Goal: Information Seeking & Learning: Learn about a topic

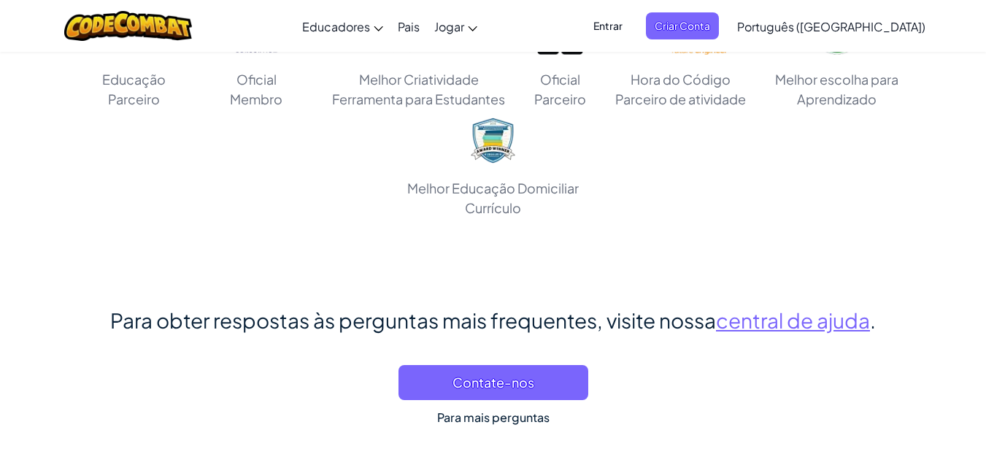
scroll to position [8854, 0]
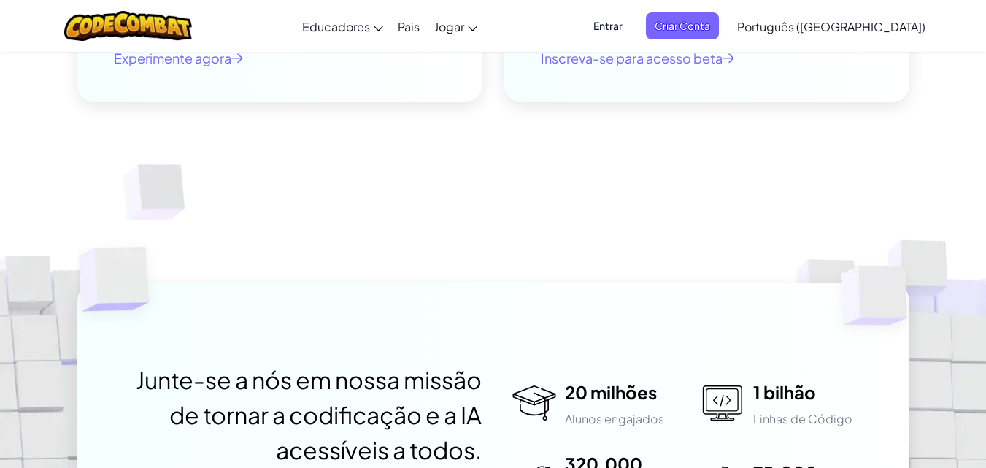
scroll to position [3538, 0]
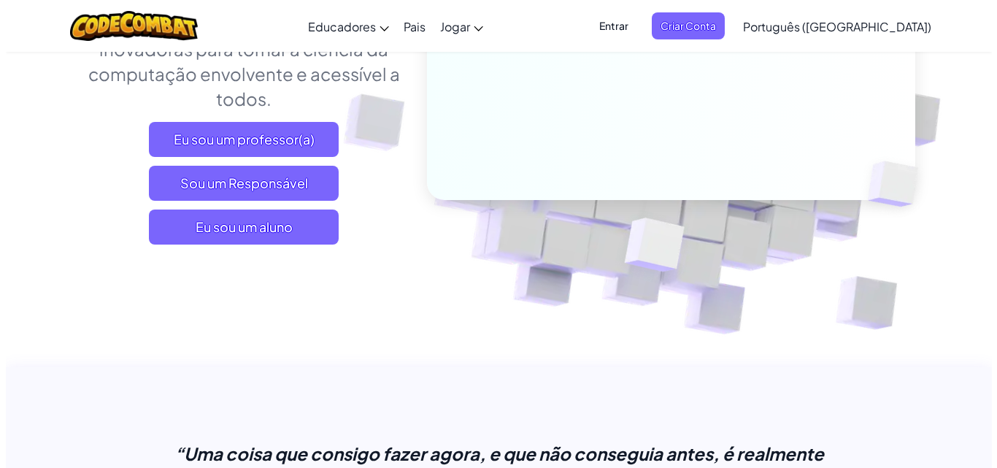
scroll to position [159, 0]
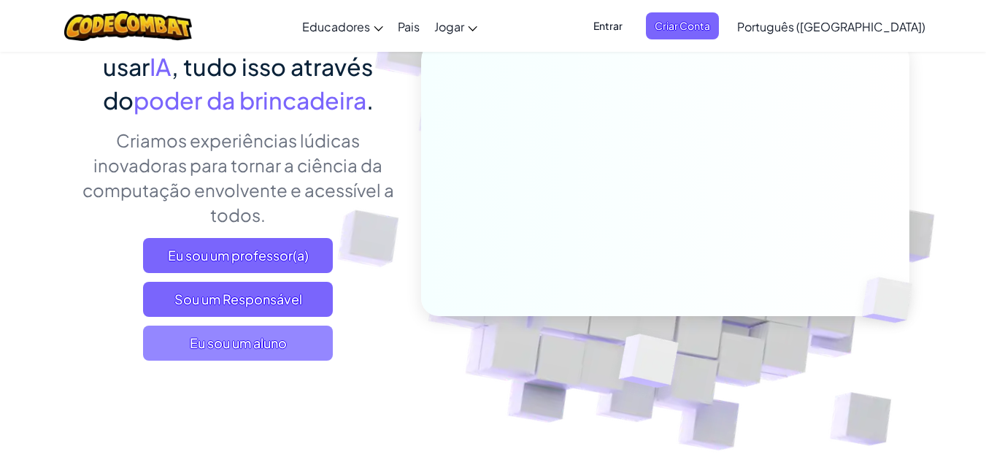
click at [296, 349] on span "Eu sou um aluno" at bounding box center [238, 343] width 190 height 35
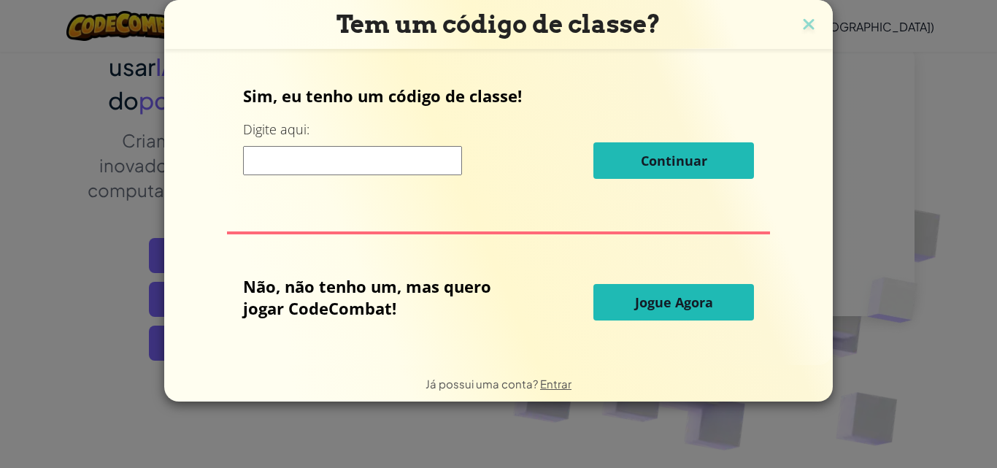
click at [292, 157] on input at bounding box center [352, 160] width 219 height 29
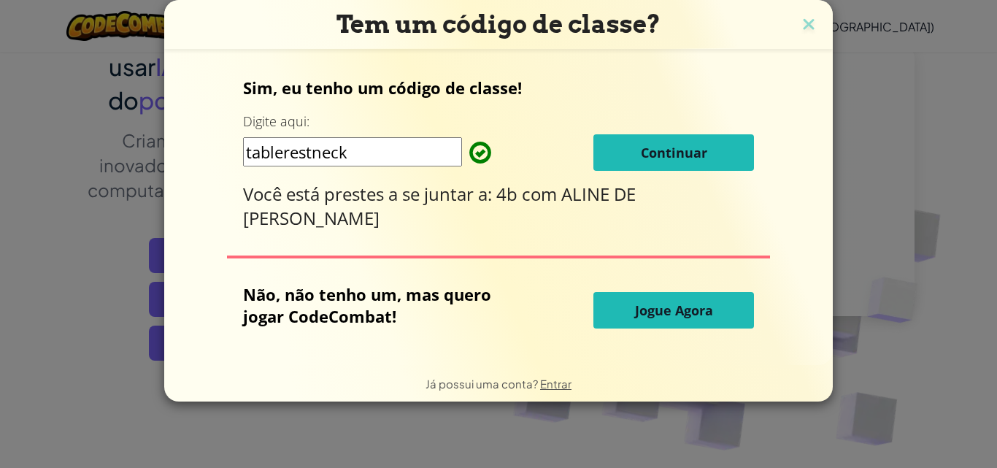
type input "tablerestneck"
click at [632, 139] on button "Continuar" at bounding box center [673, 152] width 161 height 36
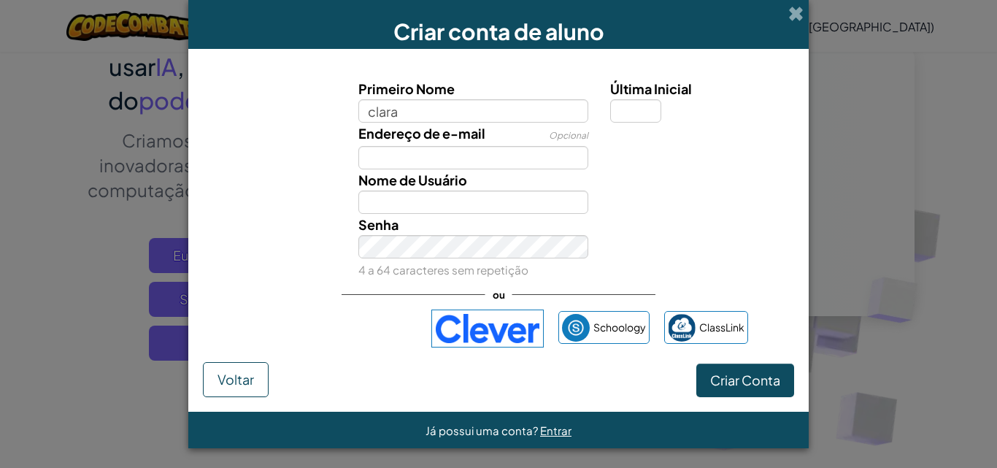
type input "clara"
type input "Clara"
click at [620, 112] on input "Última Inicial" at bounding box center [635, 110] width 51 height 23
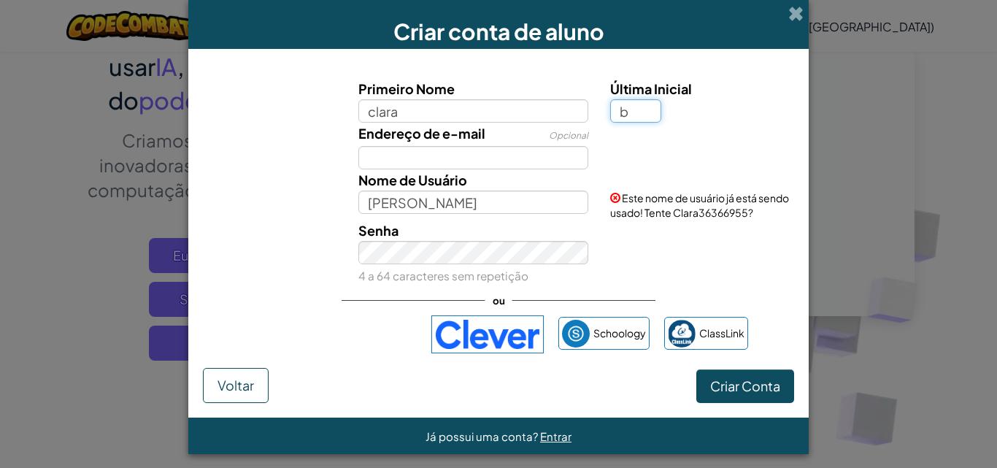
type input "b"
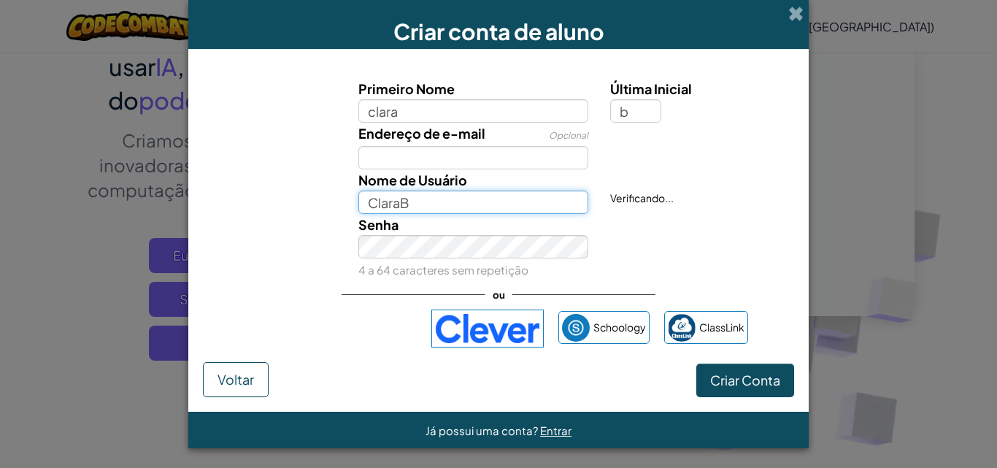
click at [415, 201] on input "ClaraB" at bounding box center [473, 201] width 231 height 23
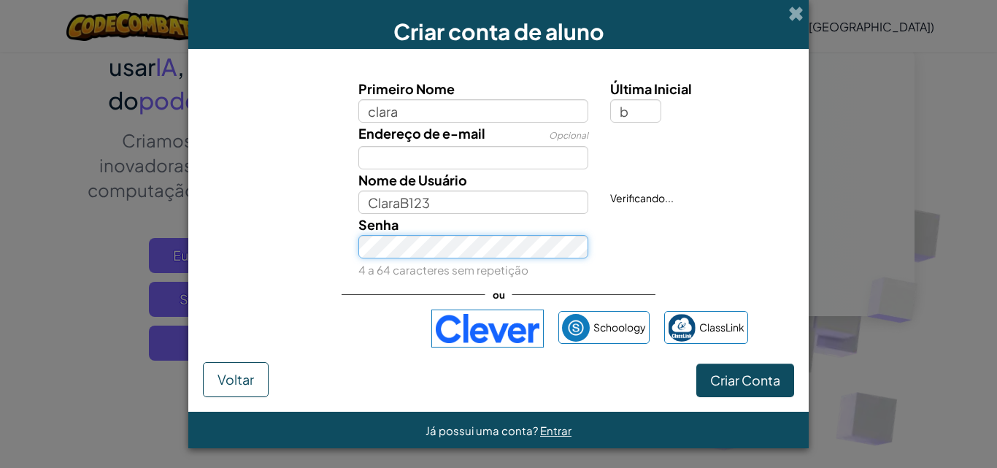
click at [423, 264] on div "Senha 4 a 64 caracteres sem repetição" at bounding box center [473, 247] width 253 height 66
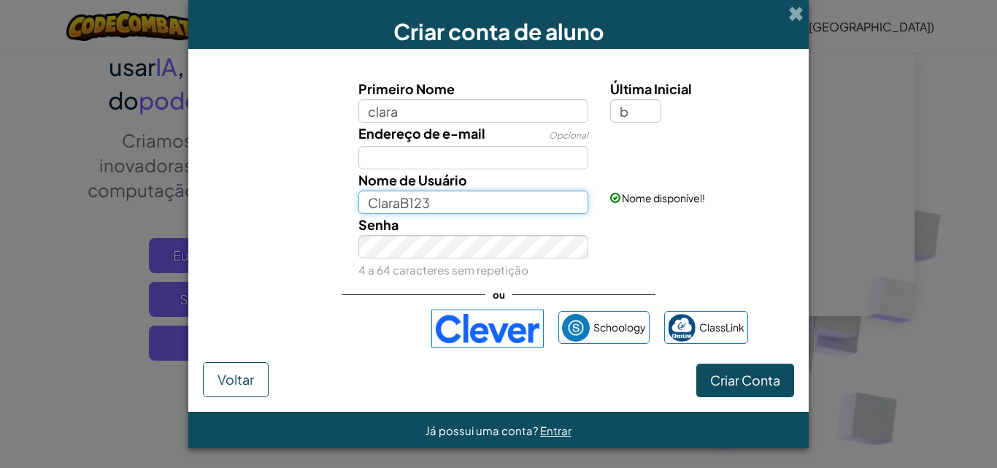
click at [430, 207] on input "ClaraB123" at bounding box center [473, 201] width 231 height 23
type input "C"
type input "clarinha fofinha 1234589"
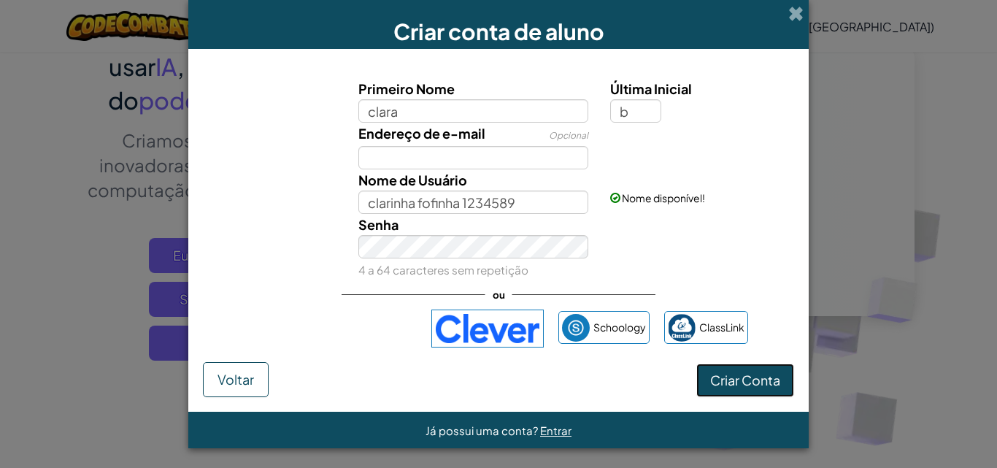
click at [737, 374] on font "Criar Conta" at bounding box center [745, 379] width 70 height 17
click at [737, 374] on div "Criar Conta Voltar" at bounding box center [498, 379] width 591 height 35
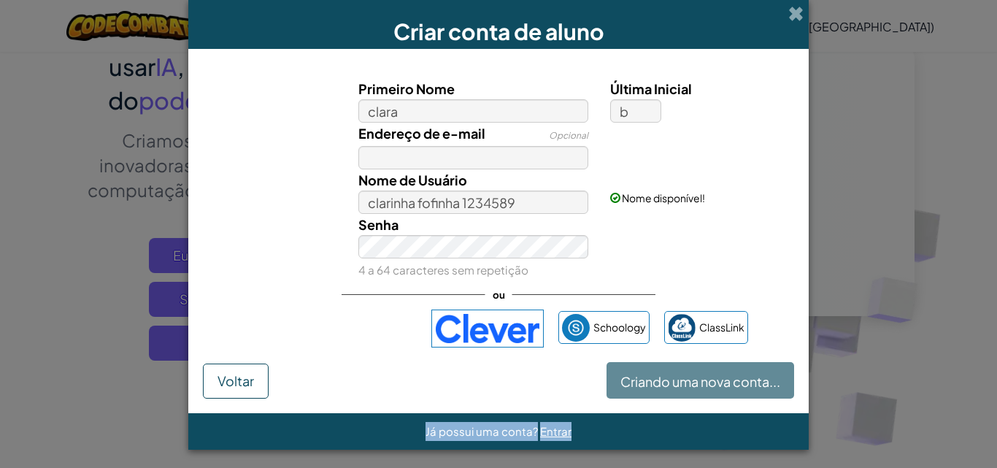
click at [737, 374] on div "Criando uma nova conta... Voltar" at bounding box center [498, 380] width 591 height 36
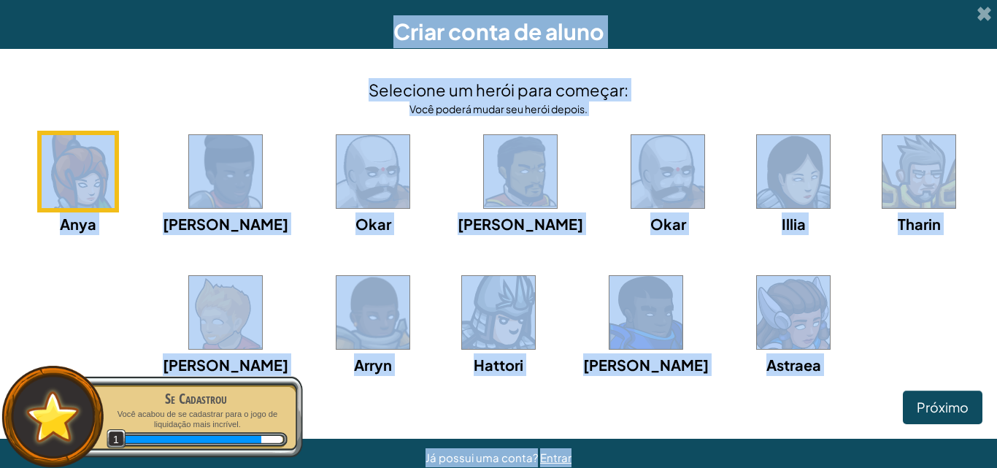
click at [757, 176] on img at bounding box center [793, 171] width 73 height 73
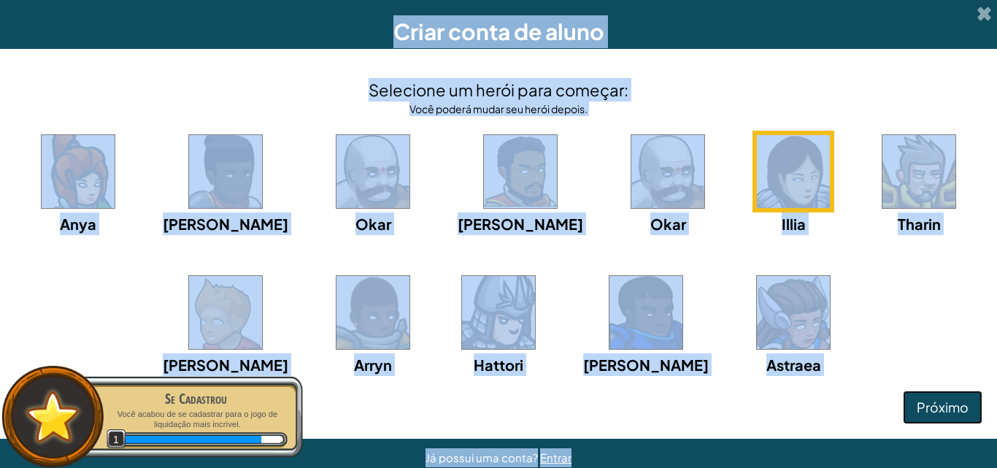
click at [917, 401] on font "Próximo" at bounding box center [943, 406] width 52 height 17
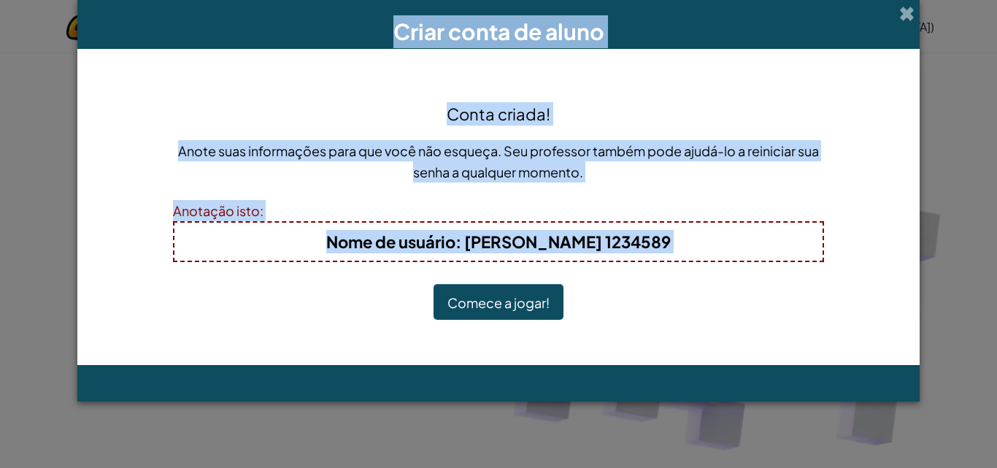
click at [509, 309] on font "Comece a jogar!" at bounding box center [498, 302] width 102 height 17
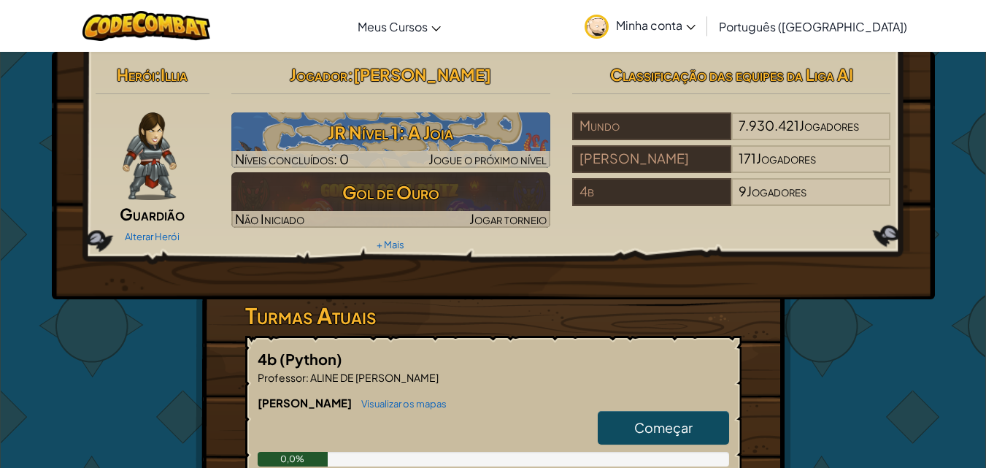
click at [624, 413] on link "Começar" at bounding box center [663, 428] width 131 height 34
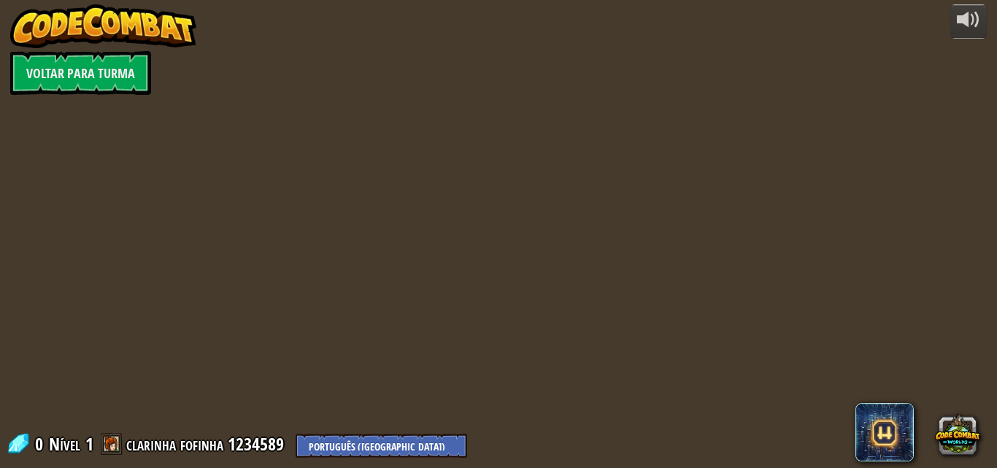
select select "pt-BR"
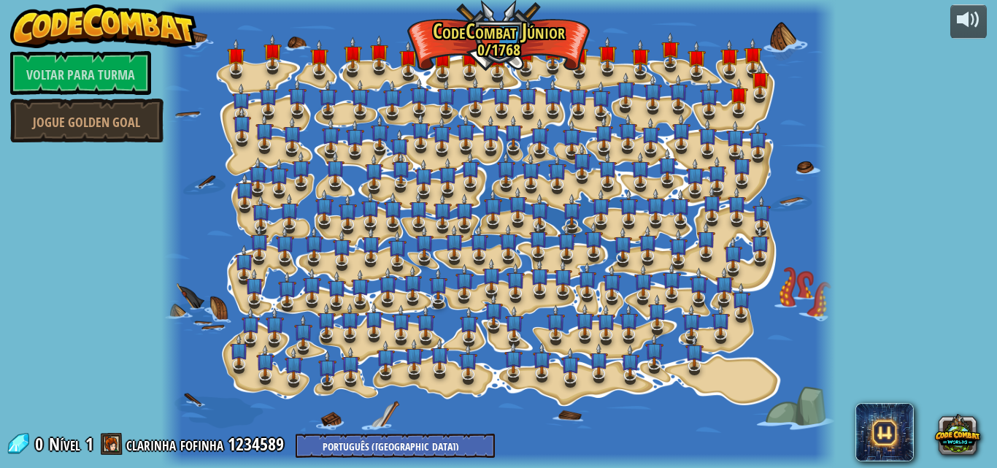
select select "pt-BR"
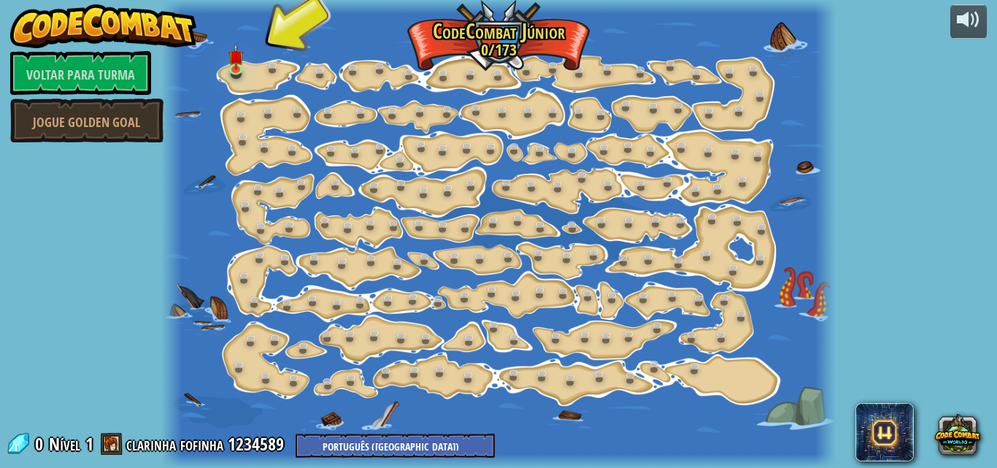
click at [269, 80] on div at bounding box center [498, 234] width 674 height 468
click at [231, 82] on div at bounding box center [498, 234] width 674 height 468
click at [231, 73] on link at bounding box center [238, 69] width 29 height 29
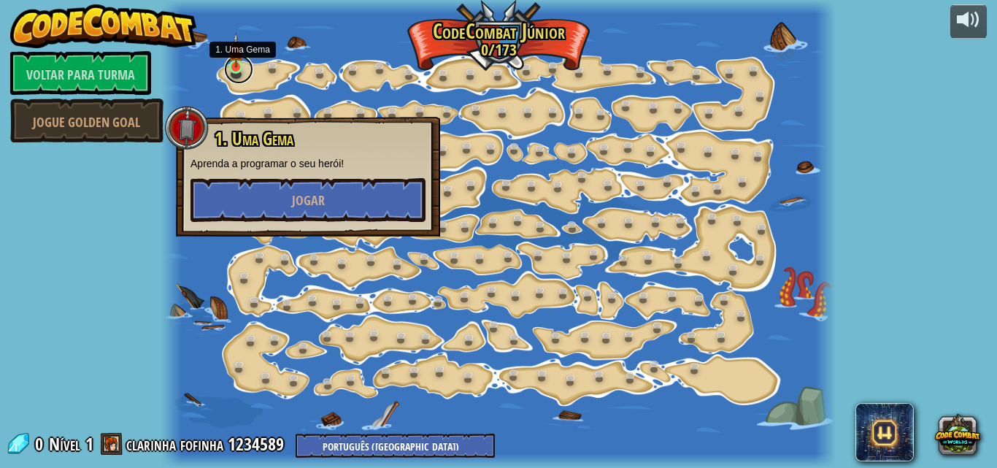
click at [231, 73] on link at bounding box center [238, 69] width 29 height 29
click at [273, 190] on button "Jogar" at bounding box center [307, 200] width 235 height 44
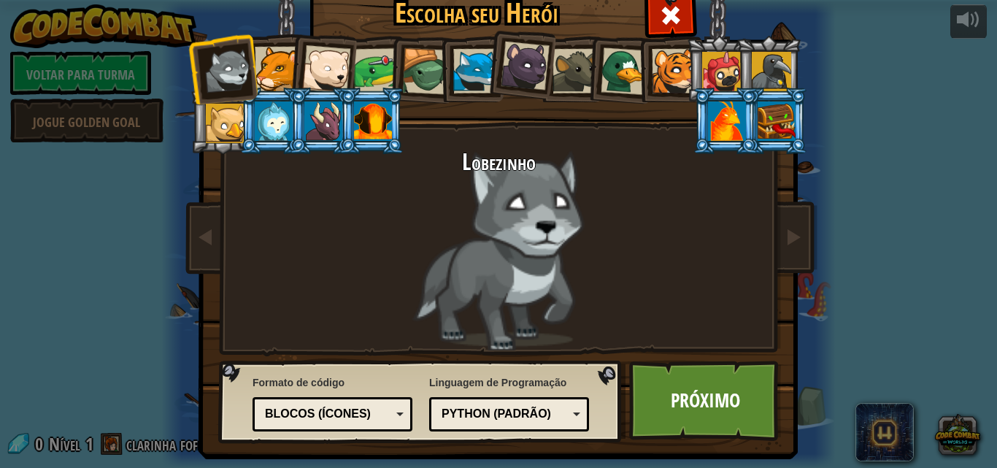
click at [265, 71] on div at bounding box center [277, 69] width 45 height 45
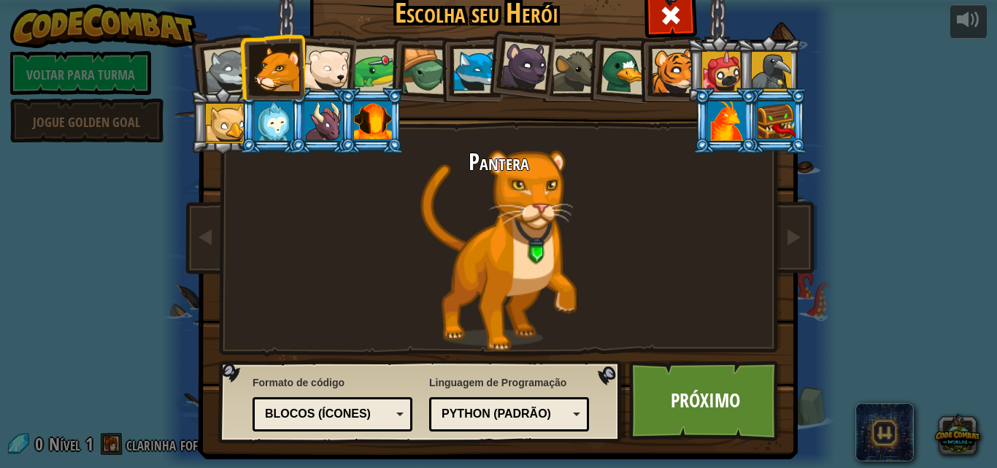
click at [330, 61] on div at bounding box center [326, 69] width 48 height 48
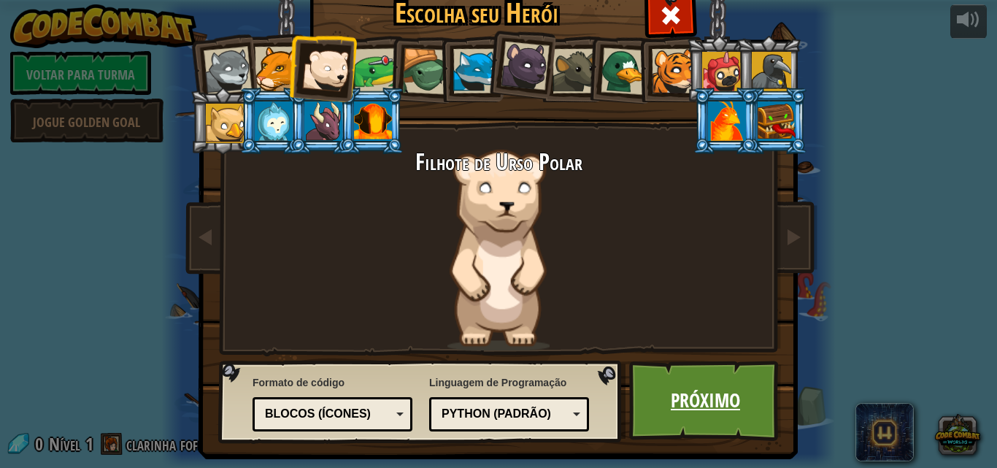
click at [680, 388] on font "Próximo" at bounding box center [705, 400] width 69 height 26
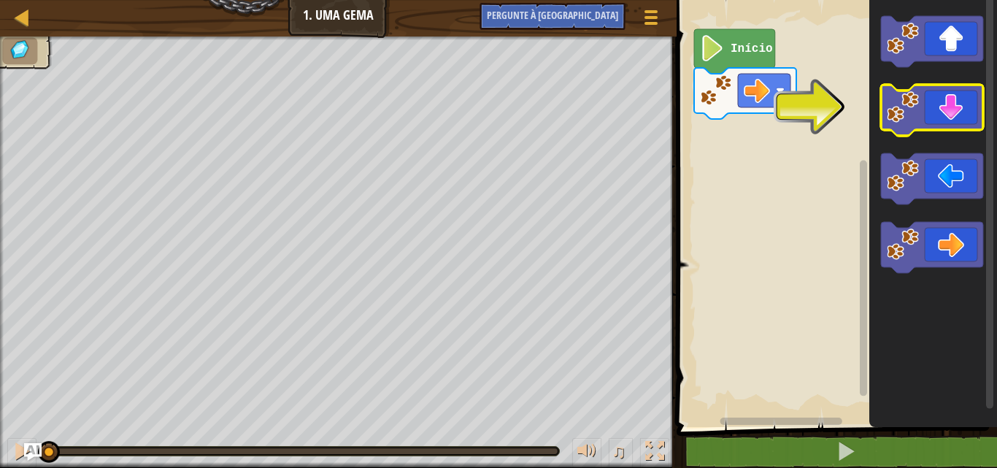
click at [912, 129] on icon "Espaço de trabalho do Blockly" at bounding box center [932, 110] width 102 height 51
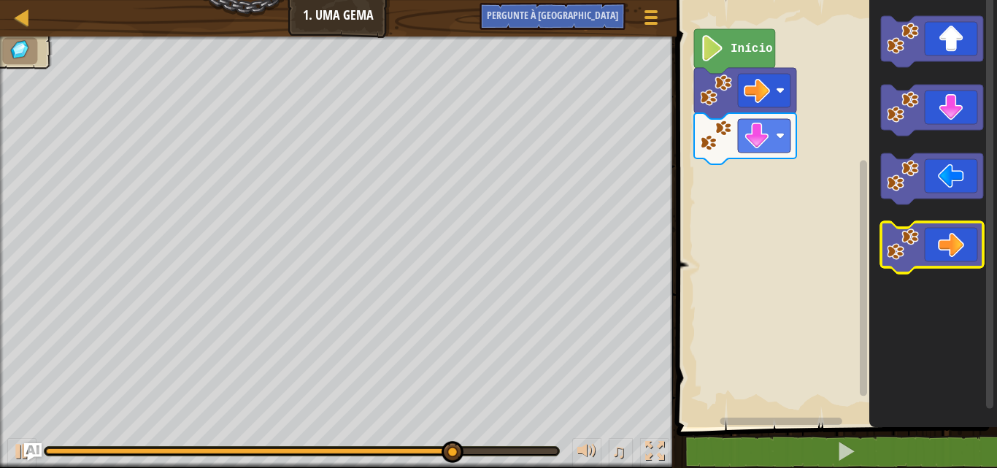
click at [896, 232] on image "Espaço de trabalho do Blockly" at bounding box center [903, 244] width 32 height 32
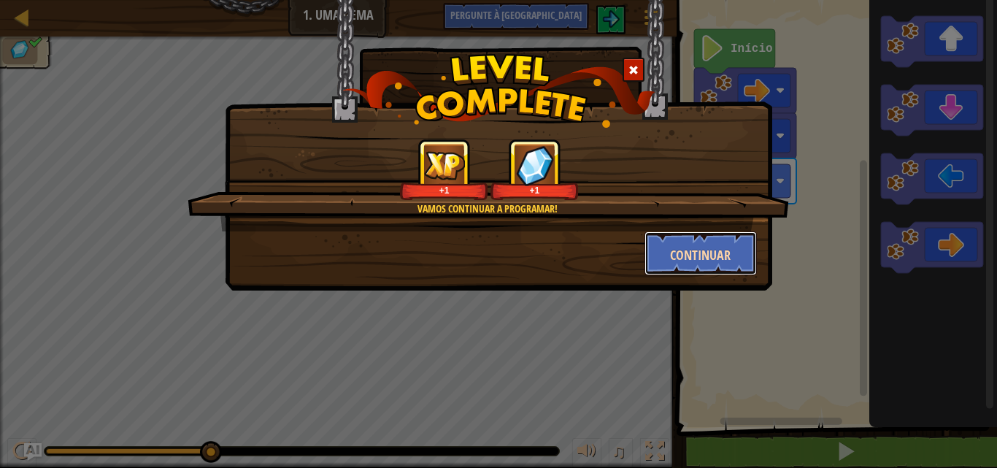
click at [709, 260] on font "Continuar" at bounding box center [700, 255] width 61 height 18
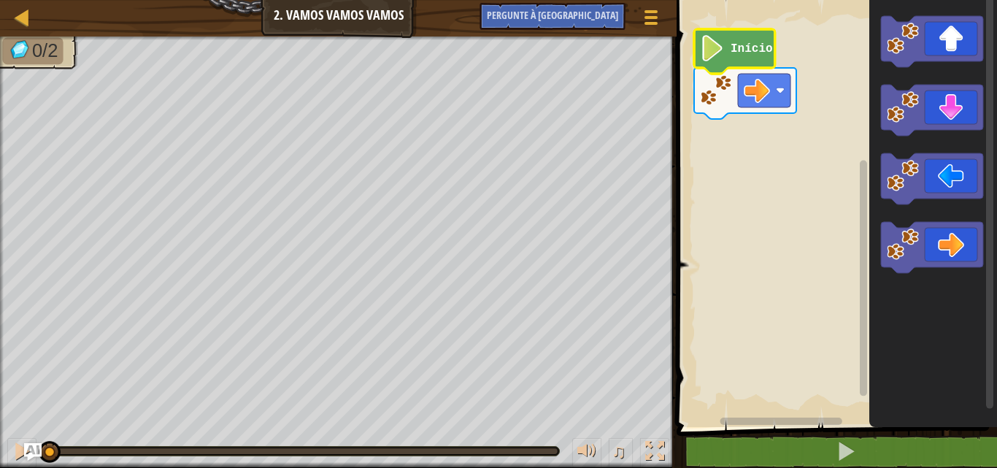
click at [730, 39] on icon "Espaço de trabalho do Blockly" at bounding box center [734, 51] width 81 height 45
click at [963, 57] on icon "Espaço de trabalho do Blockly" at bounding box center [932, 41] width 102 height 51
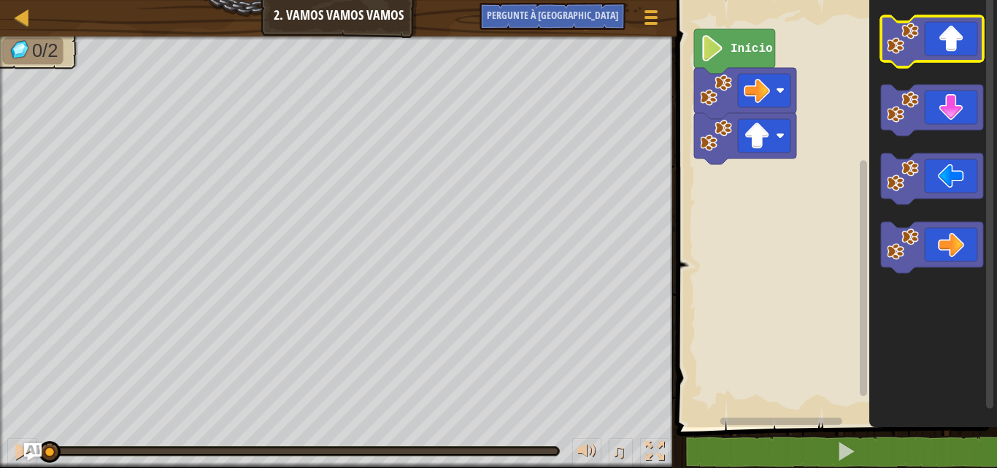
click at [963, 57] on icon "Espaço de trabalho do Blockly" at bounding box center [932, 41] width 102 height 51
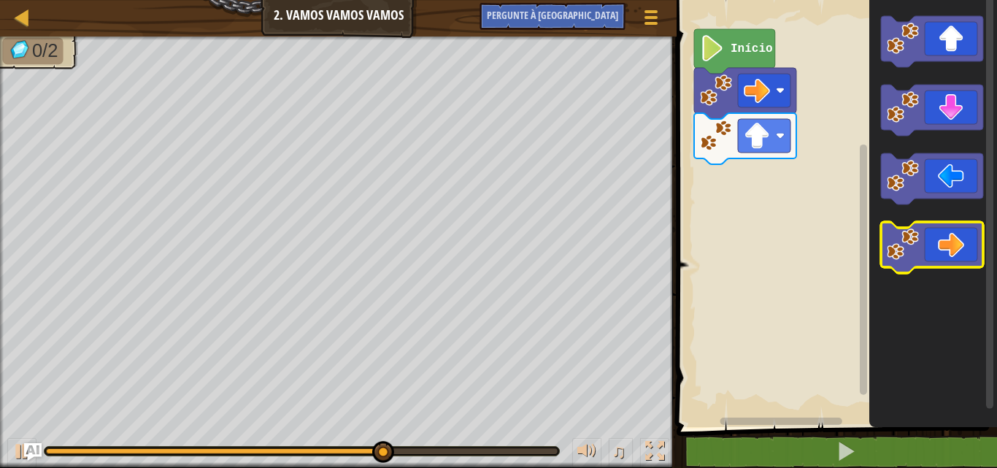
click at [906, 244] on image "Espaço de trabalho do Blockly" at bounding box center [903, 244] width 32 height 32
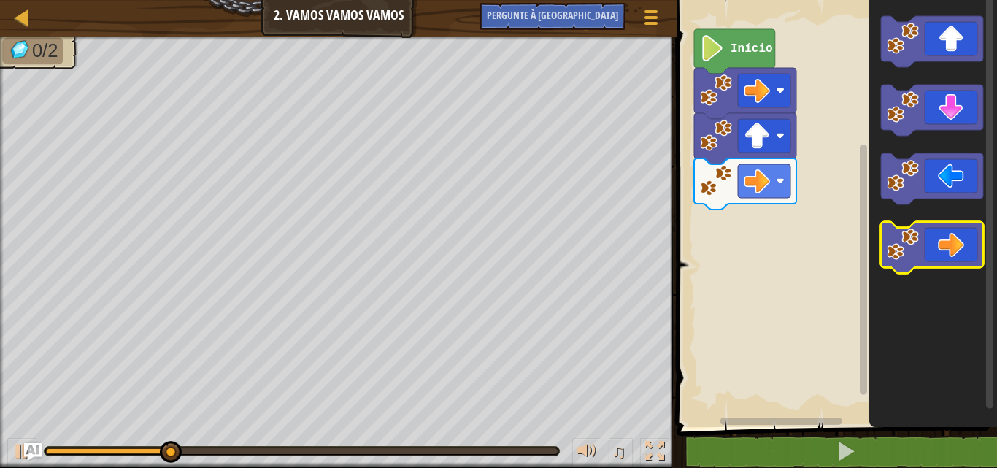
click at [906, 244] on image "Espaço de trabalho do Blockly" at bounding box center [903, 244] width 32 height 32
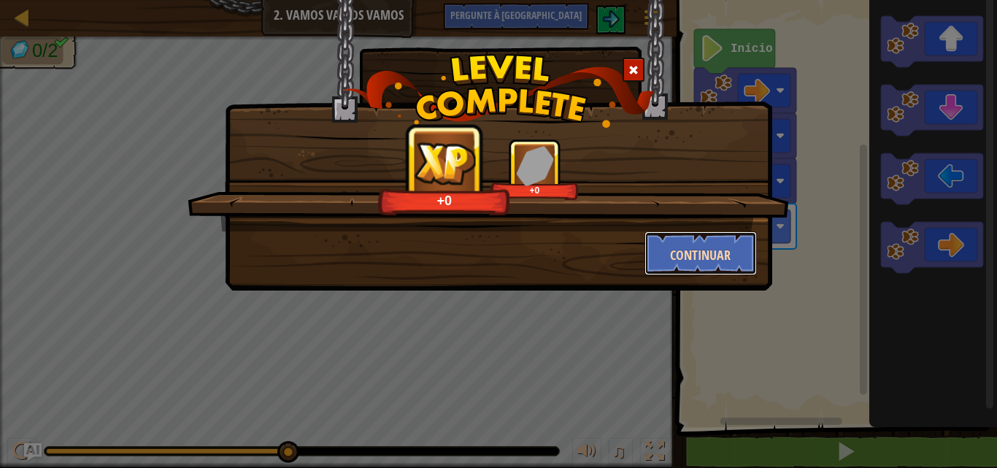
click at [655, 242] on button "Continuar" at bounding box center [700, 253] width 113 height 44
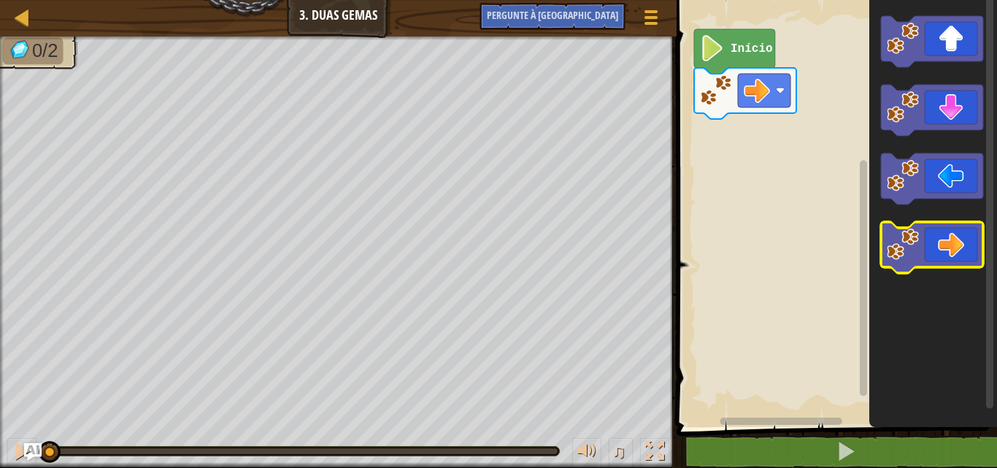
click at [917, 239] on image "Espaço de trabalho do Blockly" at bounding box center [903, 244] width 32 height 32
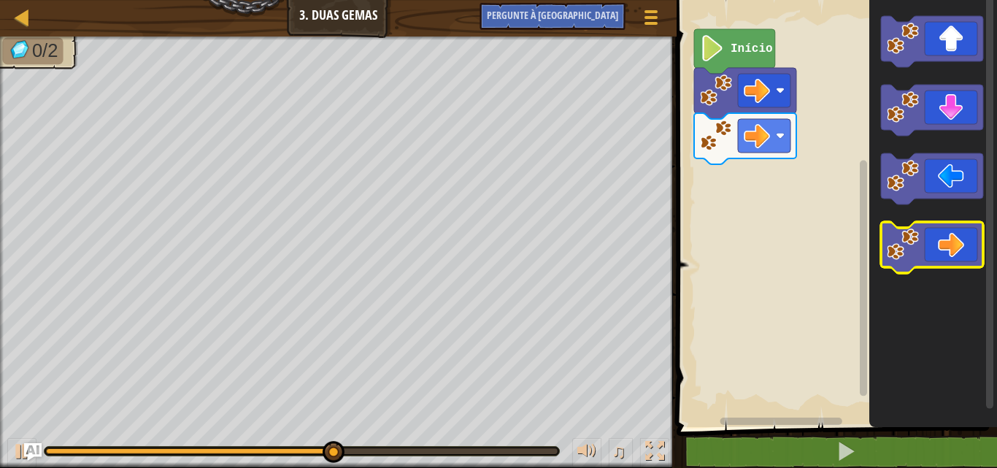
click at [929, 242] on icon "Espaço de trabalho do Blockly" at bounding box center [932, 247] width 102 height 51
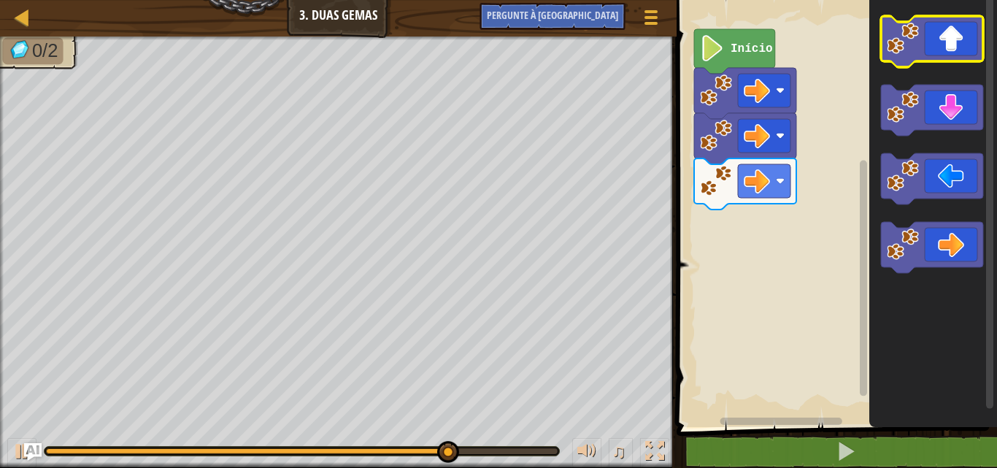
click at [940, 55] on icon "Espaço de trabalho do Blockly" at bounding box center [932, 41] width 102 height 51
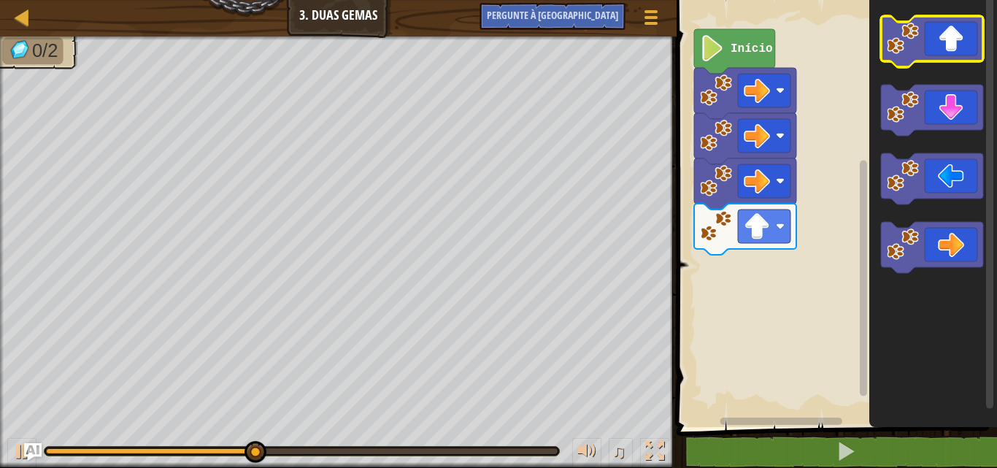
click at [940, 55] on icon "Espaço de trabalho do Blockly" at bounding box center [932, 41] width 102 height 51
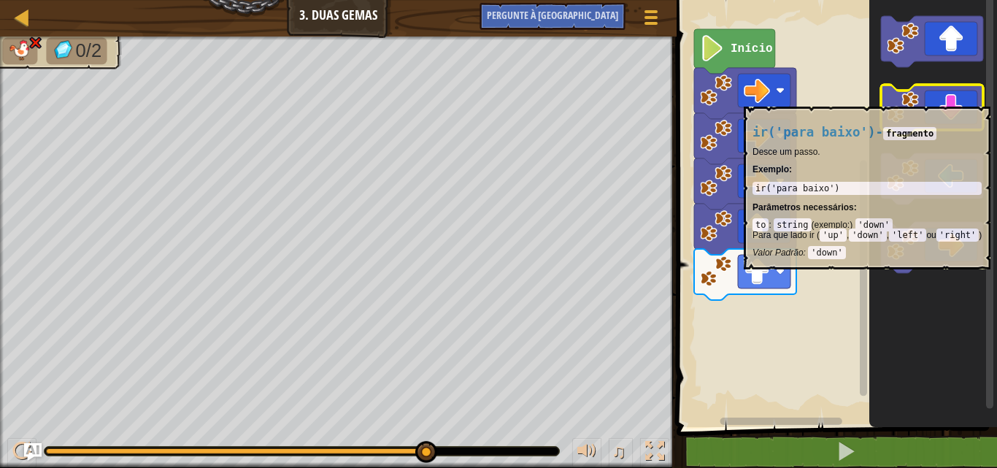
click at [948, 99] on icon "Espaço de trabalho do Blockly" at bounding box center [932, 110] width 102 height 51
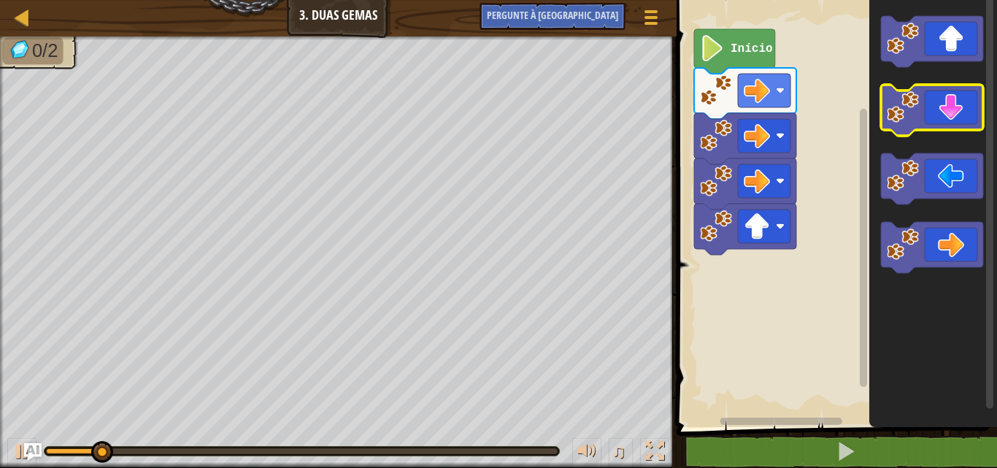
click at [955, 109] on icon "Espaço de trabalho do Blockly" at bounding box center [932, 110] width 102 height 51
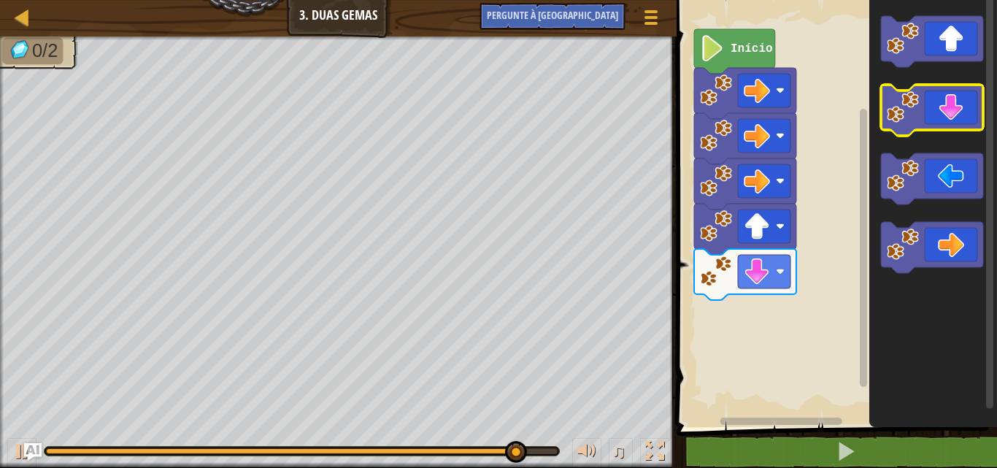
click at [955, 109] on icon "Espaço de trabalho do Blockly" at bounding box center [932, 110] width 102 height 51
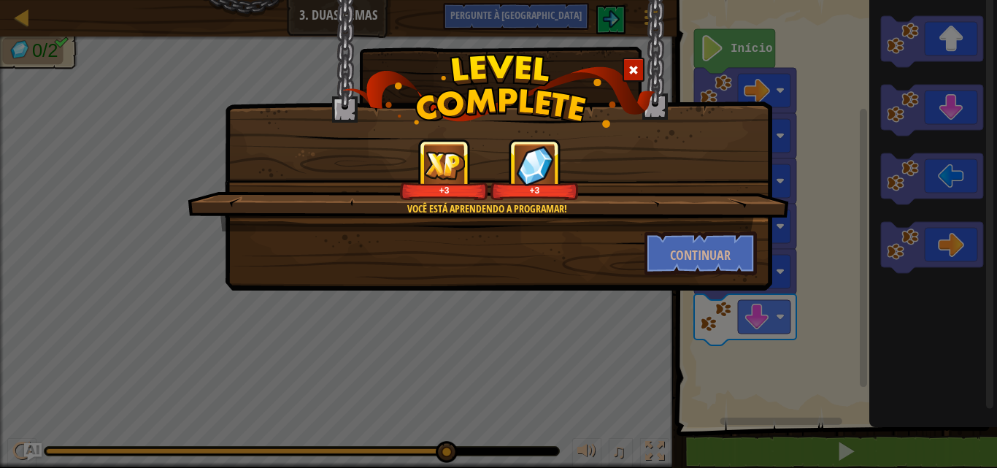
click at [788, 134] on div "Você está aprendendo a programar! +3 +3 Continuar" at bounding box center [498, 234] width 997 height 468
click at [739, 236] on button "Continuar" at bounding box center [700, 253] width 113 height 44
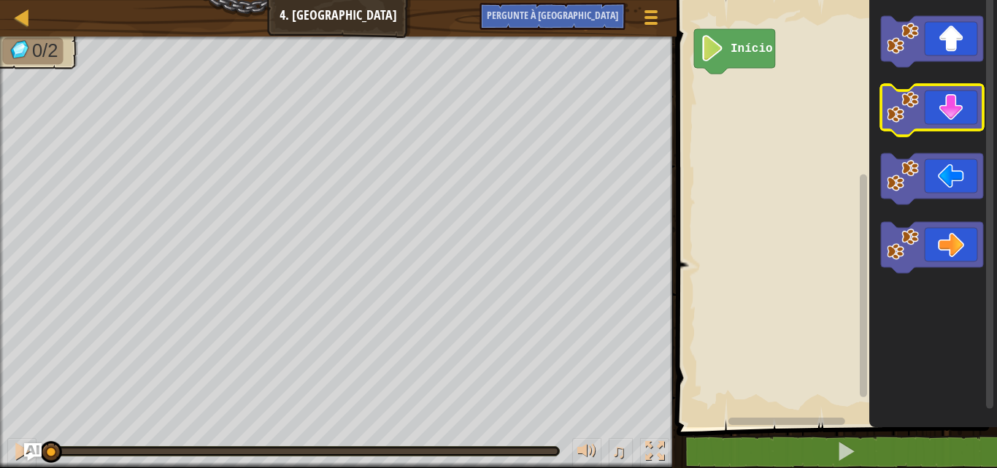
click at [945, 113] on icon "Espaço de trabalho do Blockly" at bounding box center [932, 110] width 102 height 51
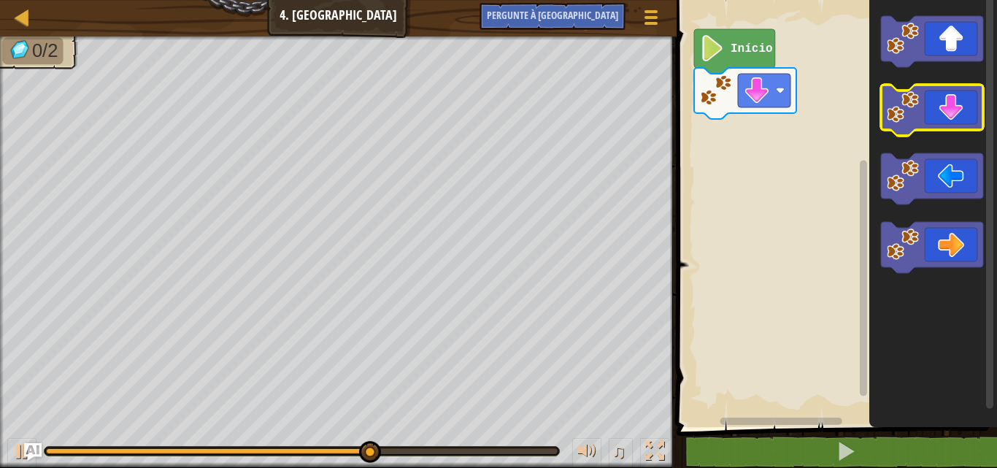
click at [945, 113] on icon "Espaço de trabalho do Blockly" at bounding box center [932, 110] width 102 height 51
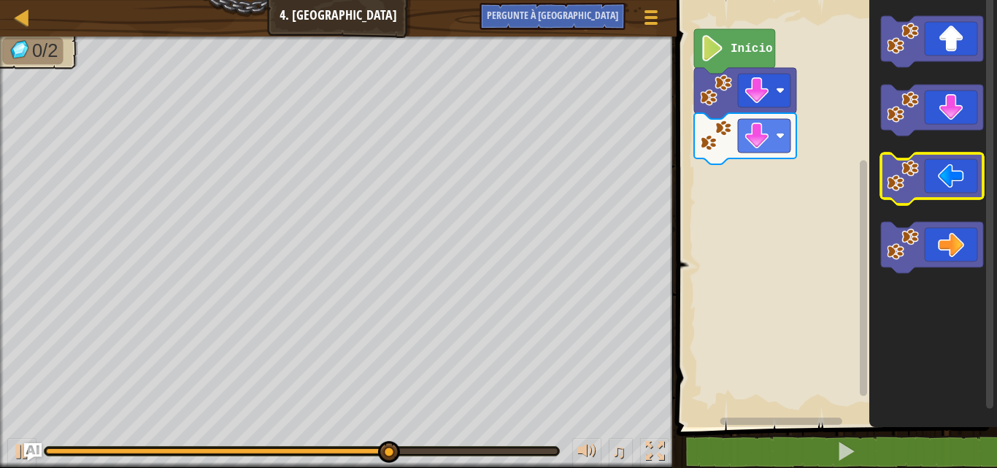
click at [920, 200] on rect "Espaço de trabalho do Blockly" at bounding box center [932, 178] width 102 height 51
click at [909, 176] on image "Espaço de trabalho do Blockly" at bounding box center [903, 176] width 32 height 32
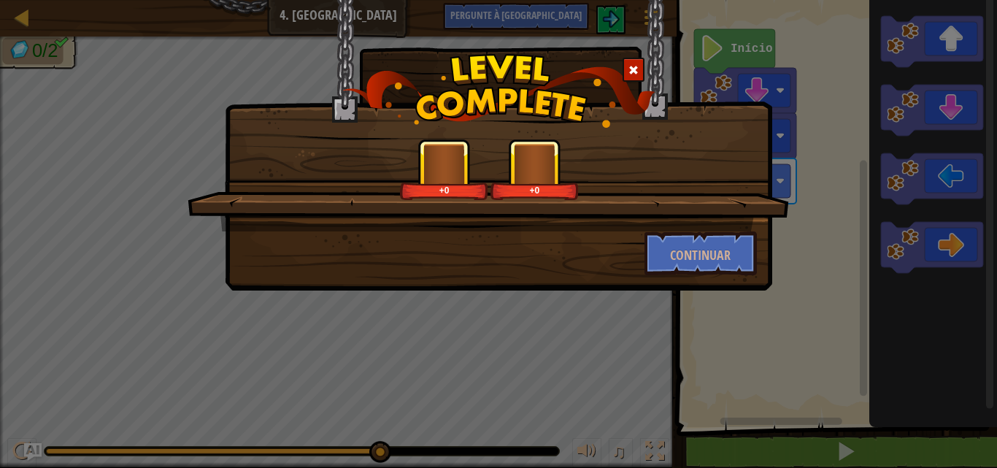
drag, startPoint x: 909, startPoint y: 176, endPoint x: 823, endPoint y: 233, distance: 103.2
click at [823, 233] on div "+0 +0 Continuar" at bounding box center [498, 234] width 997 height 468
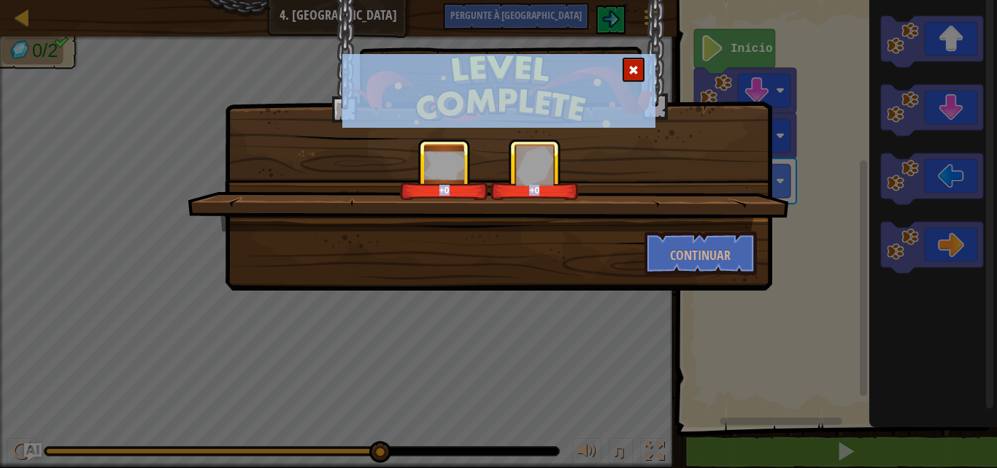
click at [823, 233] on div "+0 +0 Continuar" at bounding box center [498, 234] width 997 height 468
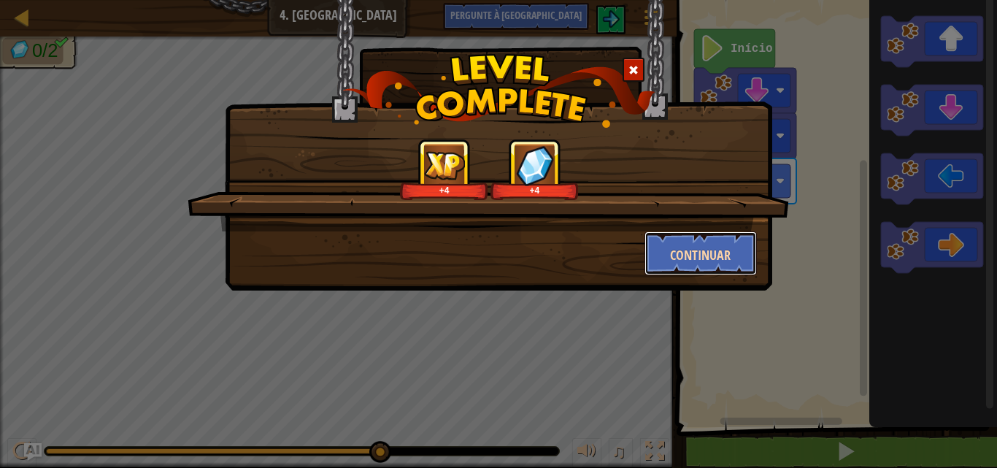
click at [700, 250] on font "Continuar" at bounding box center [700, 255] width 61 height 18
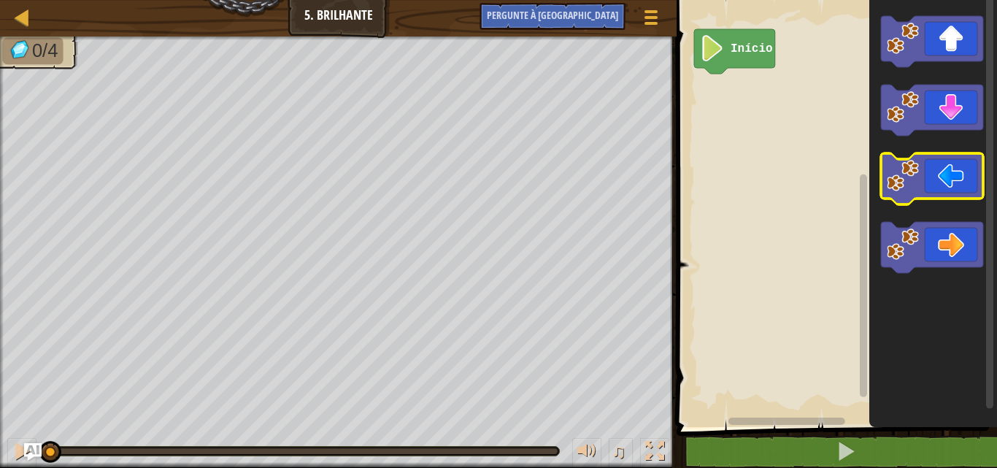
click at [937, 158] on icon "Espaço de trabalho do Blockly" at bounding box center [932, 178] width 102 height 51
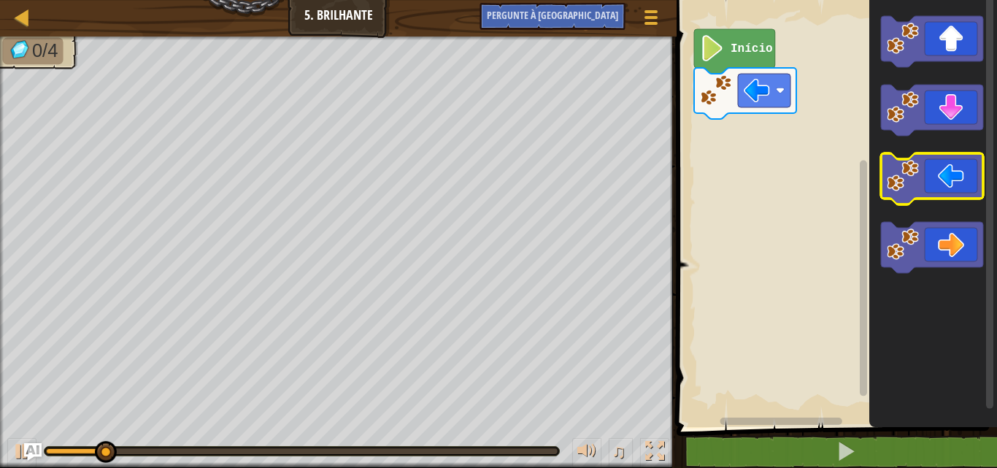
click at [937, 158] on icon "Espaço de trabalho do Blockly" at bounding box center [932, 178] width 102 height 51
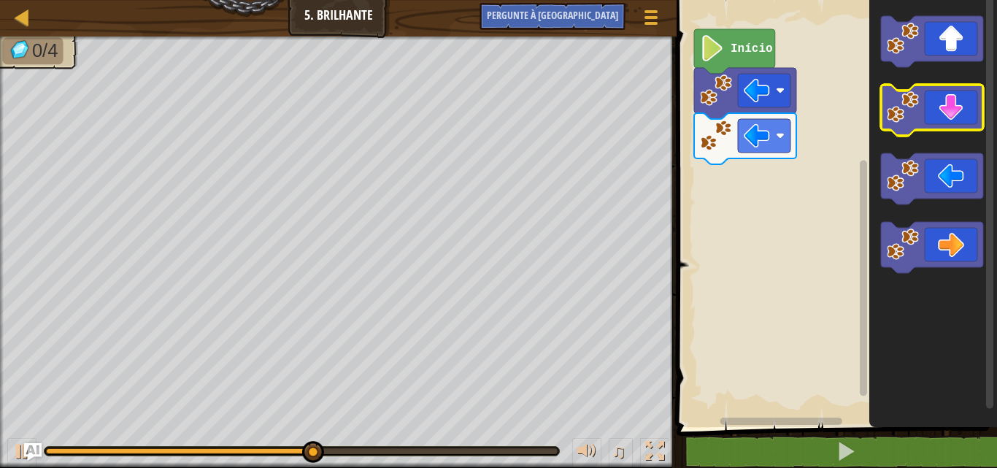
click at [938, 95] on icon "Espaço de trabalho do Blockly" at bounding box center [932, 110] width 102 height 51
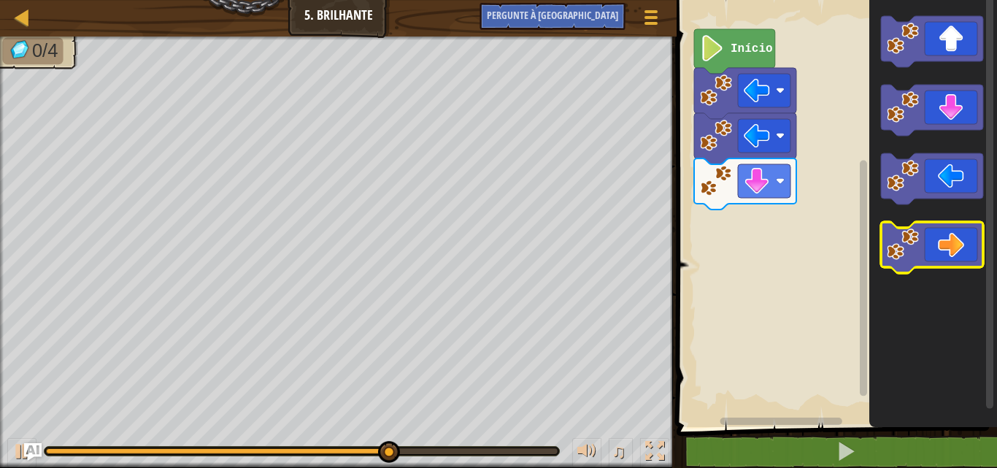
click at [935, 233] on icon "Espaço de trabalho do Blockly" at bounding box center [932, 247] width 102 height 51
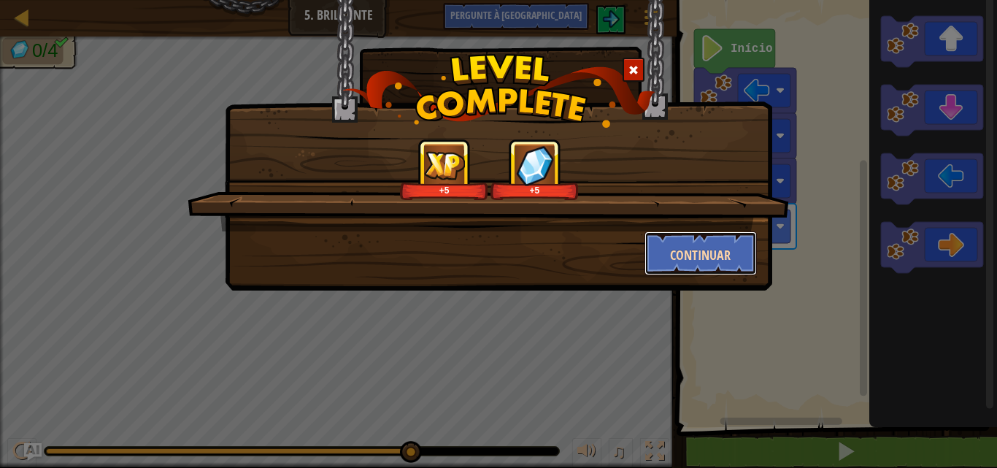
click at [673, 253] on font "Continuar" at bounding box center [700, 255] width 61 height 18
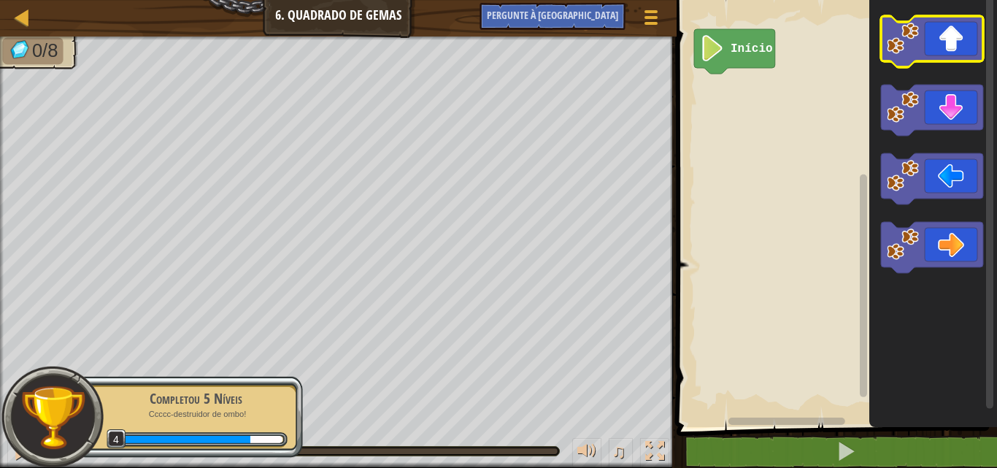
click at [900, 34] on image "Espaço de trabalho do Blockly" at bounding box center [903, 39] width 32 height 32
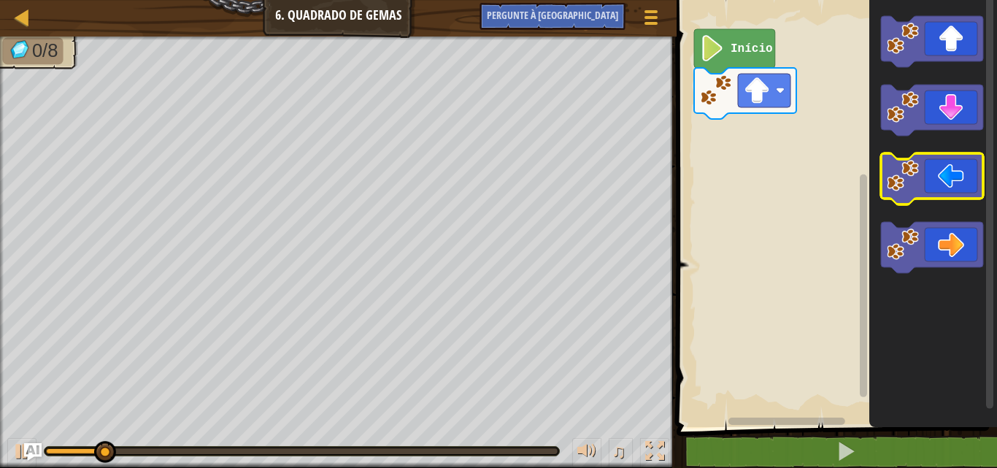
click at [982, 159] on icon "Espaço de trabalho do Blockly" at bounding box center [932, 178] width 102 height 51
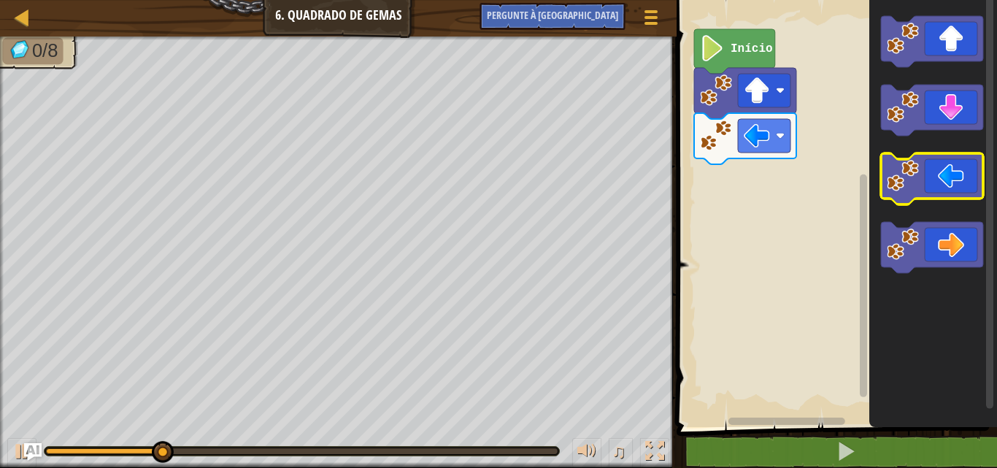
click at [982, 159] on icon "Espaço de trabalho do Blockly" at bounding box center [932, 178] width 102 height 51
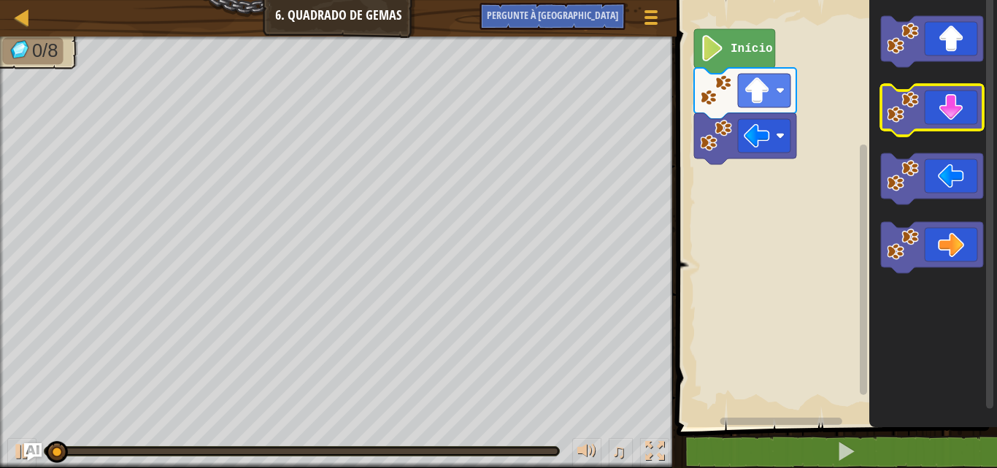
click at [960, 126] on icon "Espaço de trabalho do Blockly" at bounding box center [932, 110] width 102 height 51
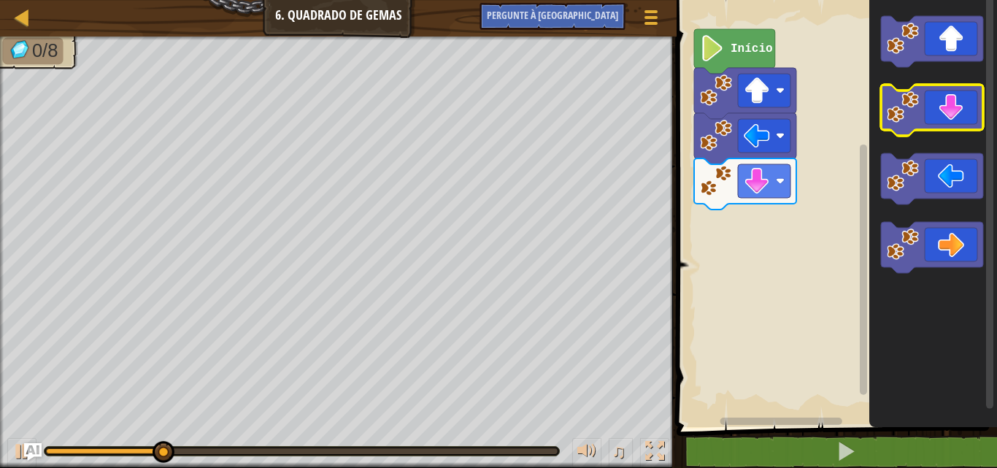
click at [960, 121] on icon "Espaço de trabalho do Blockly" at bounding box center [932, 110] width 102 height 51
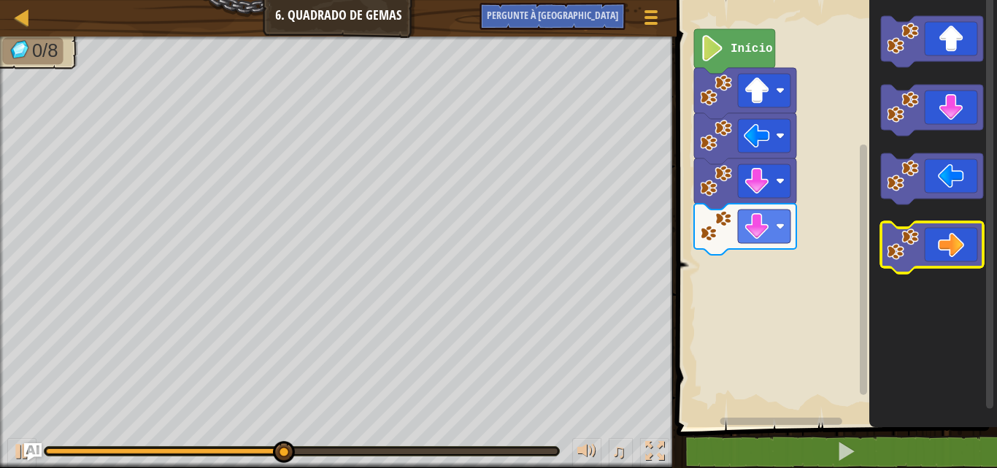
click at [915, 227] on icon "Espaço de trabalho do Blockly" at bounding box center [932, 247] width 102 height 51
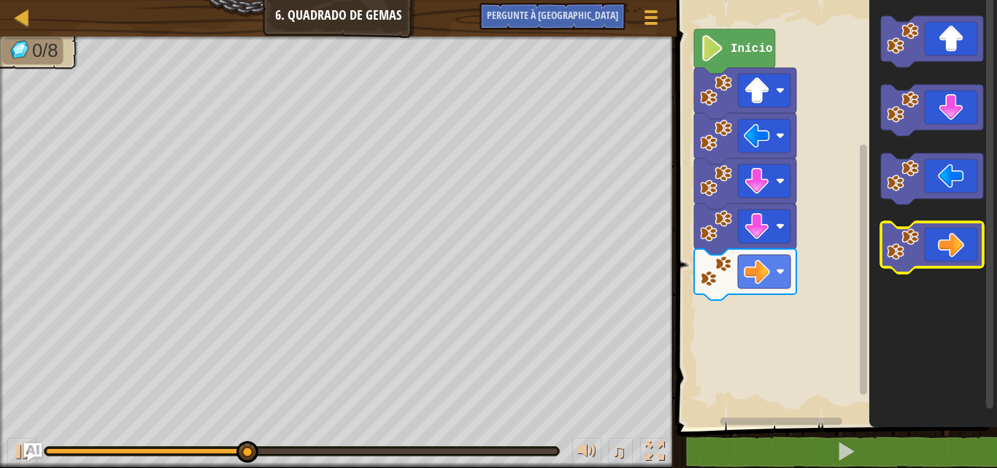
click at [915, 227] on icon "Espaço de trabalho do Blockly" at bounding box center [932, 247] width 102 height 51
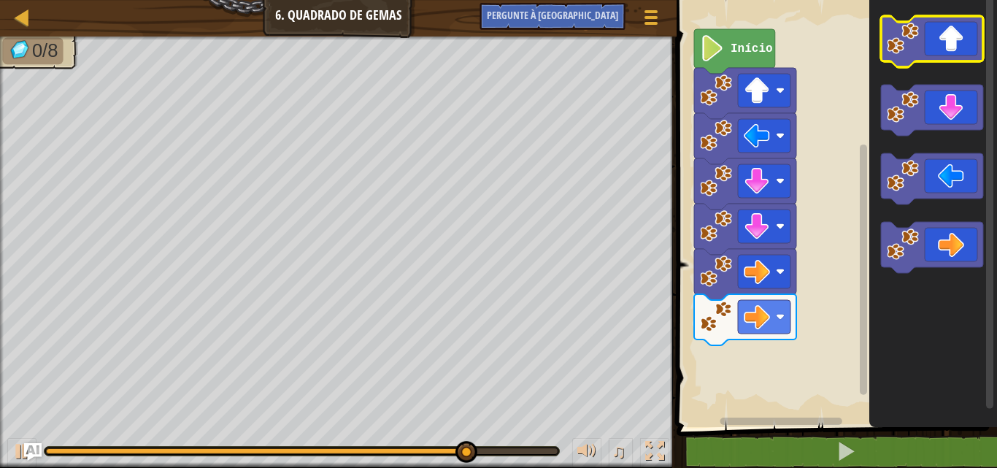
click at [925, 28] on icon "Espaço de trabalho do Blockly" at bounding box center [932, 41] width 102 height 51
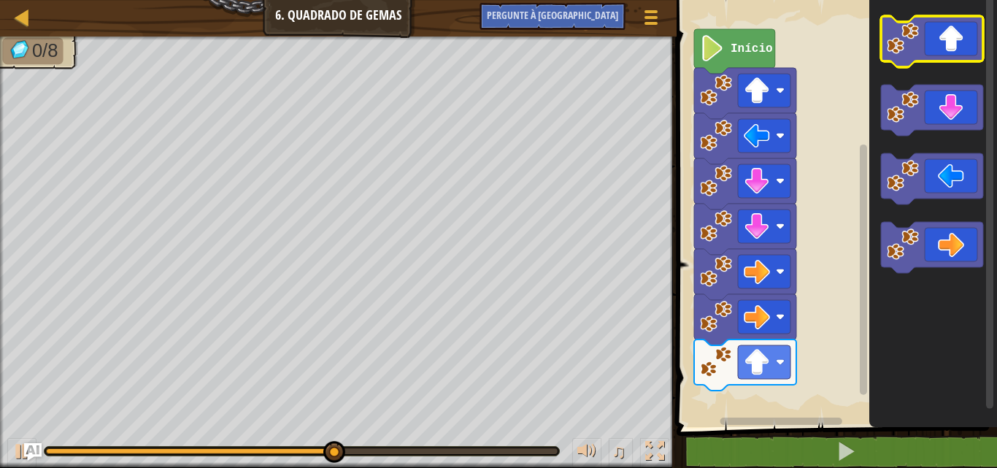
click at [925, 28] on icon "Espaço de trabalho do Blockly" at bounding box center [932, 41] width 102 height 51
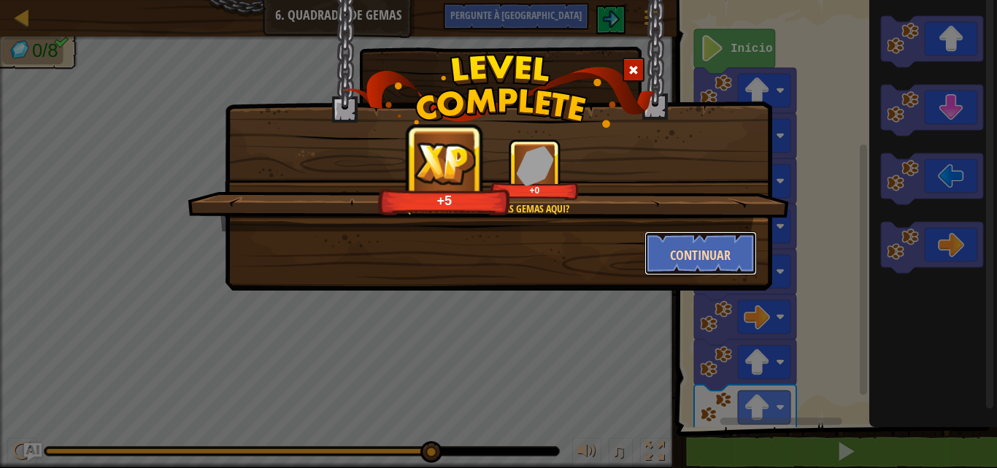
click at [673, 244] on button "Continuar" at bounding box center [700, 253] width 113 height 44
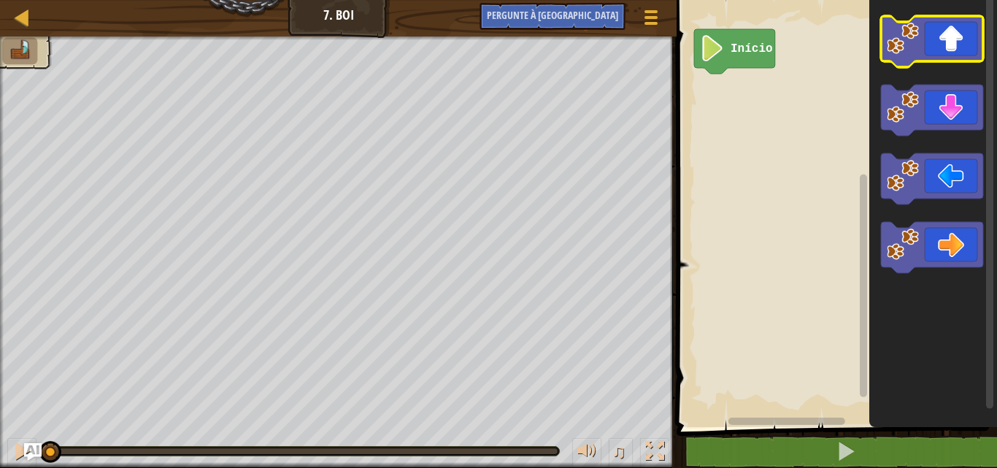
click at [943, 42] on icon "Espaço de trabalho do Blockly" at bounding box center [932, 41] width 102 height 51
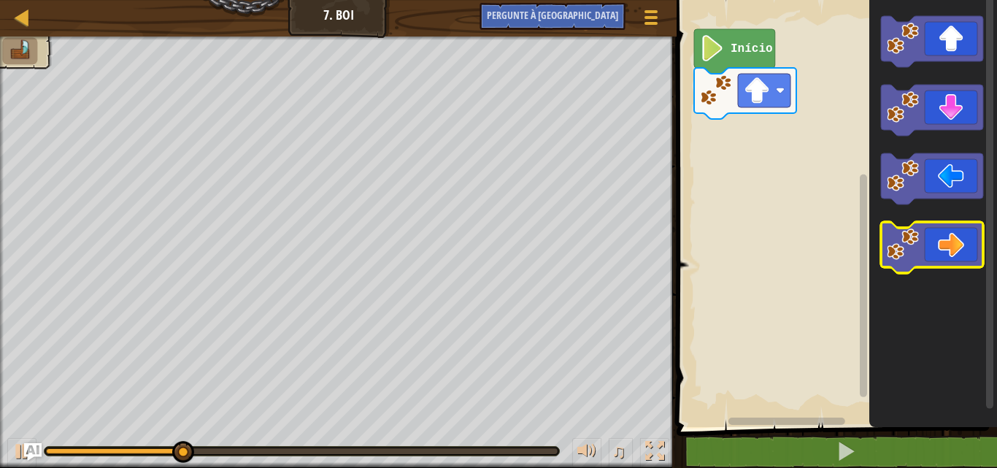
click at [936, 263] on icon "Espaço de trabalho do Blockly" at bounding box center [932, 247] width 102 height 51
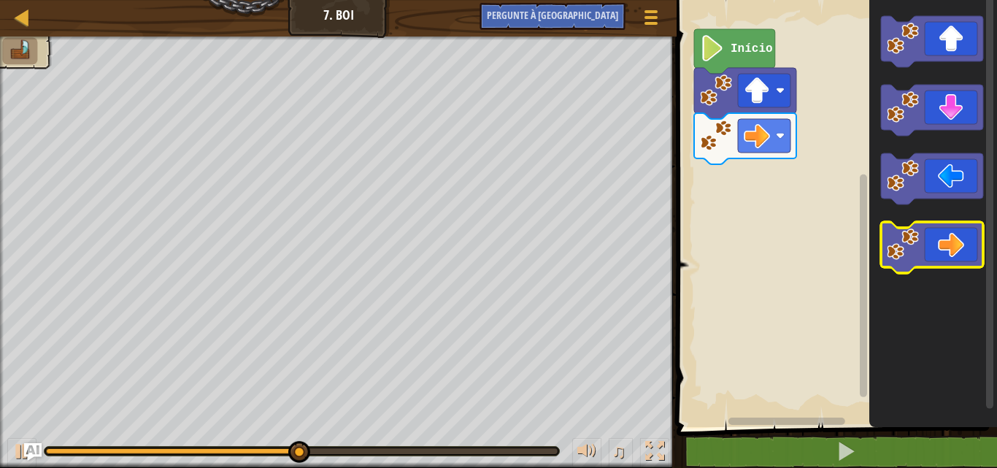
click at [936, 263] on icon "Espaço de trabalho do Blockly" at bounding box center [932, 247] width 102 height 51
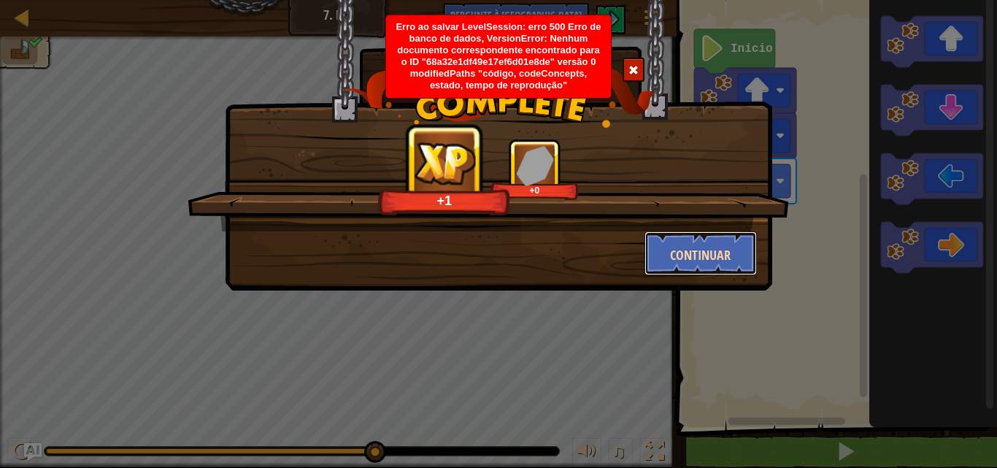
click at [687, 261] on font "Continuar" at bounding box center [700, 255] width 61 height 18
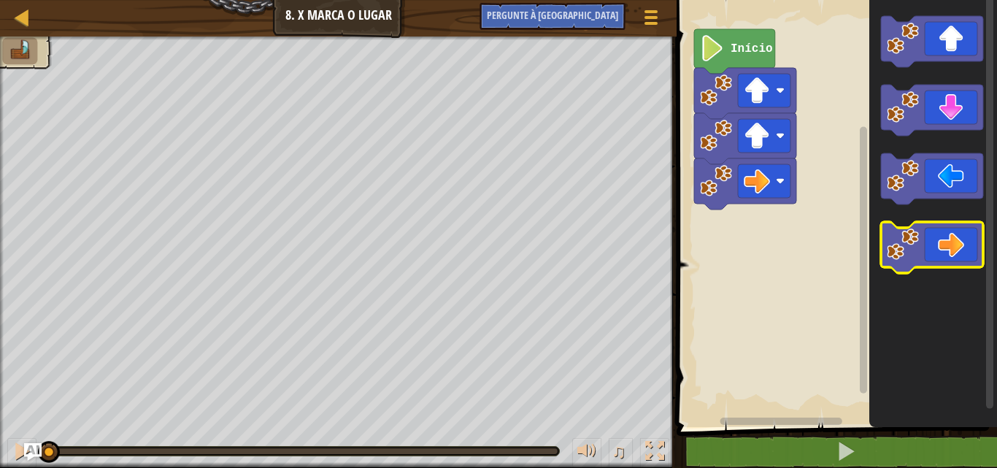
click at [925, 230] on icon "Espaço de trabalho do Blockly" at bounding box center [932, 247] width 102 height 51
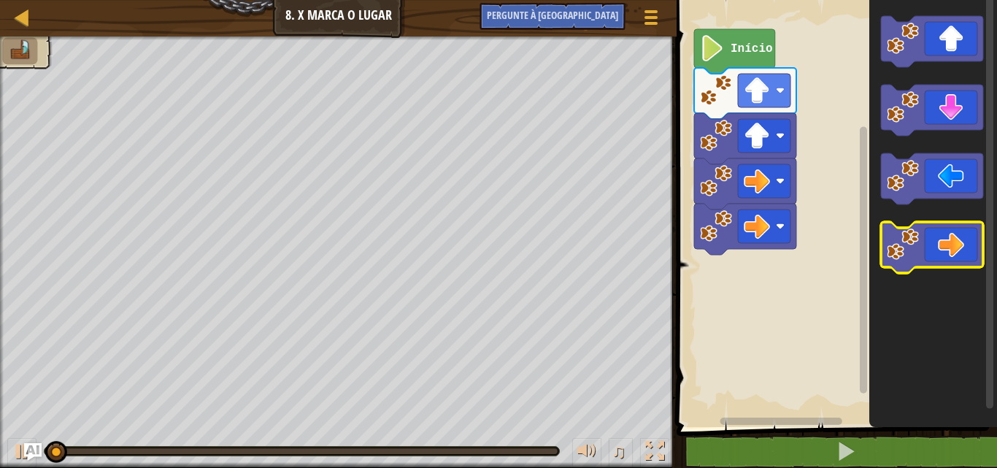
click at [925, 230] on icon "Espaço de trabalho do Blockly" at bounding box center [932, 247] width 102 height 51
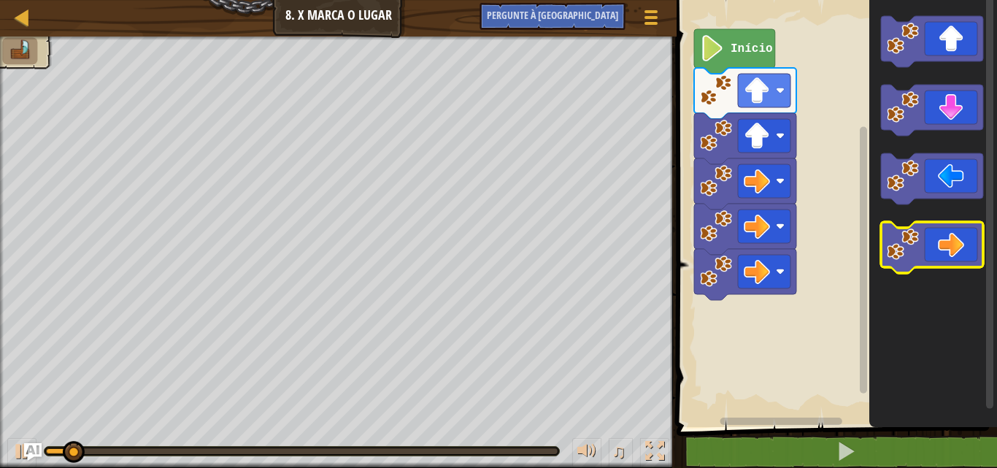
click at [925, 230] on icon "Espaço de trabalho do Blockly" at bounding box center [932, 247] width 102 height 51
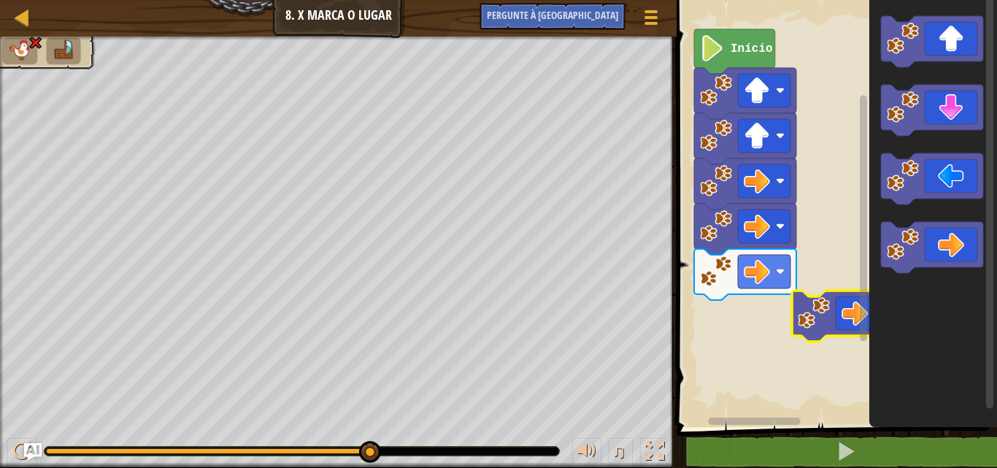
click at [812, 319] on image "Espaço de trabalho do Blockly" at bounding box center [814, 313] width 32 height 32
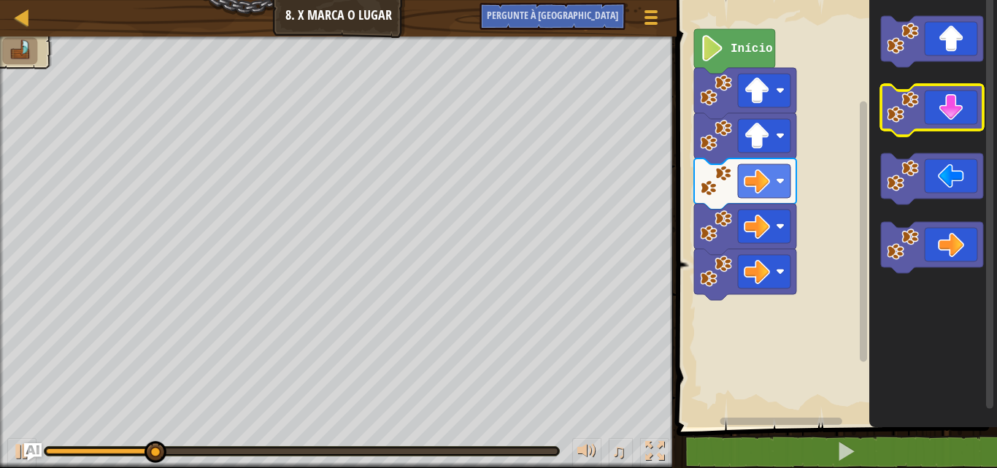
click at [933, 109] on icon "Espaço de trabalho do Blockly" at bounding box center [932, 110] width 102 height 51
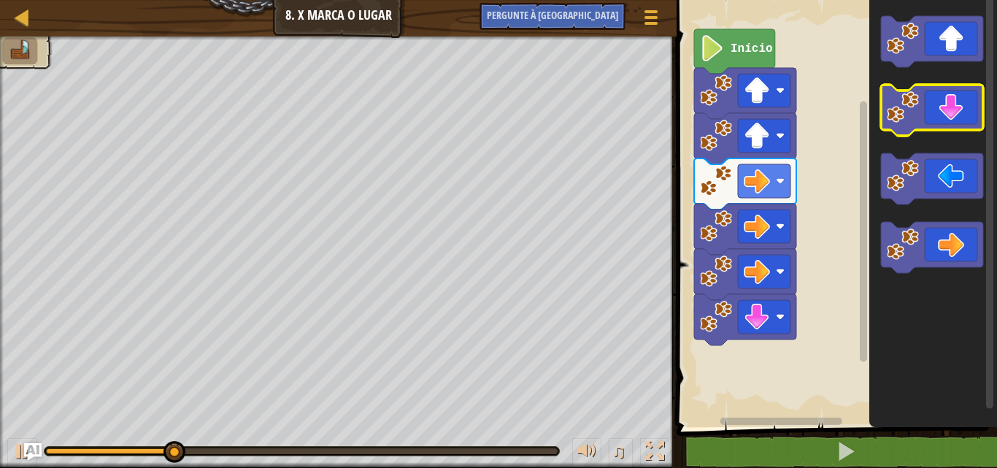
click at [933, 109] on icon "Espaço de trabalho do Blockly" at bounding box center [932, 110] width 102 height 51
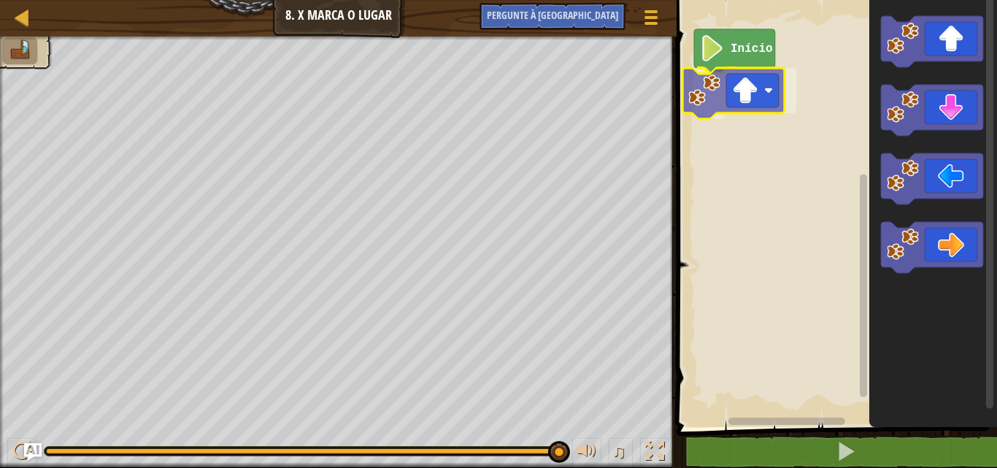
click at [699, 102] on div "Início" at bounding box center [834, 210] width 325 height 434
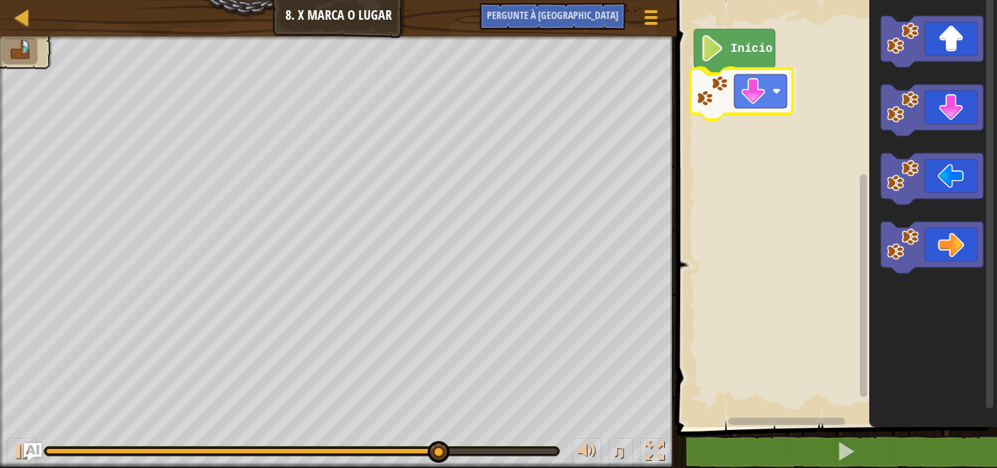
click at [693, 91] on div "Início" at bounding box center [834, 210] width 325 height 434
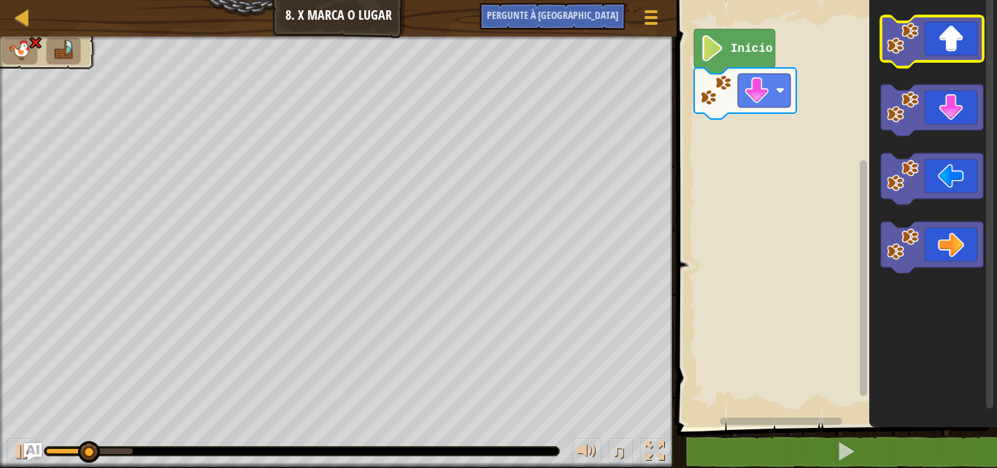
click at [903, 37] on image "Espaço de trabalho do Blockly" at bounding box center [903, 39] width 32 height 32
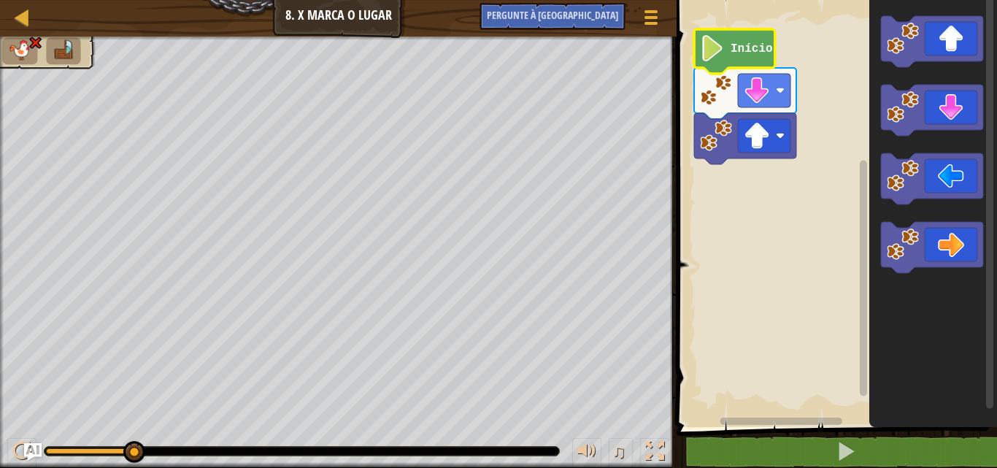
click at [725, 41] on image "Espaço de trabalho do Blockly" at bounding box center [712, 48] width 25 height 26
click at [718, 48] on image "Espaço de trabalho do Blockly" at bounding box center [712, 48] width 25 height 26
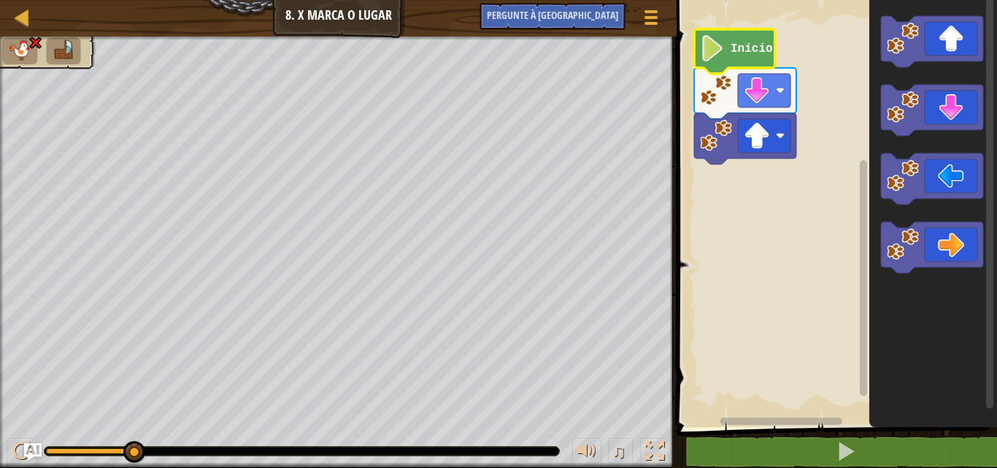
click at [718, 48] on image "Espaço de trabalho do Blockly" at bounding box center [712, 48] width 25 height 26
click at [720, 101] on image "Espaço de trabalho do Blockly" at bounding box center [716, 90] width 32 height 32
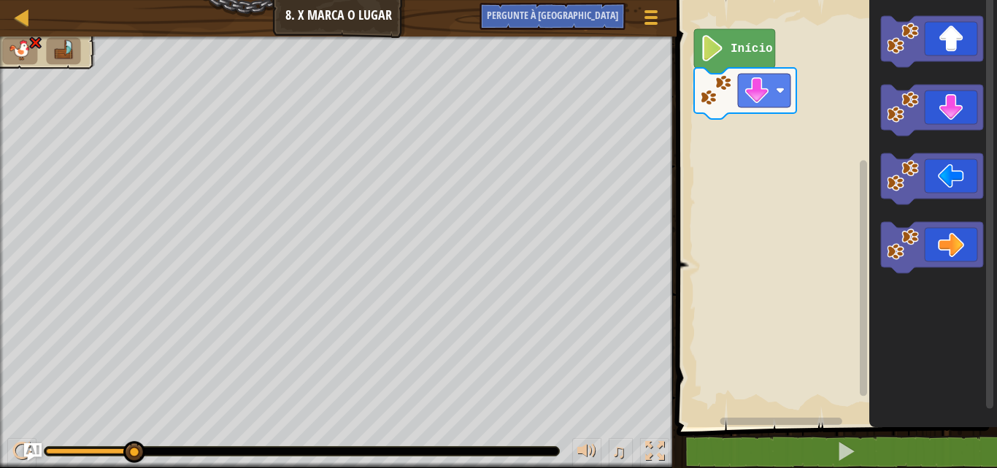
click at [945, 82] on icon "Espaço de trabalho do Blockly" at bounding box center [933, 210] width 128 height 434
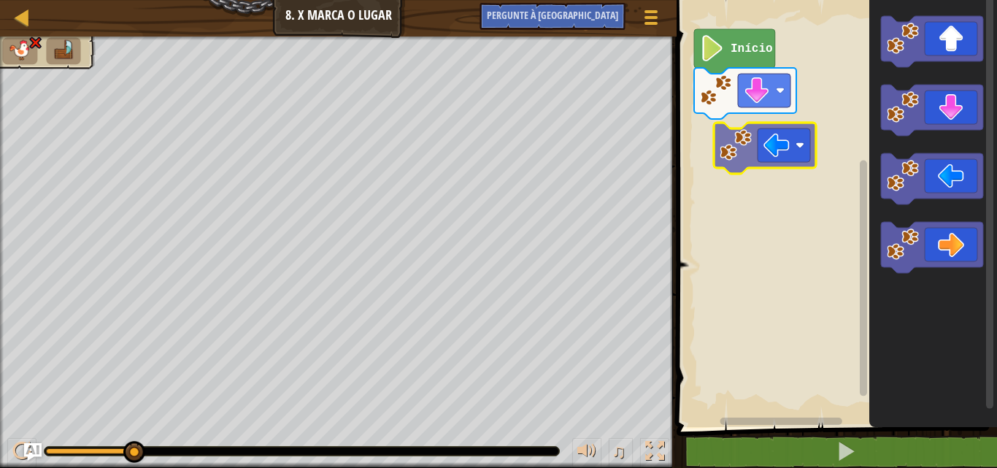
click at [753, 152] on div "Início" at bounding box center [834, 210] width 325 height 434
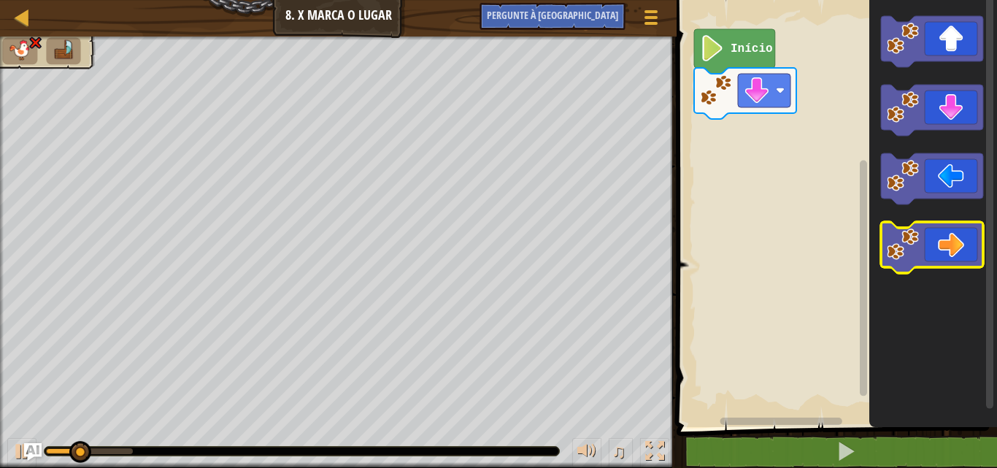
click at [901, 248] on image "Espaço de trabalho do Blockly" at bounding box center [903, 244] width 32 height 32
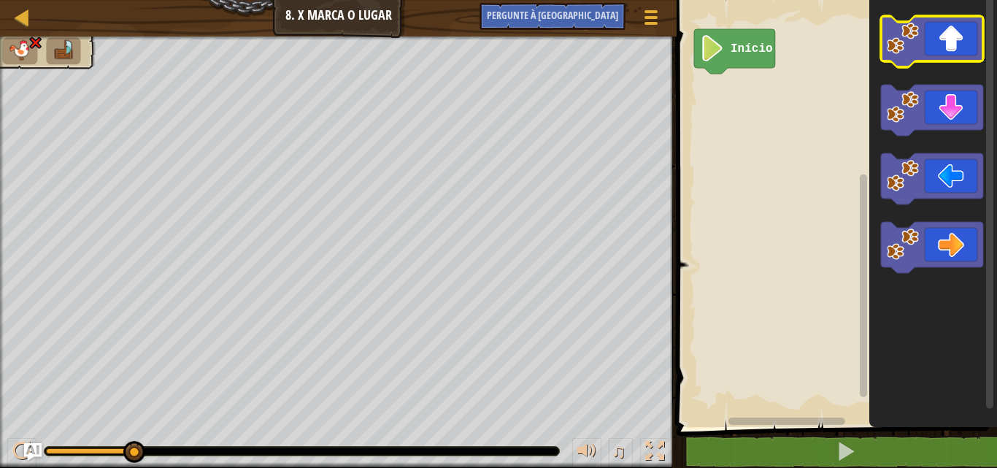
click at [925, 18] on icon "Espaço de trabalho do Blockly" at bounding box center [932, 41] width 102 height 51
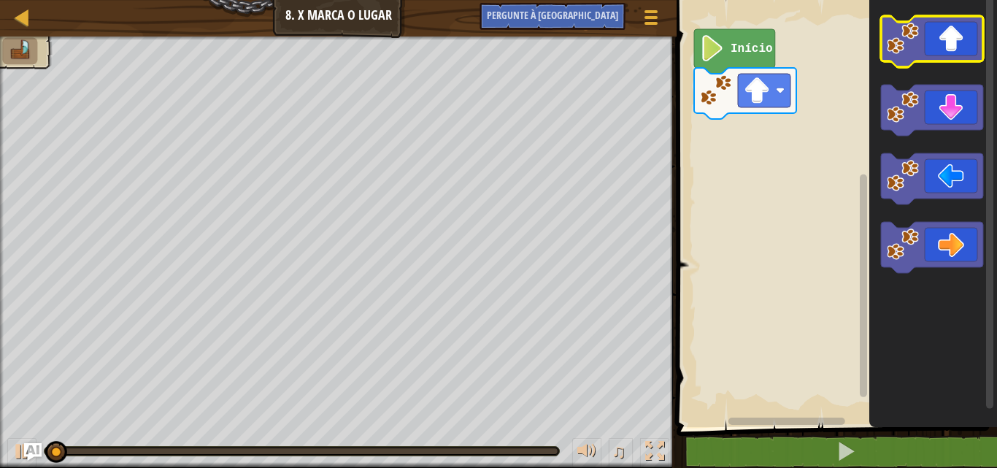
click at [925, 18] on icon "Espaço de trabalho do Blockly" at bounding box center [932, 41] width 102 height 51
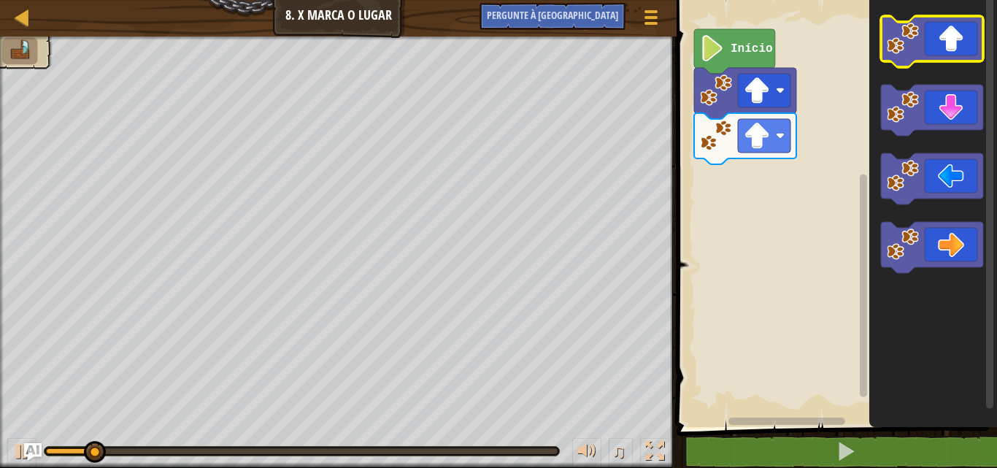
click at [925, 18] on icon "Espaço de trabalho do Blockly" at bounding box center [932, 41] width 102 height 51
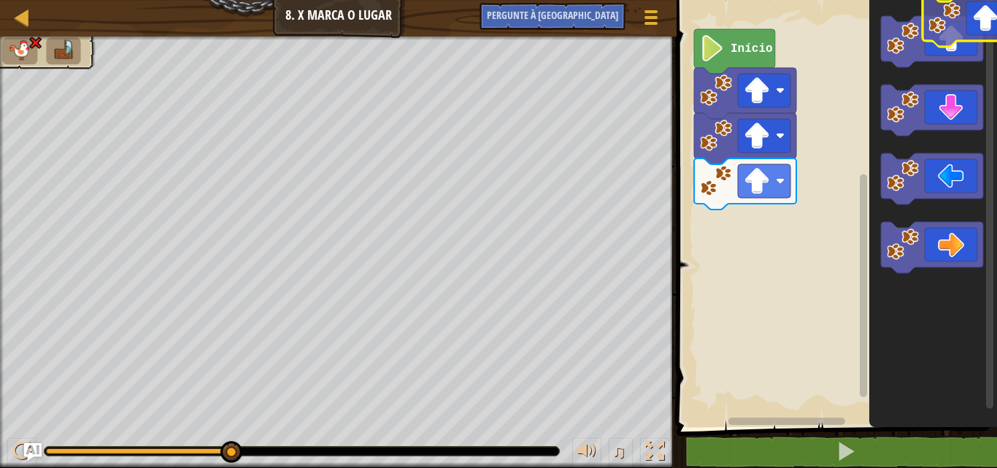
click at [981, 46] on g "Espaço de trabalho do Blockly" at bounding box center [932, 144] width 102 height 257
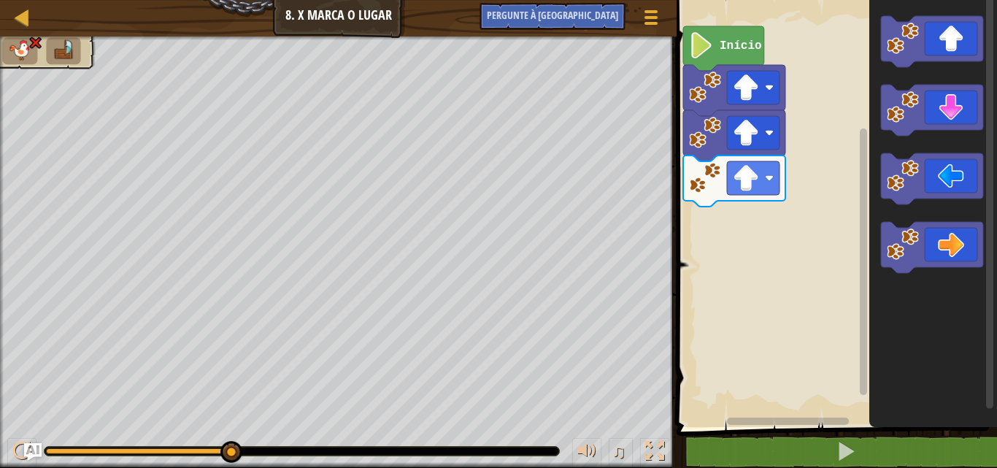
click at [732, 202] on rect "Espaço de trabalho do Blockly" at bounding box center [834, 210] width 325 height 434
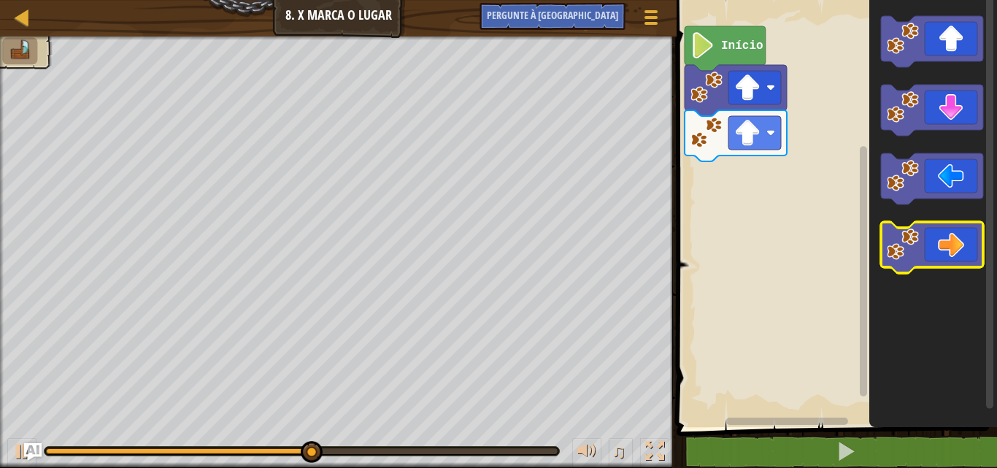
click at [926, 222] on icon "Espaço de trabalho do Blockly" at bounding box center [932, 247] width 102 height 51
click at [898, 251] on image "Espaço de trabalho do Blockly" at bounding box center [903, 244] width 32 height 32
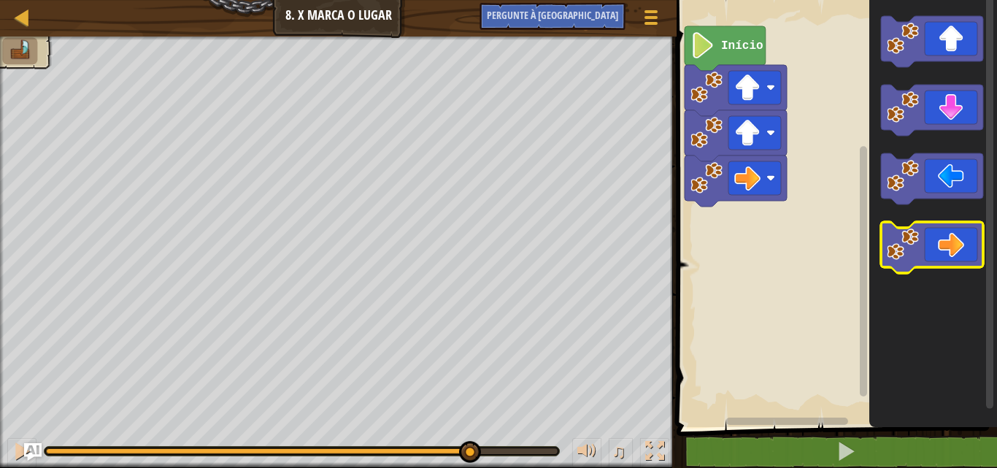
click at [898, 251] on image "Espaço de trabalho do Blockly" at bounding box center [903, 244] width 32 height 32
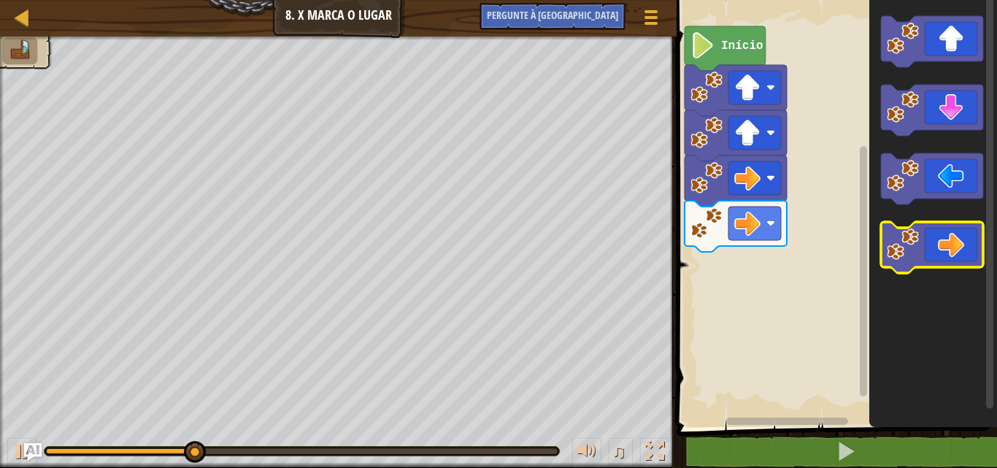
click at [898, 251] on image "Espaço de trabalho do Blockly" at bounding box center [903, 244] width 32 height 32
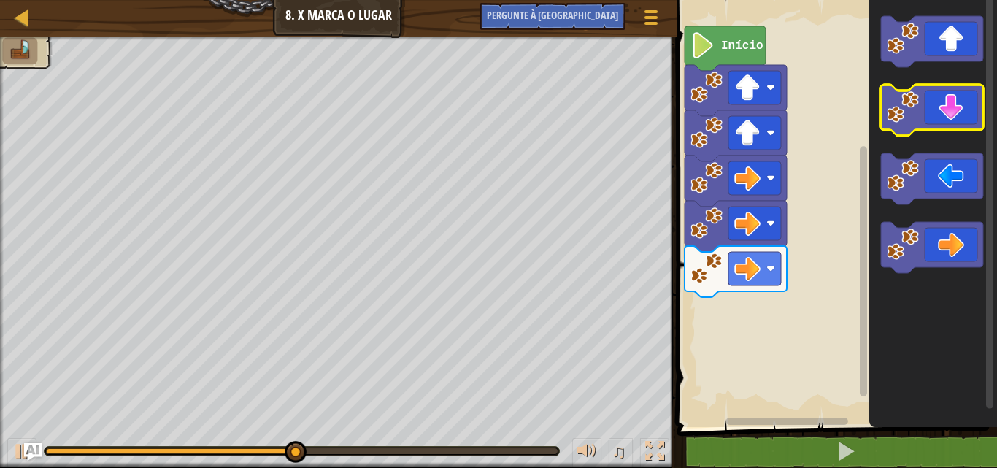
click at [895, 125] on icon "Espaço de trabalho do Blockly" at bounding box center [932, 110] width 102 height 51
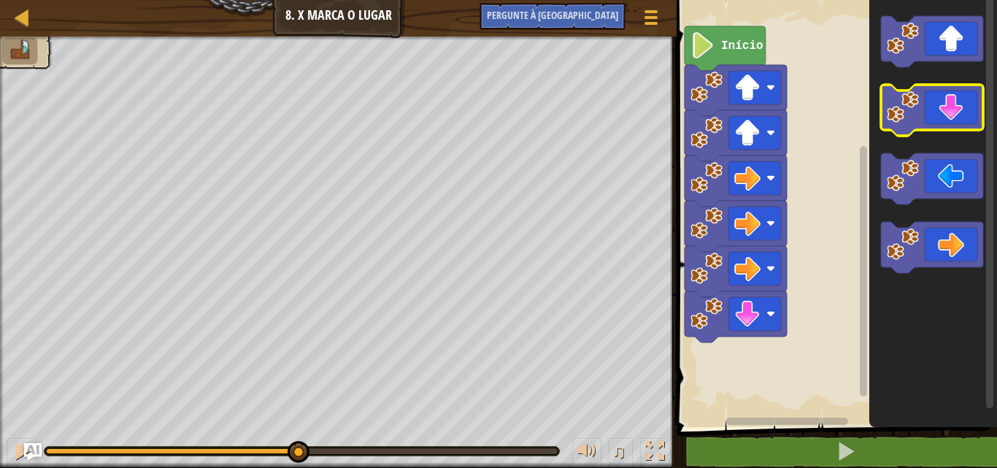
click at [895, 125] on icon "Espaço de trabalho do Blockly" at bounding box center [932, 110] width 102 height 51
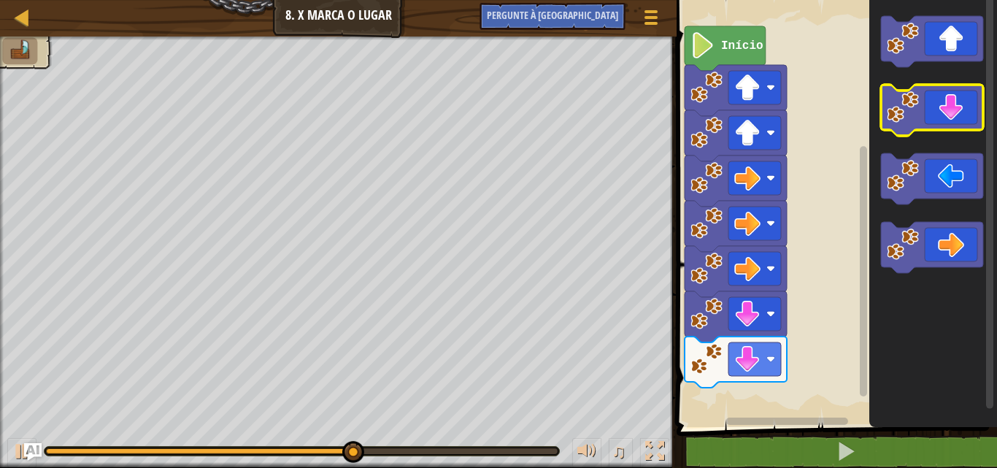
click at [895, 125] on icon "Espaço de trabalho do Blockly" at bounding box center [932, 110] width 102 height 51
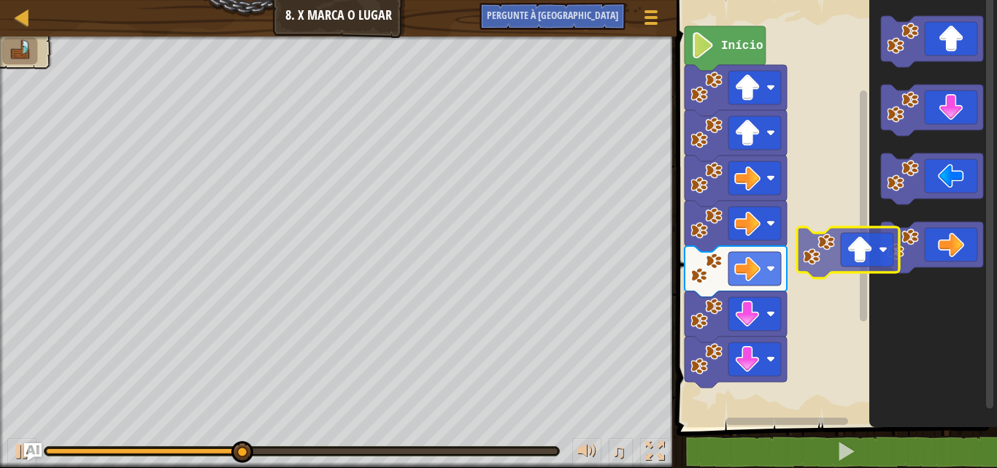
click at [737, 329] on div "Início" at bounding box center [834, 210] width 325 height 434
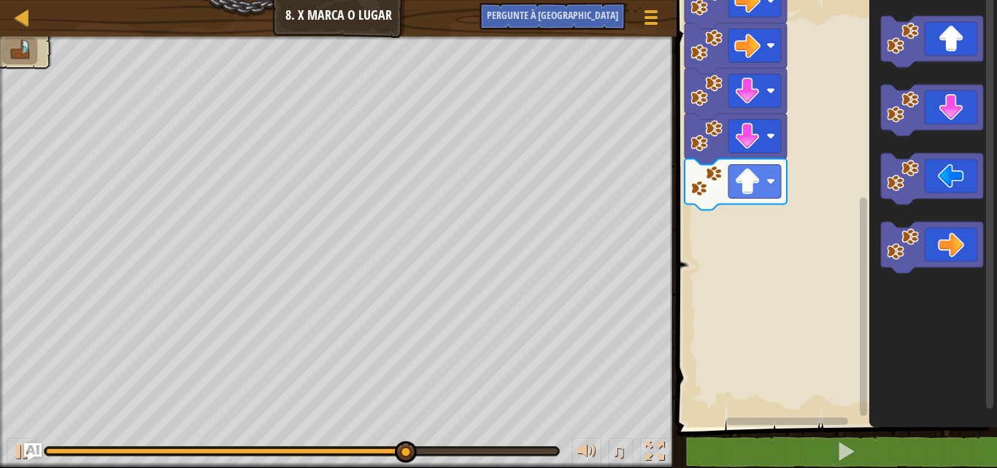
click at [857, 453] on div "1 2 3 4 go ( 'up' , 1 ) go ( 'up' , 1 ) go ( 'right' , 1 ) ???????????? ???????…" at bounding box center [834, 248] width 325 height 482
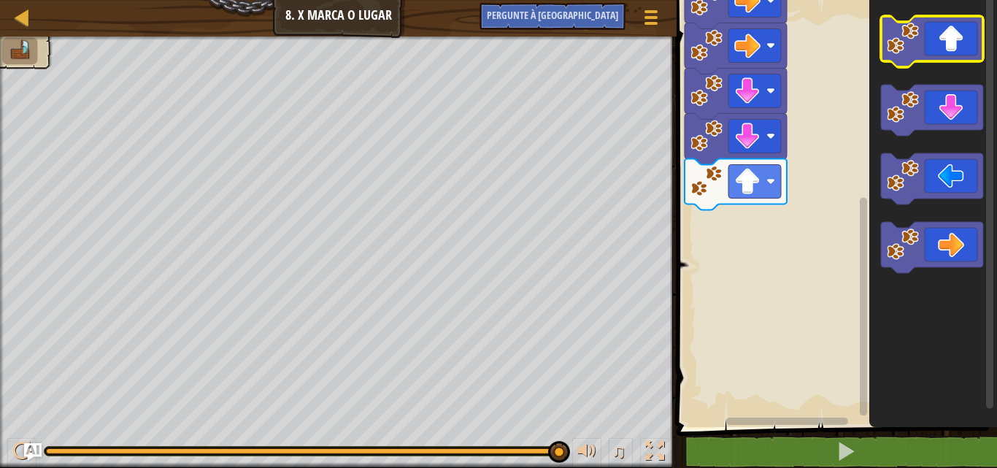
click at [918, 47] on image "Espaço de trabalho do Blockly" at bounding box center [903, 39] width 32 height 32
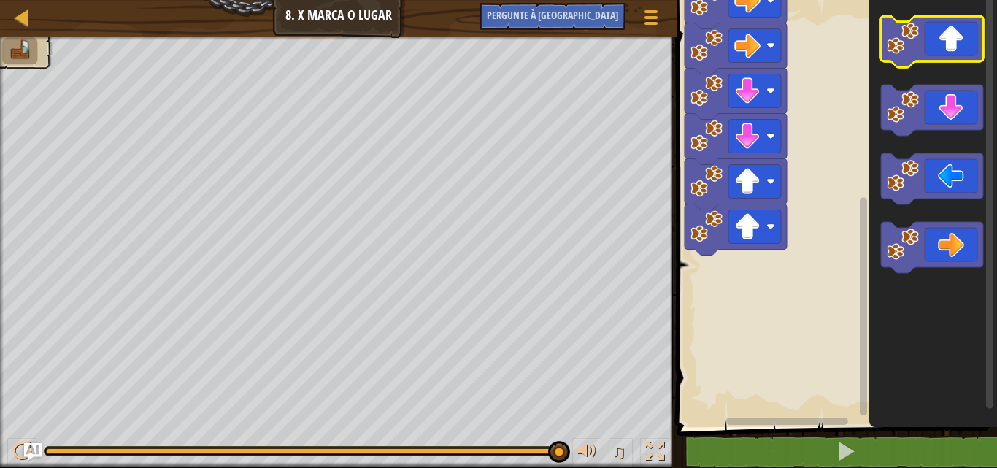
click at [918, 47] on image "Espaço de trabalho do Blockly" at bounding box center [903, 39] width 32 height 32
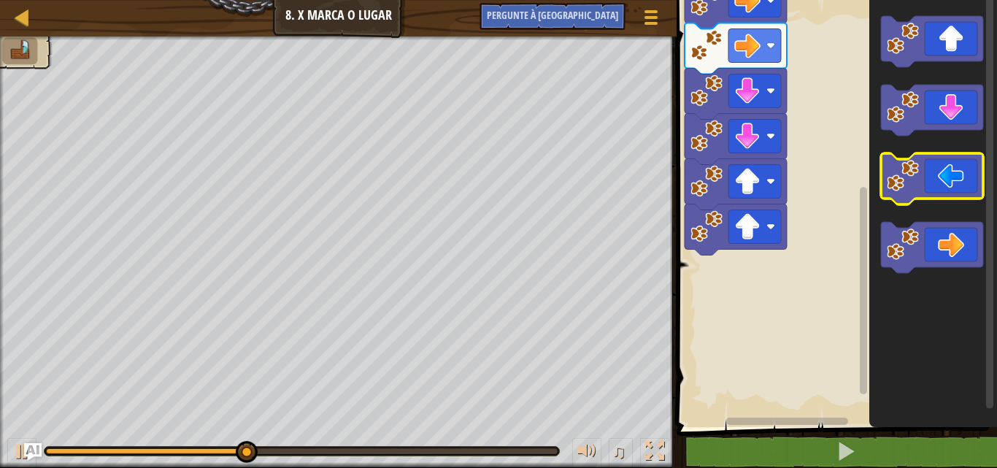
click at [948, 174] on icon "Espaço de trabalho do Blockly" at bounding box center [932, 178] width 102 height 51
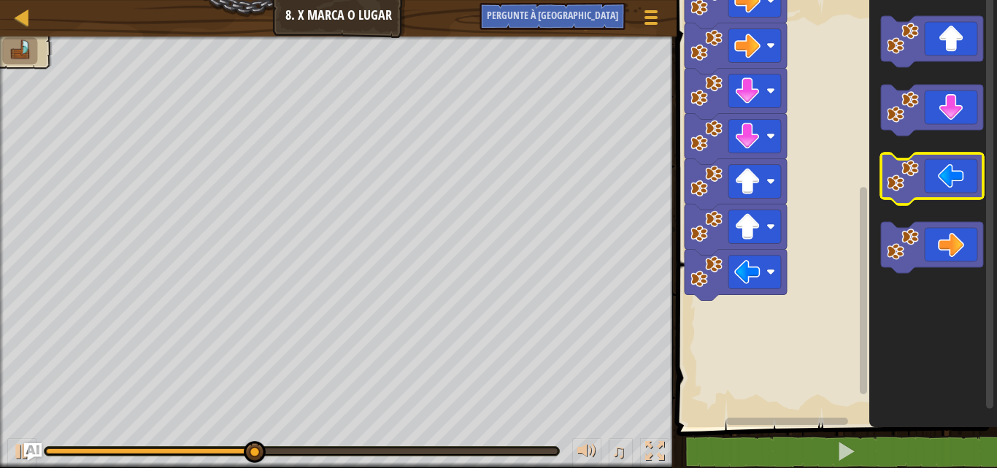
click at [948, 174] on icon "Espaço de trabalho do Blockly" at bounding box center [932, 178] width 102 height 51
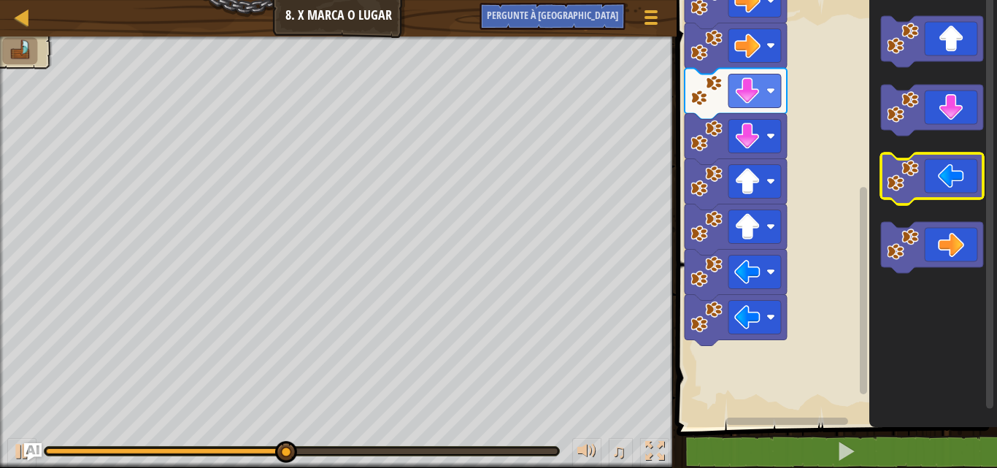
click at [948, 174] on icon "Espaço de trabalho do Blockly" at bounding box center [932, 178] width 102 height 51
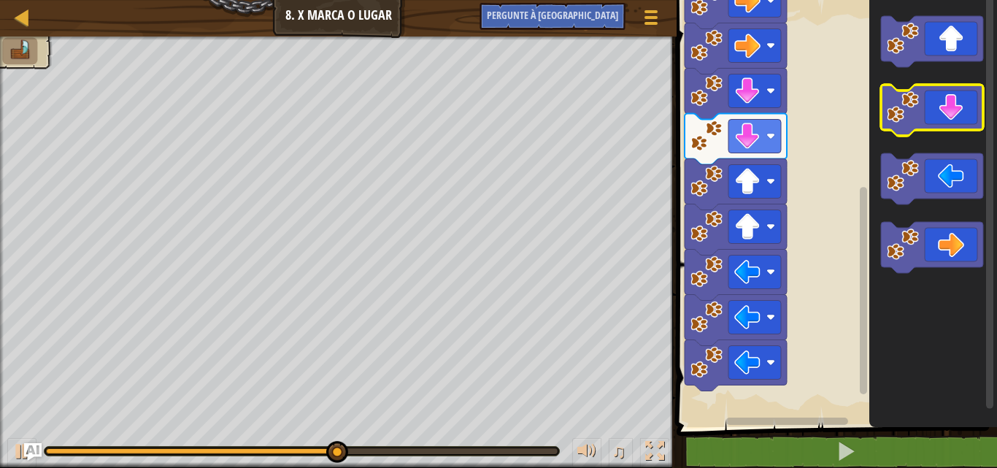
click at [940, 116] on icon "Espaço de trabalho do Blockly" at bounding box center [932, 110] width 102 height 51
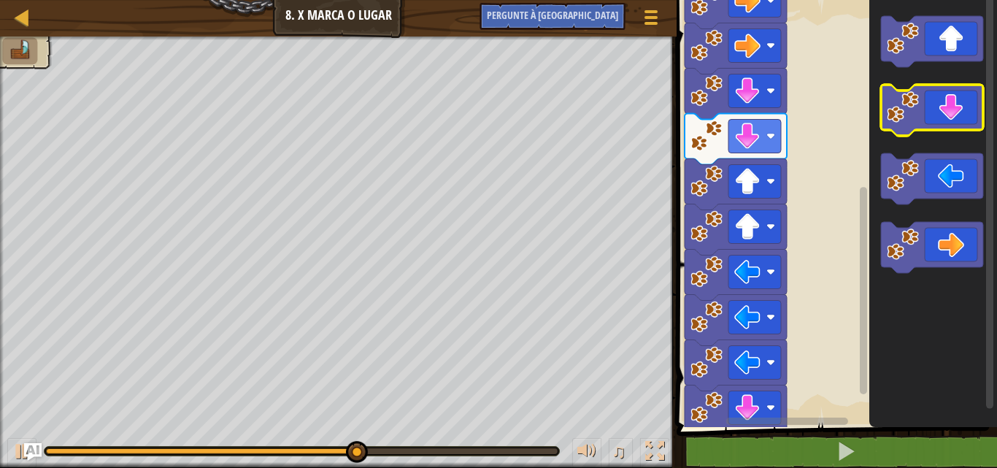
click at [940, 116] on icon "Espaço de trabalho do Blockly" at bounding box center [932, 110] width 102 height 51
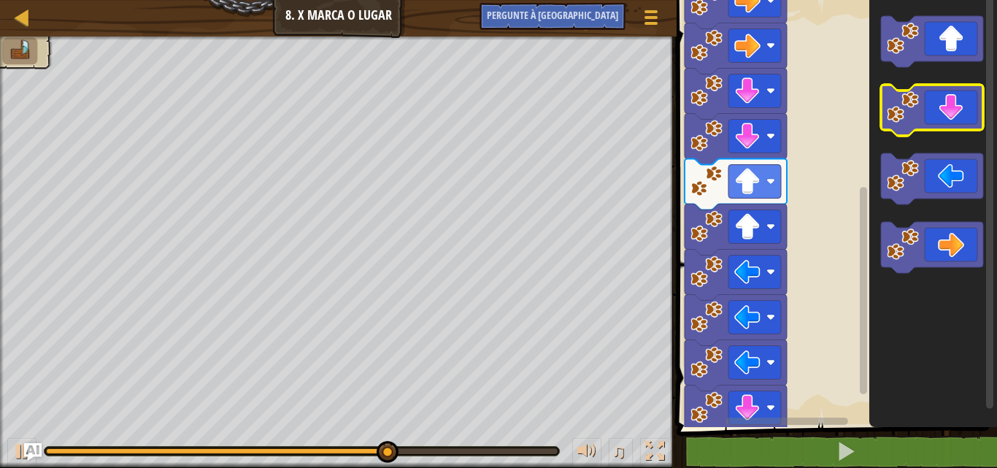
click at [940, 116] on icon "Espaço de trabalho do Blockly" at bounding box center [932, 110] width 102 height 51
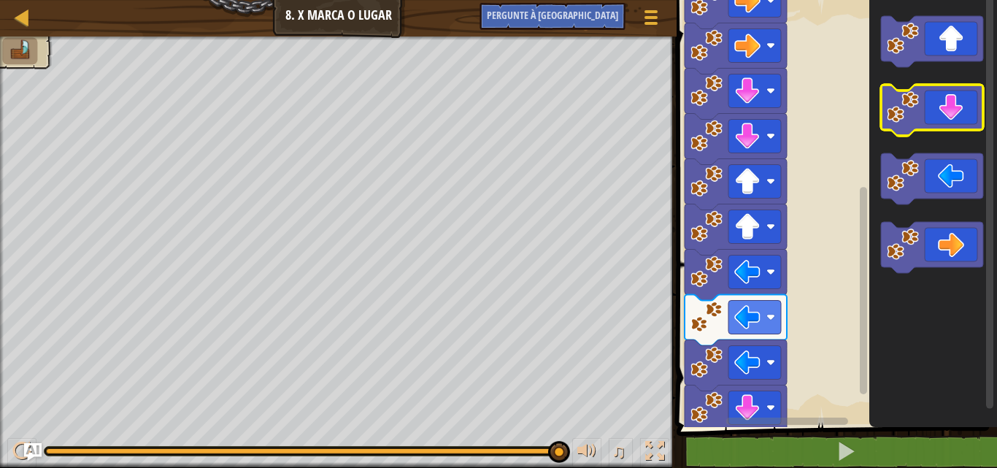
click at [940, 116] on icon "Espaço de trabalho do Blockly" at bounding box center [932, 110] width 102 height 51
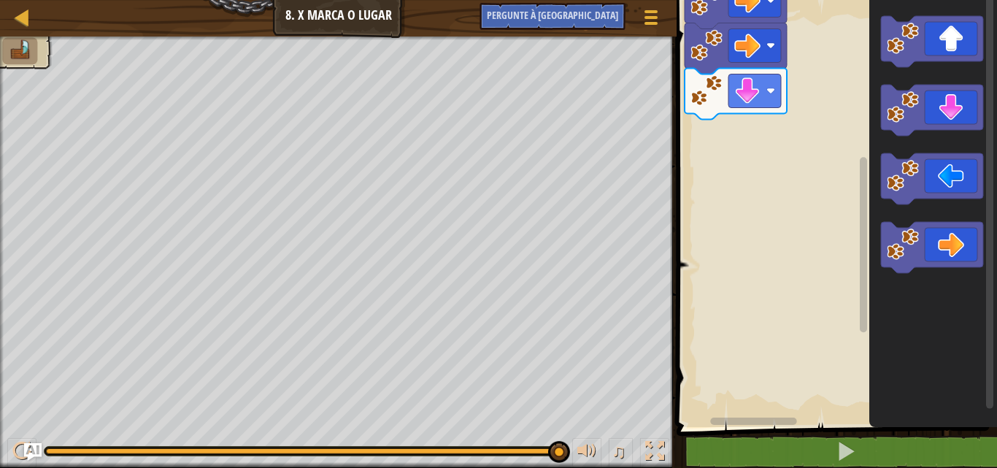
drag, startPoint x: 858, startPoint y: 163, endPoint x: 858, endPoint y: 207, distance: 43.8
click at [858, 207] on icon "Espaço de trabalho do Blockly" at bounding box center [863, 204] width 11 height 423
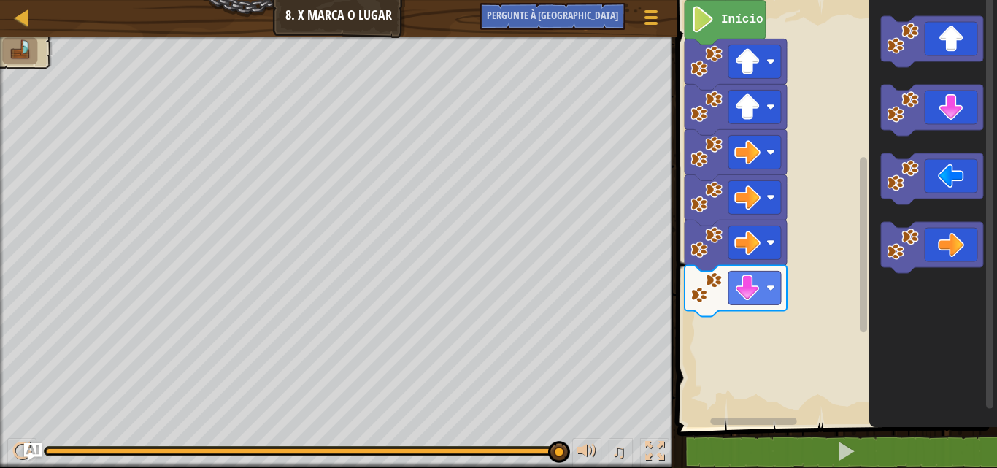
click at [747, 34] on div "Início" at bounding box center [834, 210] width 325 height 434
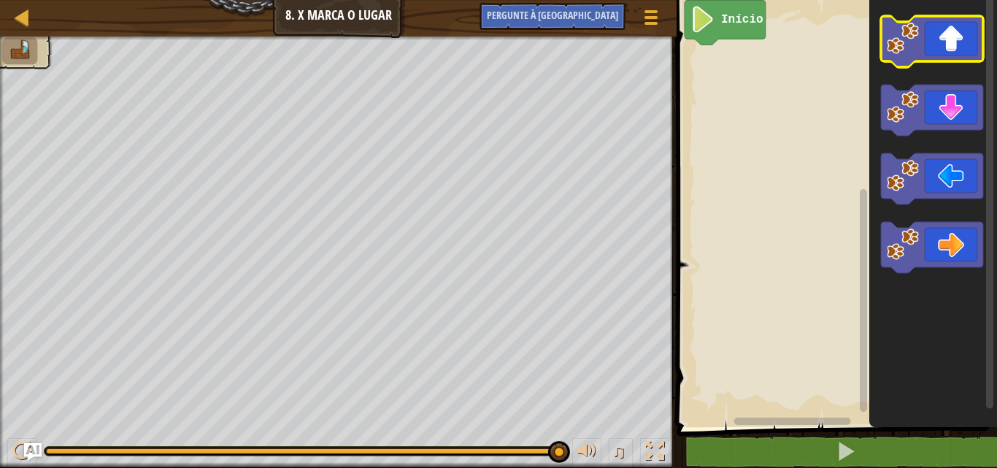
click at [976, 33] on icon "Espaço de trabalho do Blockly" at bounding box center [932, 41] width 102 height 51
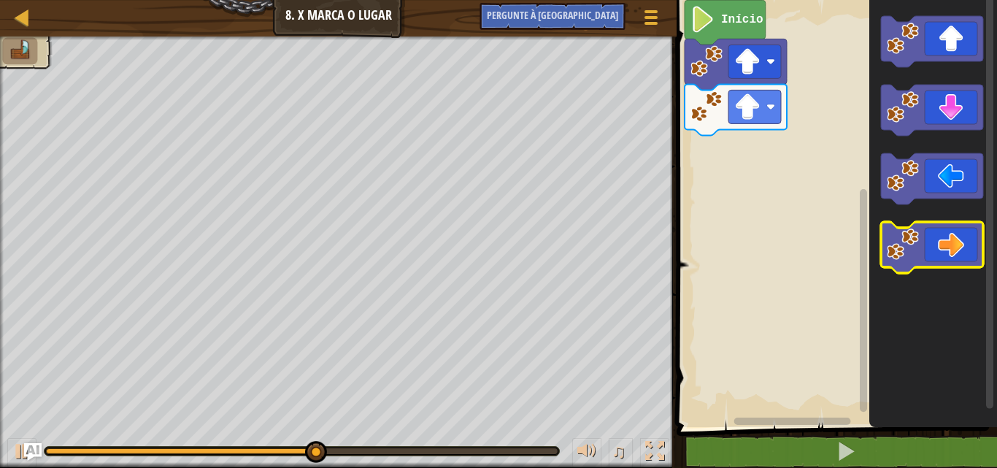
click at [947, 237] on icon "Espaço de trabalho do Blockly" at bounding box center [932, 247] width 102 height 51
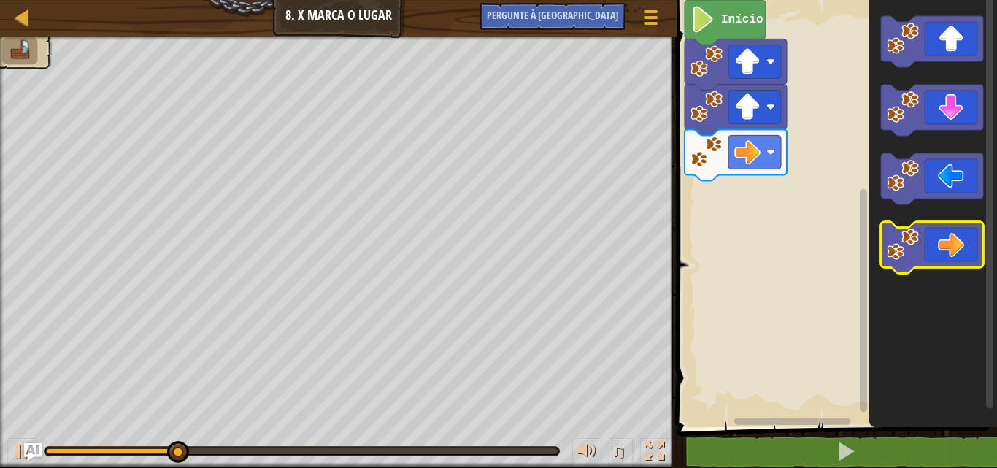
click at [947, 237] on icon "Espaço de trabalho do Blockly" at bounding box center [932, 247] width 102 height 51
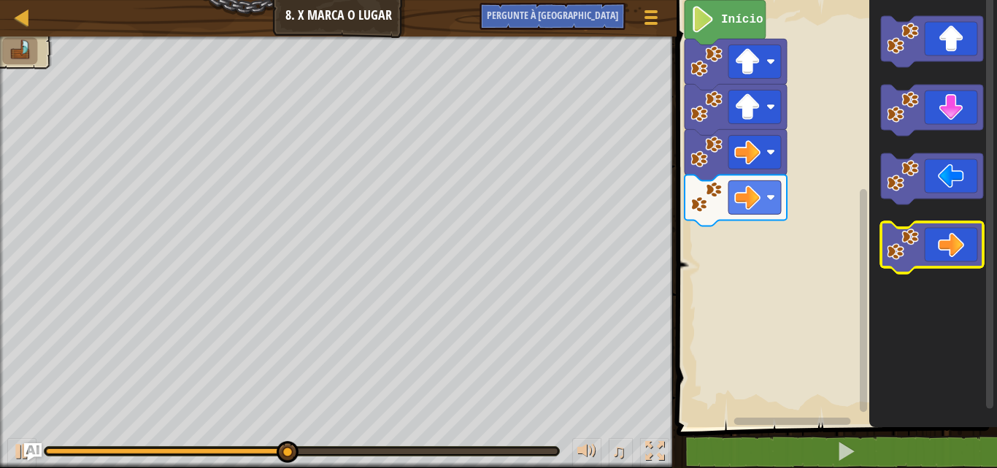
click at [947, 237] on icon "Espaço de trabalho do Blockly" at bounding box center [932, 247] width 102 height 51
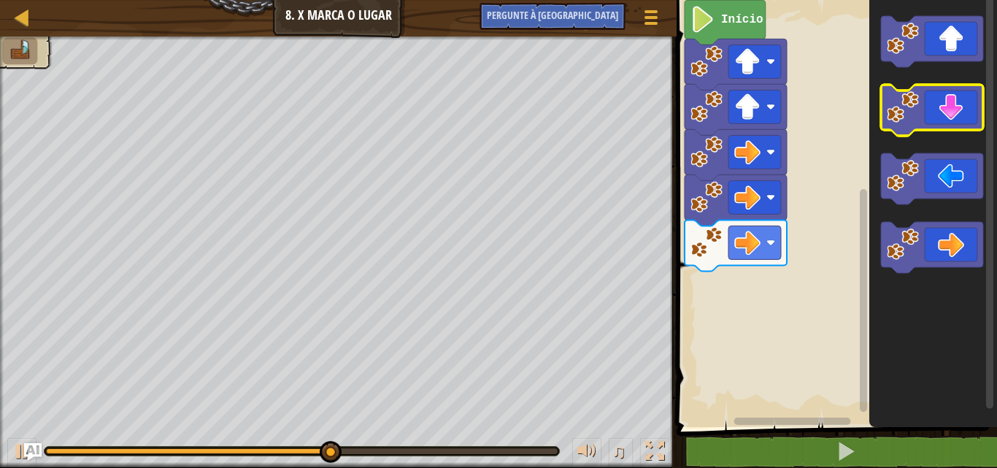
click at [920, 109] on icon "Espaço de trabalho do Blockly" at bounding box center [932, 110] width 102 height 51
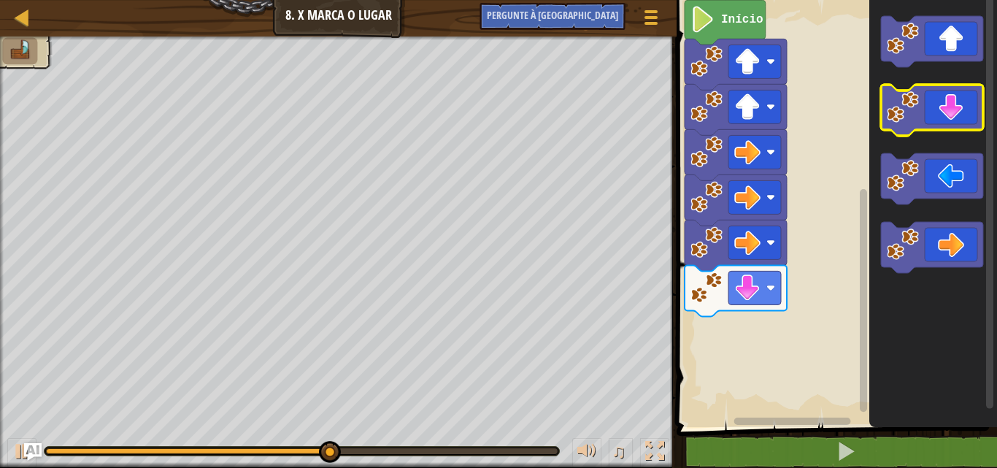
click at [920, 109] on icon "Espaço de trabalho do Blockly" at bounding box center [932, 110] width 102 height 51
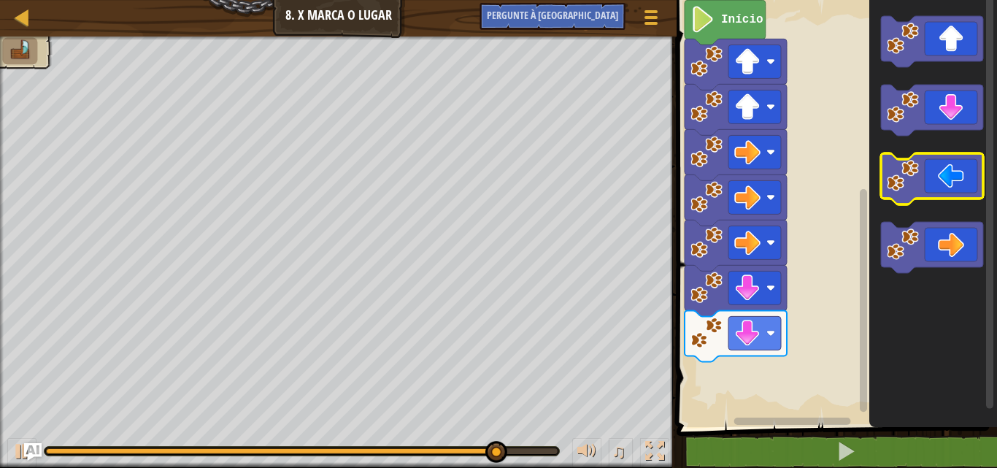
click at [912, 183] on image "Espaço de trabalho do Blockly" at bounding box center [903, 176] width 32 height 32
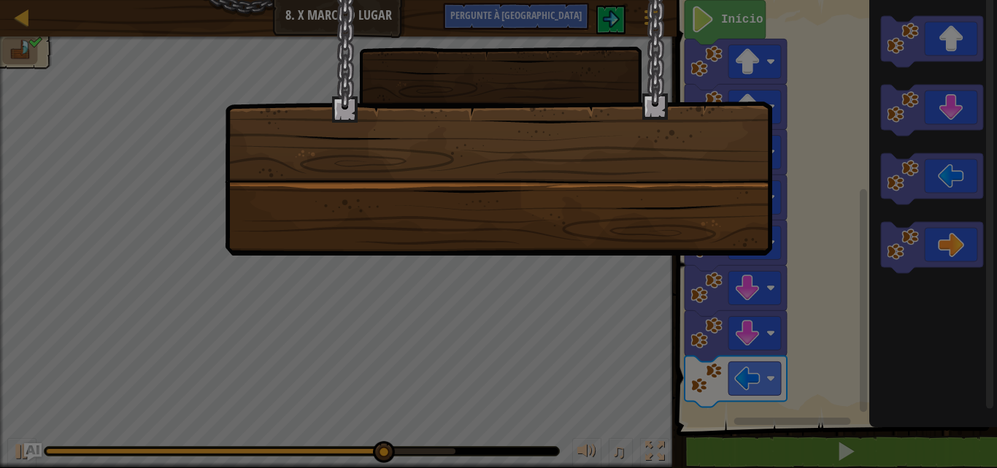
click at [912, 183] on div at bounding box center [498, 234] width 997 height 468
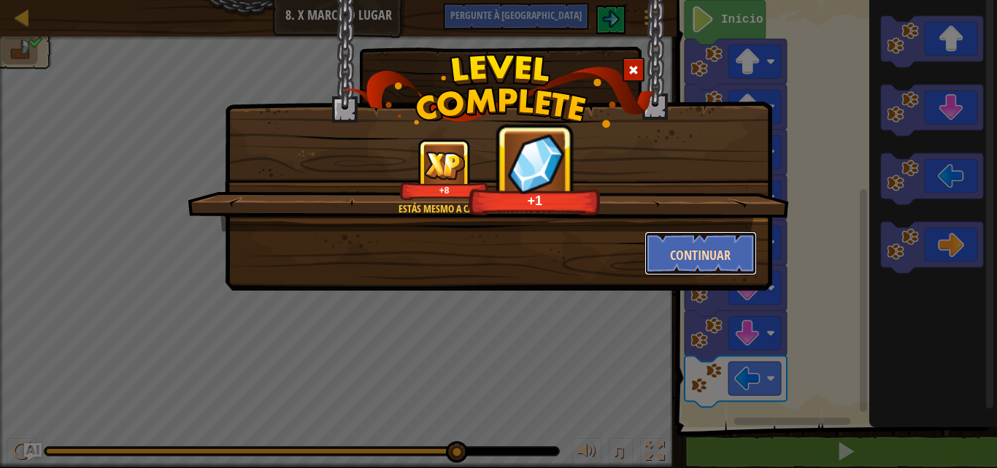
click at [700, 241] on button "Continuar" at bounding box center [700, 253] width 113 height 44
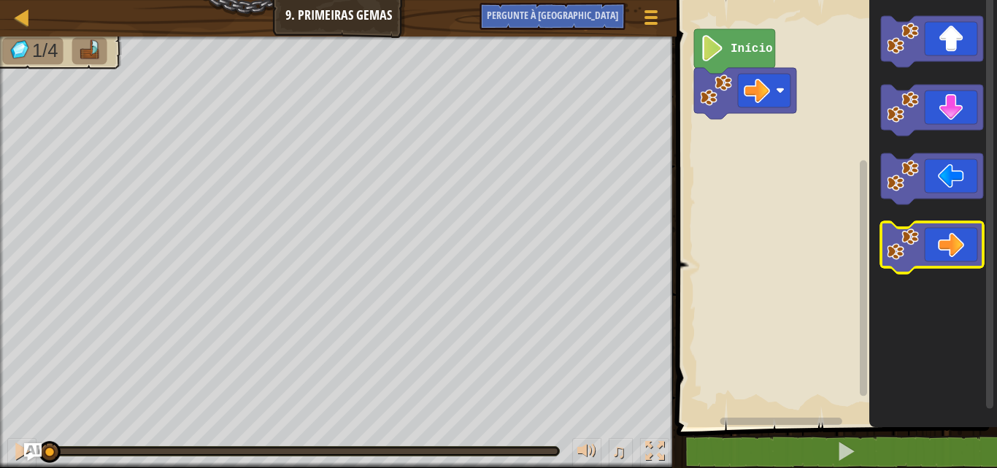
click at [892, 225] on icon "Espaço de trabalho do Blockly" at bounding box center [932, 247] width 102 height 51
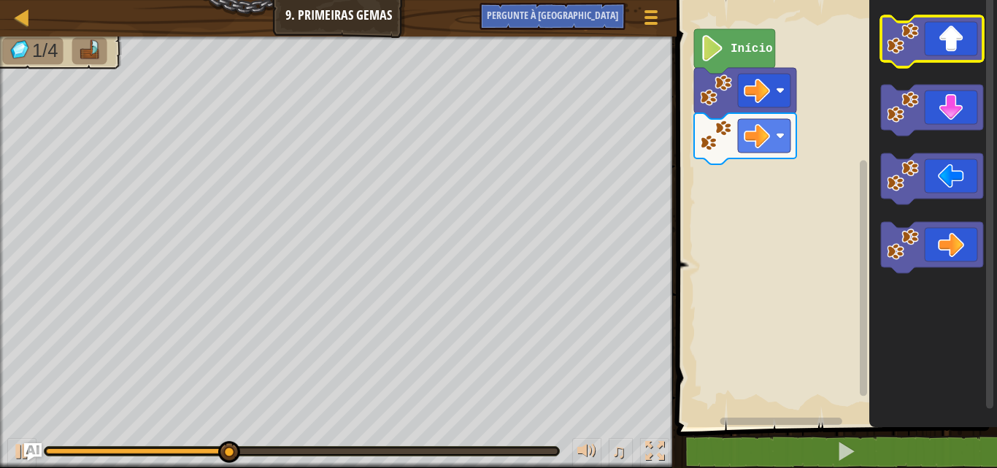
click at [927, 61] on icon "Espaço de trabalho do Blockly" at bounding box center [932, 41] width 102 height 51
click at [920, 39] on icon "Espaço de trabalho do Blockly" at bounding box center [932, 41] width 102 height 51
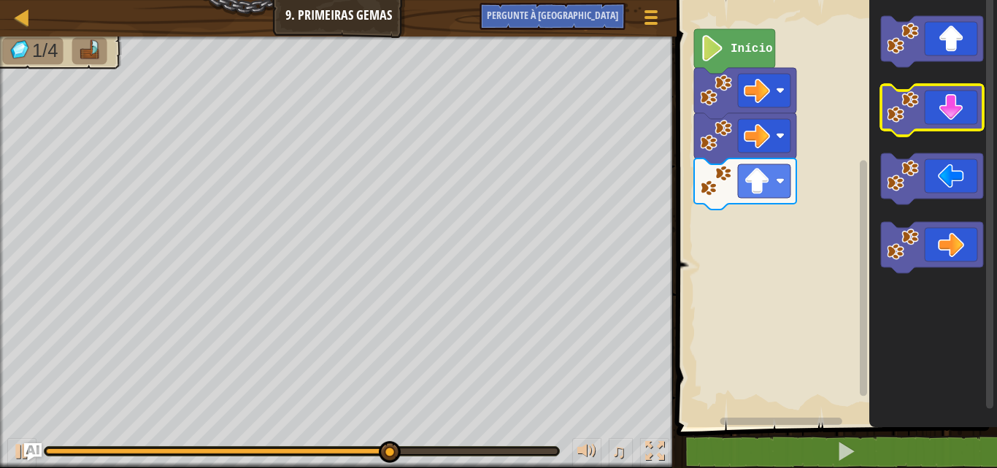
click at [917, 112] on image "Espaço de trabalho do Blockly" at bounding box center [903, 107] width 32 height 32
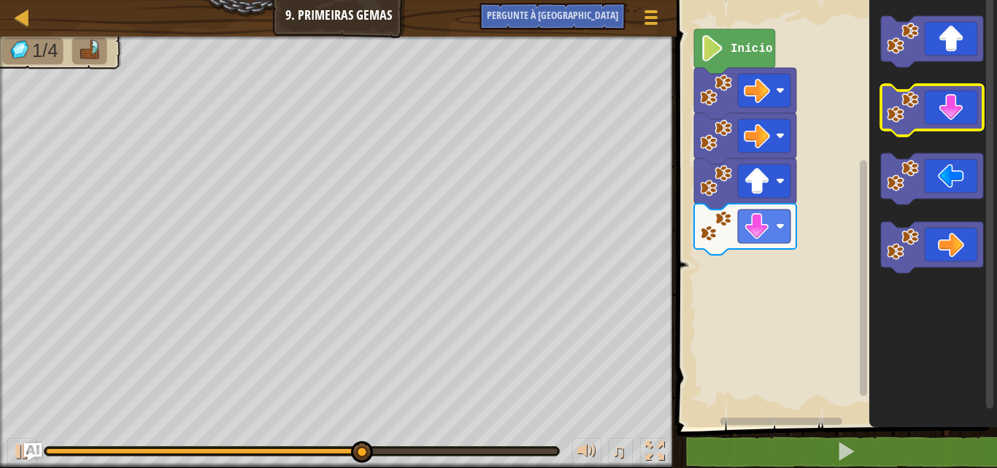
click at [917, 112] on image "Espaço de trabalho do Blockly" at bounding box center [903, 107] width 32 height 32
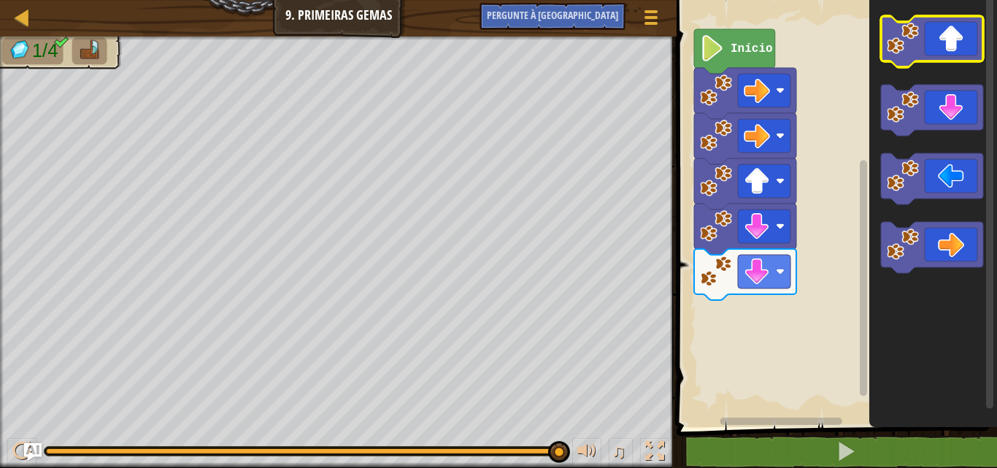
click at [926, 52] on icon "Espaço de trabalho do Blockly" at bounding box center [932, 41] width 102 height 51
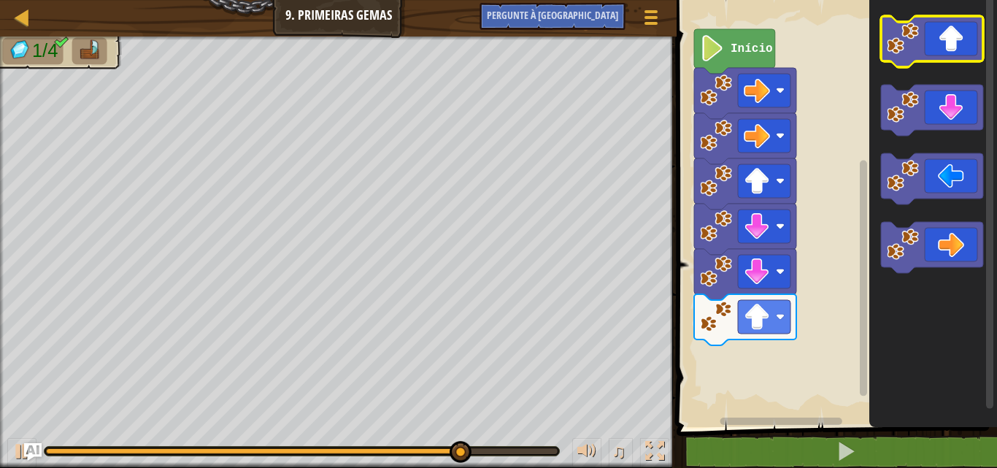
click at [965, 54] on icon "Espaço de trabalho do Blockly" at bounding box center [932, 41] width 102 height 51
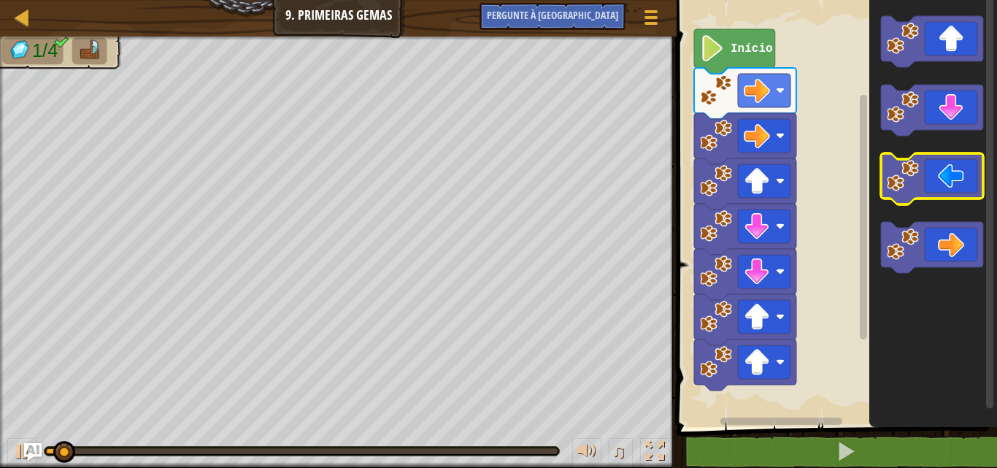
click at [942, 157] on icon "Espaço de trabalho do Blockly" at bounding box center [932, 178] width 102 height 51
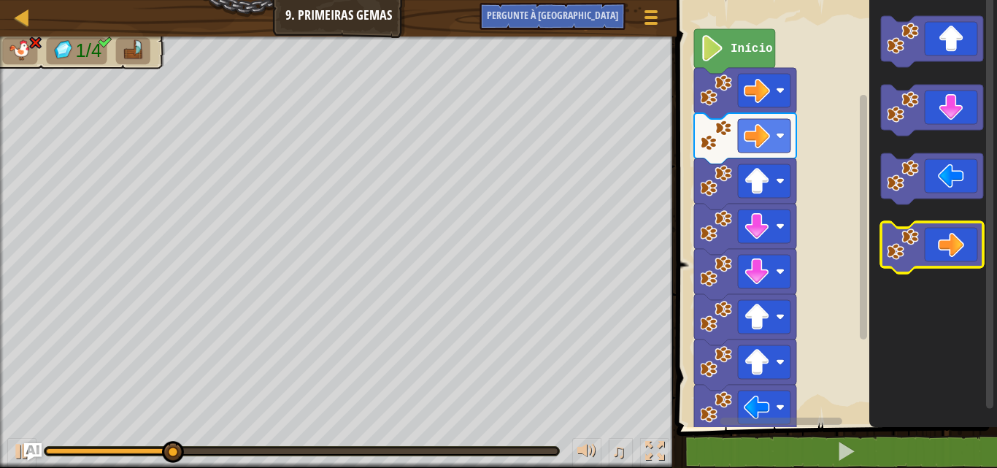
click at [937, 252] on icon "Espaço de trabalho do Blockly" at bounding box center [932, 247] width 102 height 51
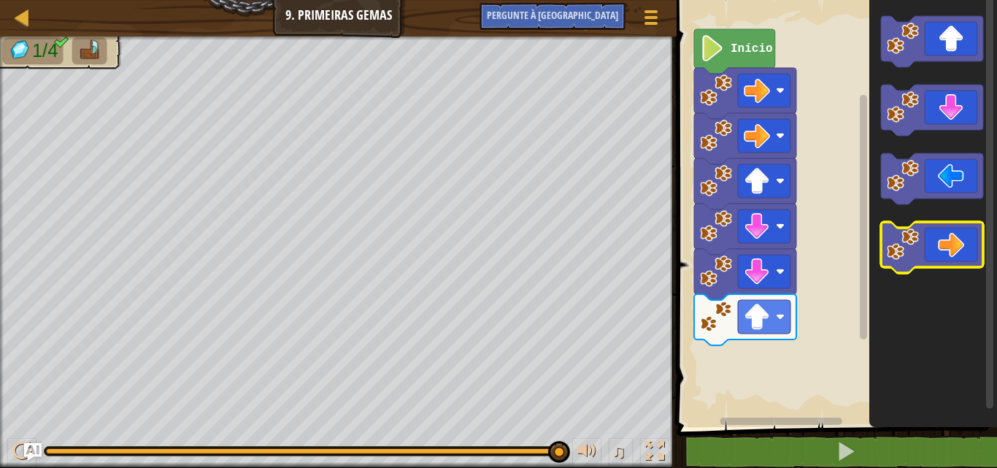
click at [968, 255] on icon "Espaço de trabalho do Blockly" at bounding box center [932, 247] width 102 height 51
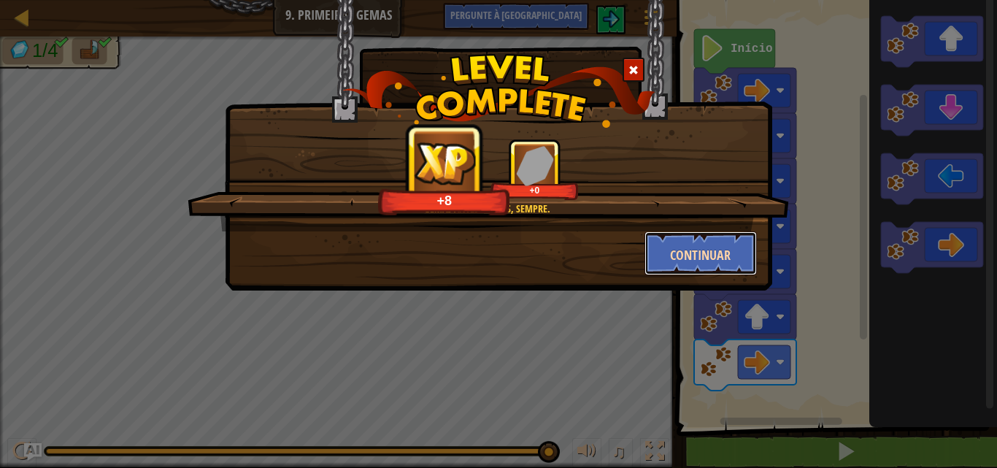
click at [742, 253] on button "Continuar" at bounding box center [700, 253] width 113 height 44
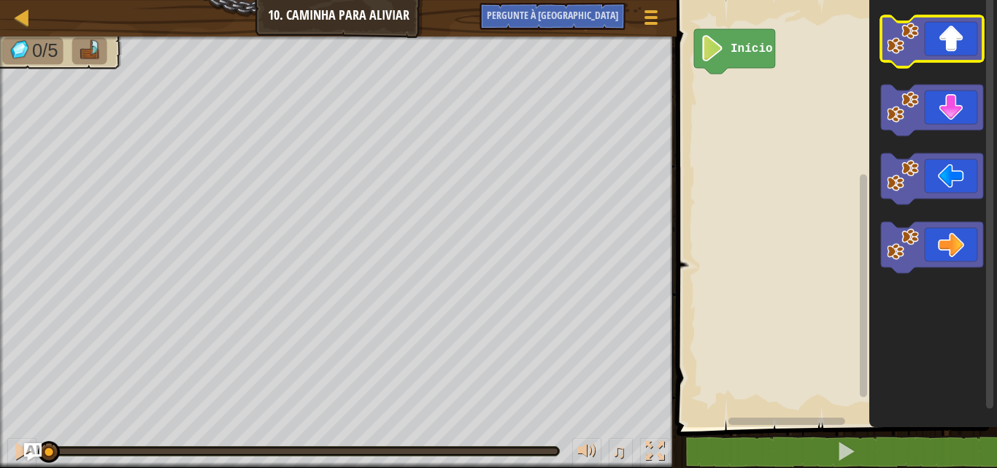
click at [943, 48] on icon "Espaço de trabalho do Blockly" at bounding box center [932, 41] width 102 height 51
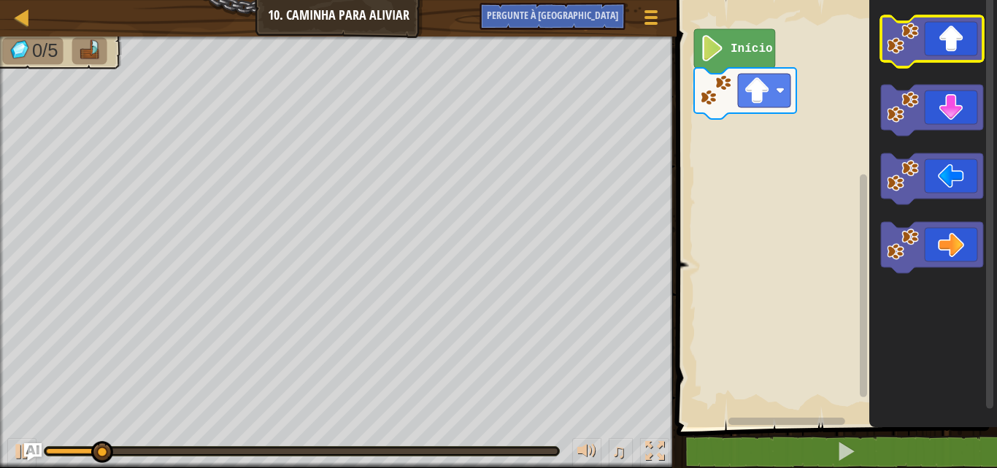
click at [943, 48] on icon "Espaço de trabalho do Blockly" at bounding box center [932, 41] width 102 height 51
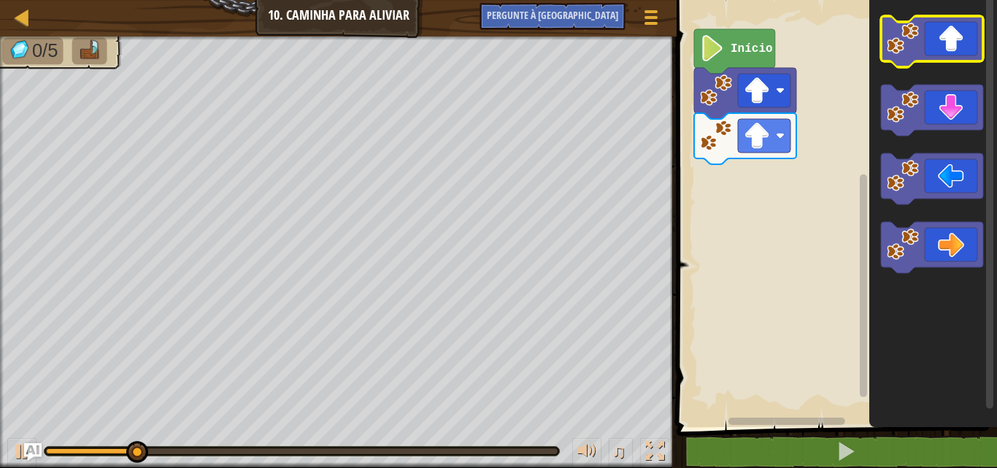
click at [943, 48] on icon "Espaço de trabalho do Blockly" at bounding box center [932, 41] width 102 height 51
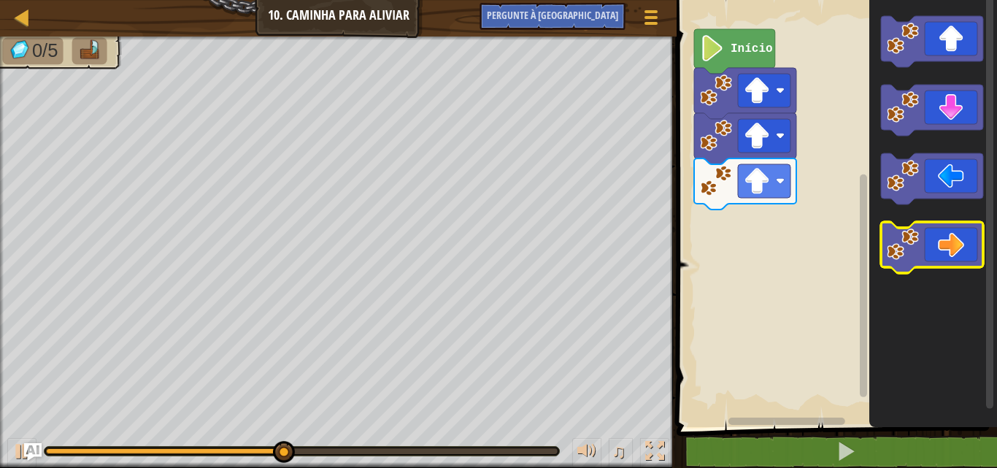
click at [916, 226] on icon "Espaço de trabalho do Blockly" at bounding box center [932, 247] width 102 height 51
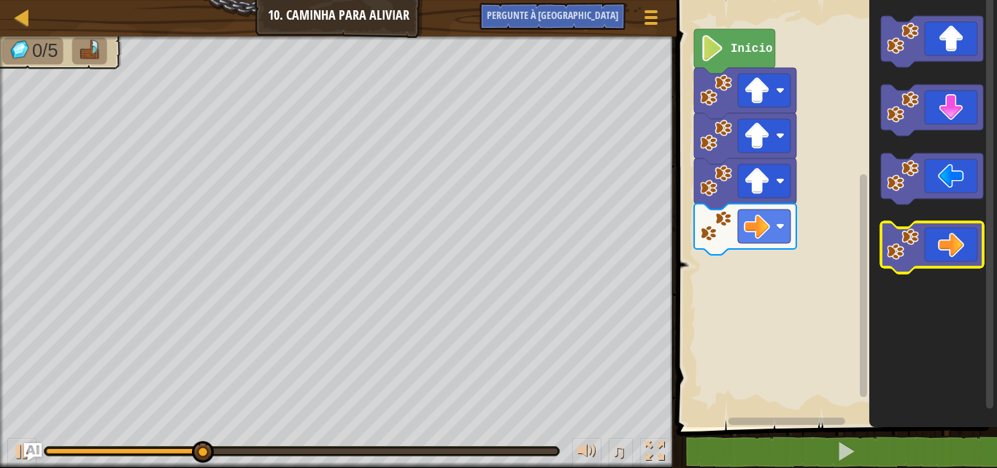
click at [916, 226] on icon "Espaço de trabalho do Blockly" at bounding box center [932, 247] width 102 height 51
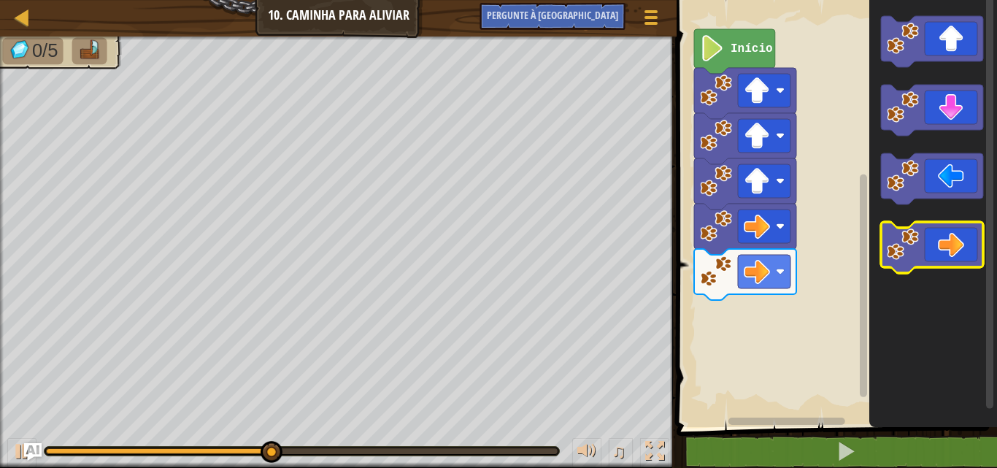
click at [916, 226] on icon "Espaço de trabalho do Blockly" at bounding box center [932, 247] width 102 height 51
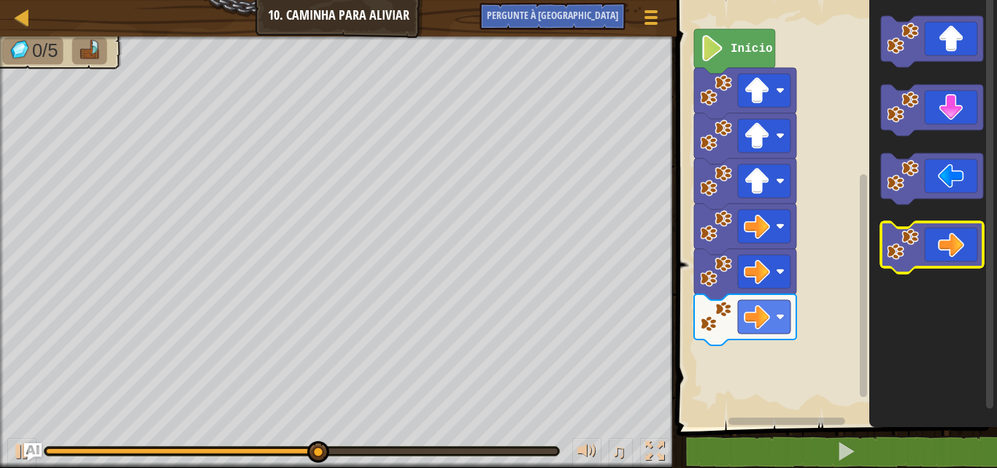
click at [916, 226] on icon "Espaço de trabalho do Blockly" at bounding box center [932, 247] width 102 height 51
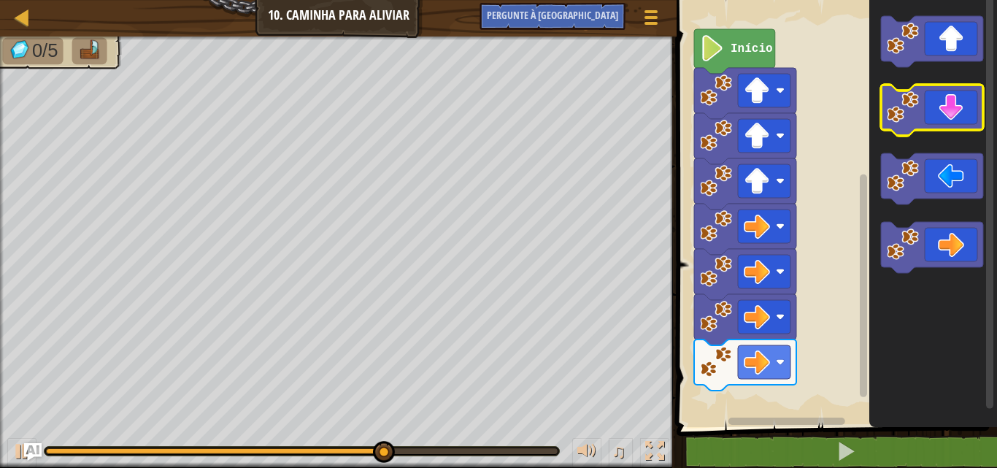
click at [941, 136] on rect "Espaço de trabalho do Blockly" at bounding box center [932, 110] width 102 height 51
click at [914, 104] on image "Espaço de trabalho do Blockly" at bounding box center [903, 107] width 32 height 32
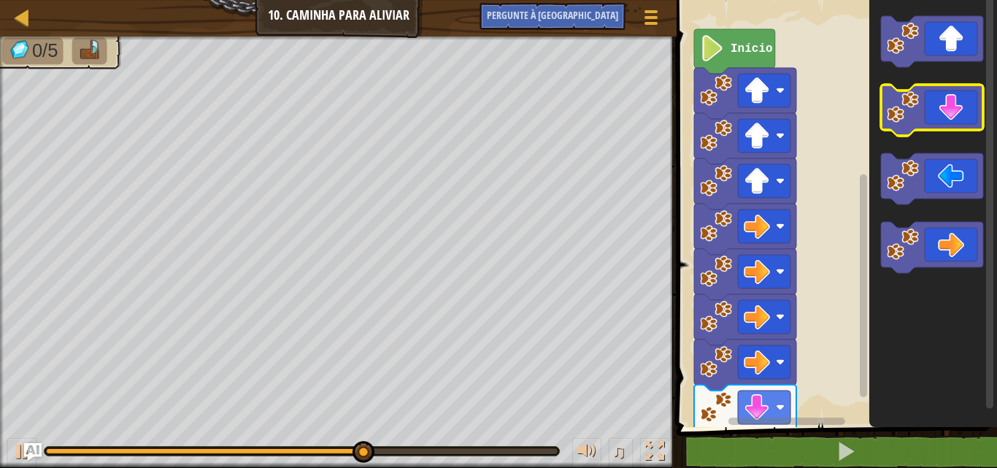
click at [914, 104] on image "Espaço de trabalho do Blockly" at bounding box center [903, 107] width 32 height 32
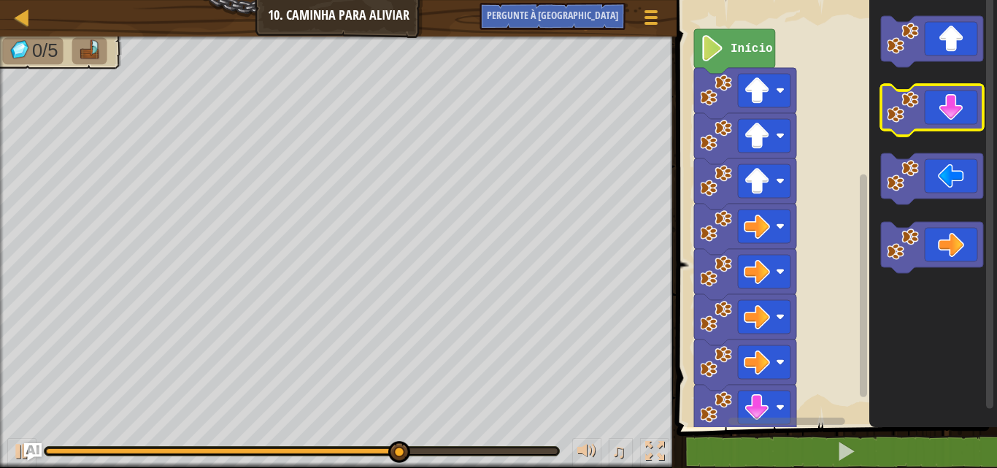
click at [914, 104] on image "Espaço de trabalho do Blockly" at bounding box center [903, 107] width 32 height 32
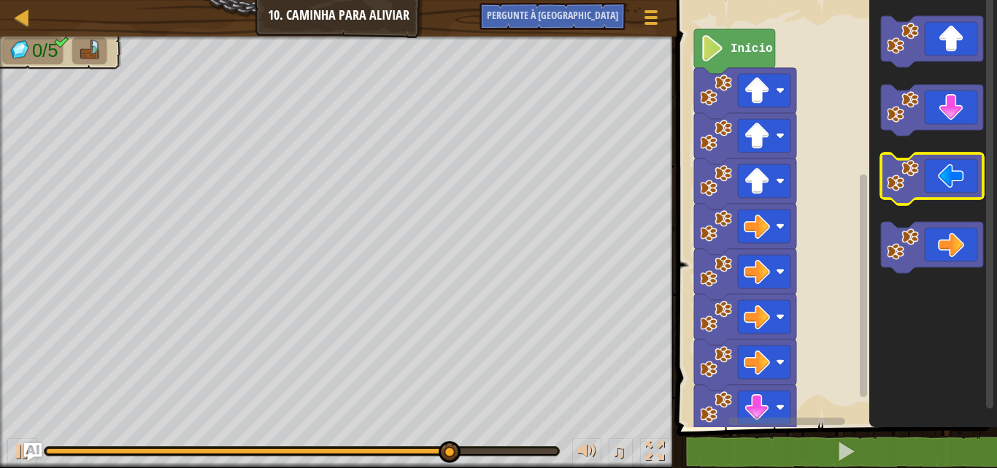
click at [914, 169] on image "Espaço de trabalho do Blockly" at bounding box center [903, 176] width 32 height 32
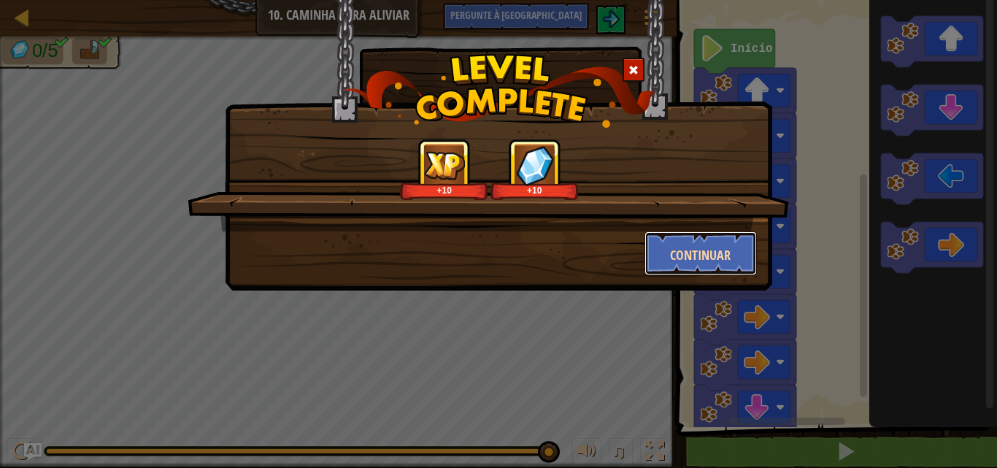
click at [717, 263] on font "Continuar" at bounding box center [700, 255] width 61 height 18
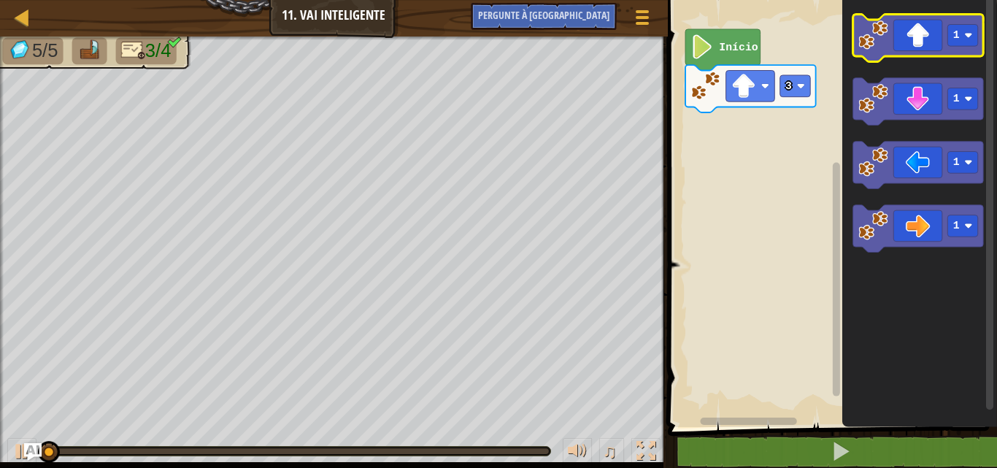
click at [886, 42] on image "Espaço de trabalho do Blockly" at bounding box center [873, 35] width 30 height 30
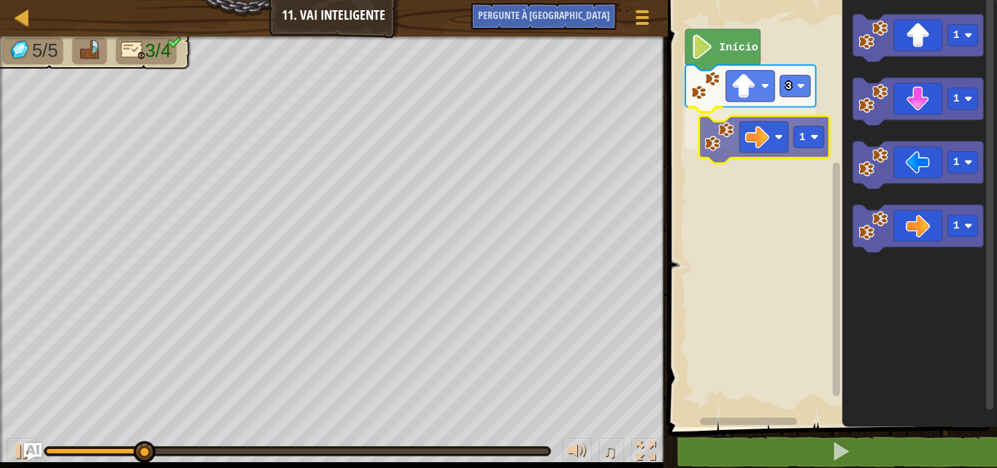
click at [742, 150] on div "3 1 Início 1 1 1 1 1" at bounding box center [830, 210] width 334 height 434
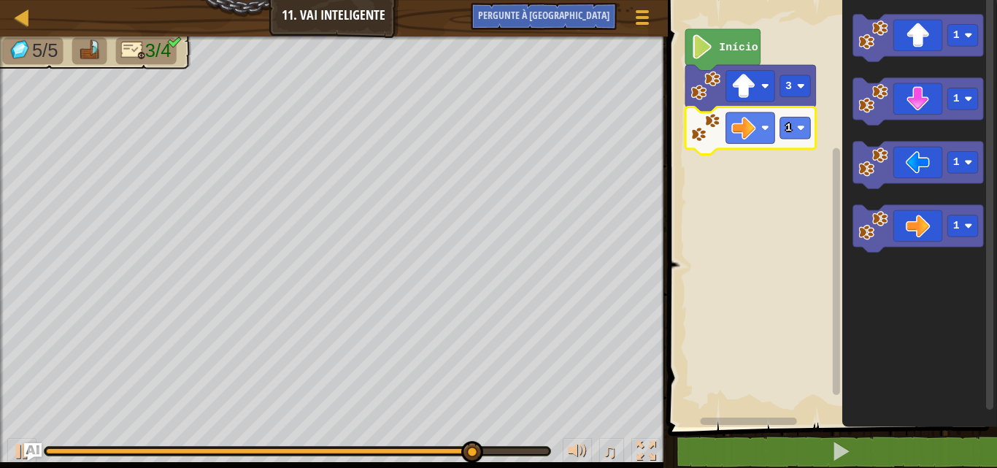
click at [791, 124] on text "1" at bounding box center [788, 128] width 7 height 12
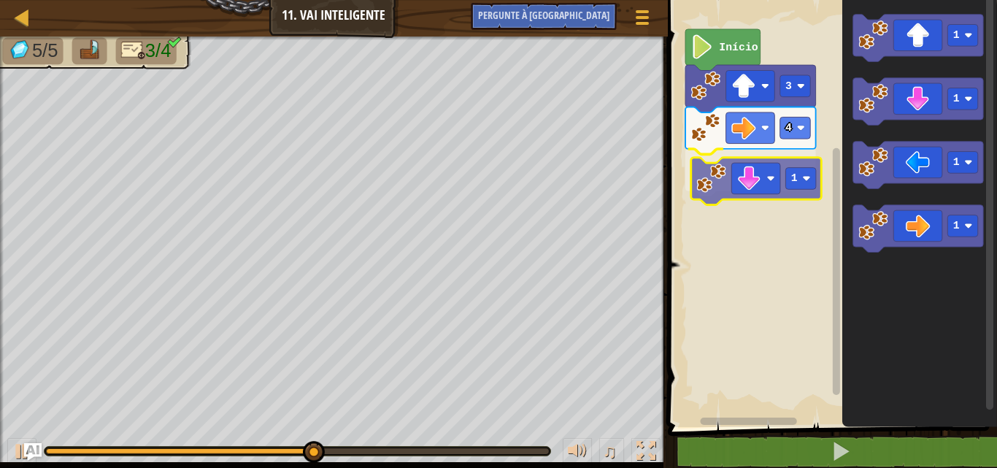
click at [757, 198] on div "Início 3 4 1 1 1 1 1 1" at bounding box center [830, 210] width 334 height 434
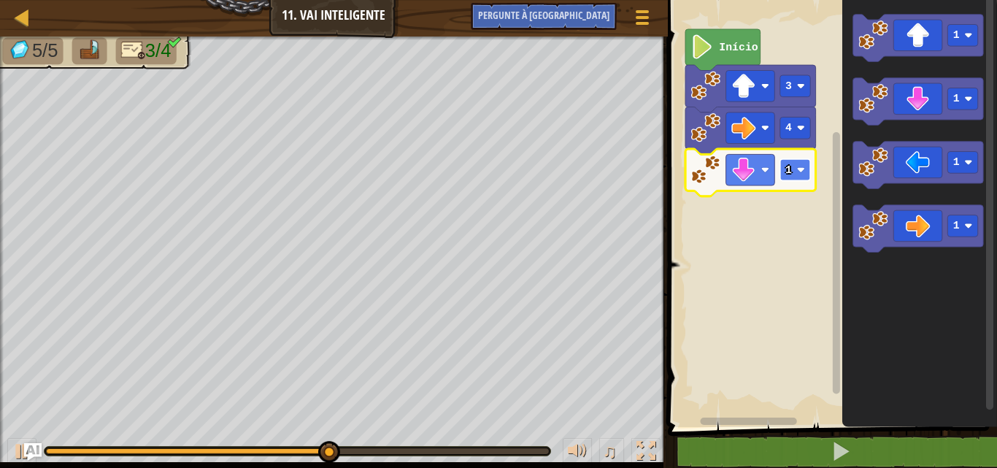
click at [782, 163] on rect "Espaço de trabalho do Blockly" at bounding box center [794, 170] width 31 height 22
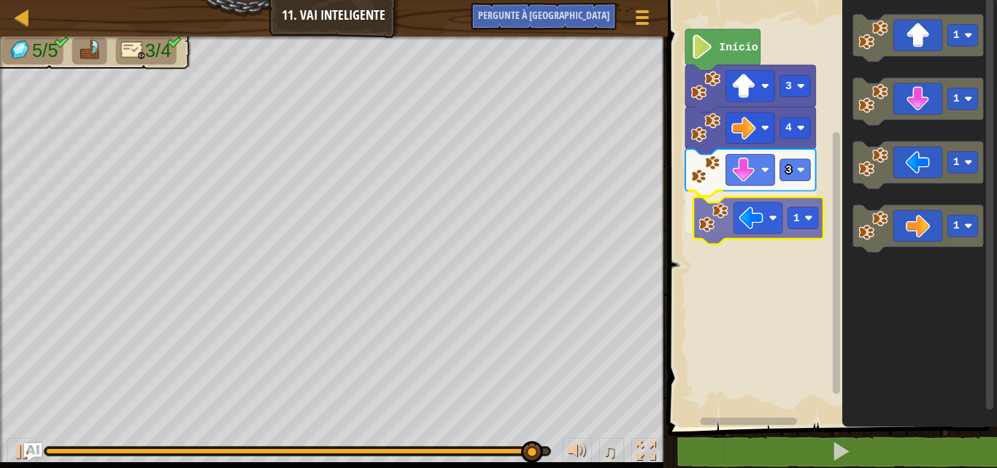
click at [725, 229] on div "Início 3 4 3 1 1 1 1 1 1" at bounding box center [830, 210] width 334 height 434
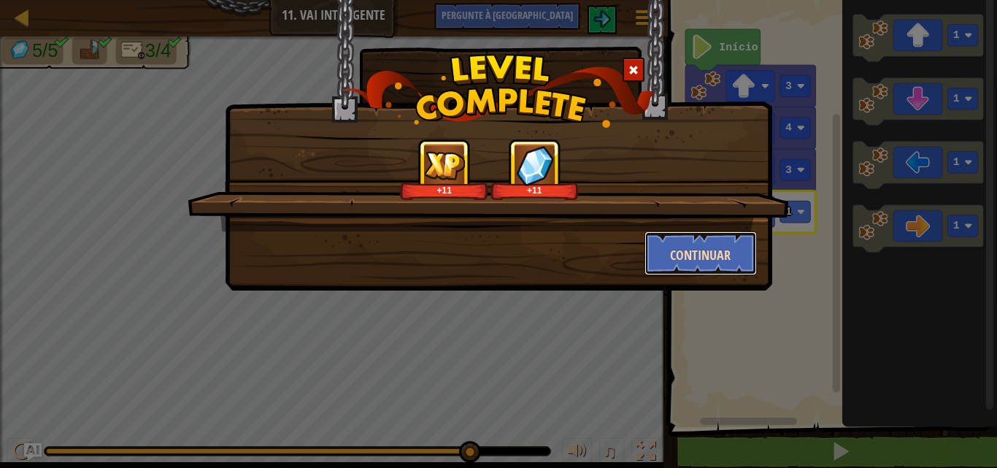
click at [693, 251] on font "Continuar" at bounding box center [700, 255] width 61 height 18
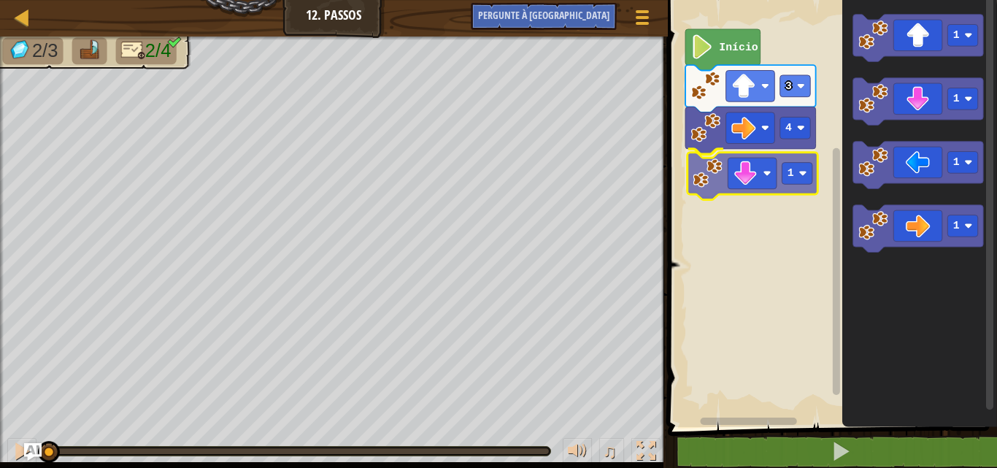
click at [708, 172] on div "4 1 3 Início 1 1 1 1 1" at bounding box center [830, 210] width 334 height 434
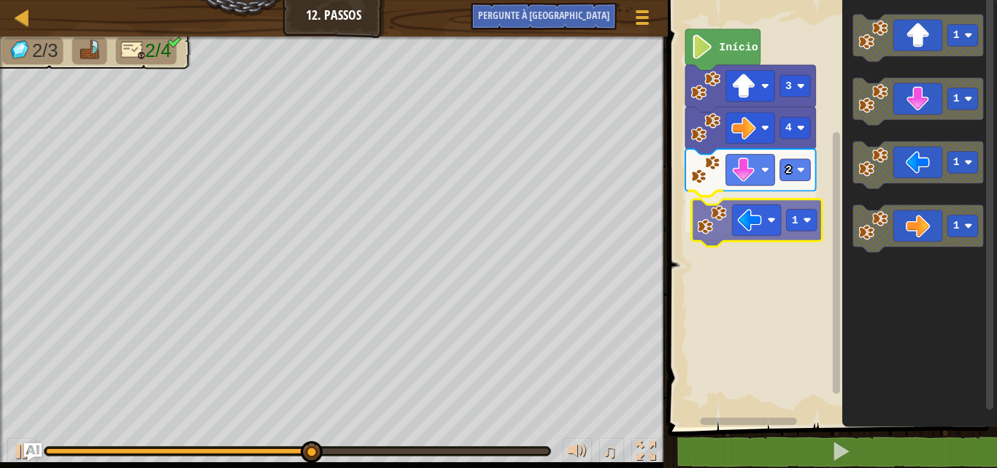
click at [715, 212] on div "Início 3 4 2 1 1 1 1 1 1" at bounding box center [830, 210] width 334 height 434
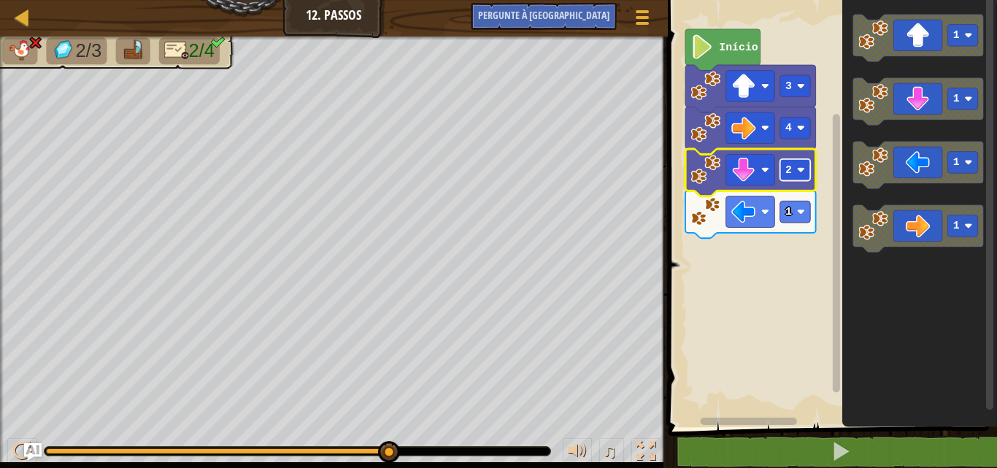
click at [790, 175] on text "2" at bounding box center [788, 170] width 7 height 12
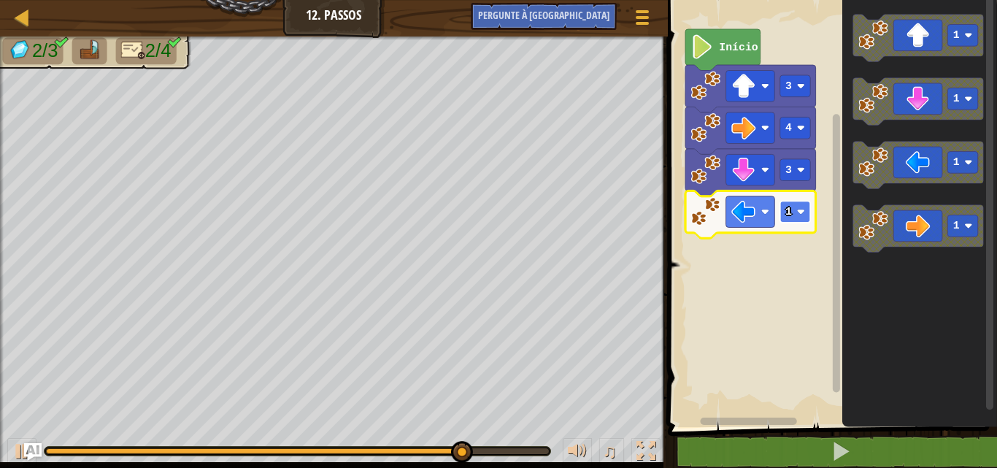
click at [793, 204] on rect "Espaço de trabalho do Blockly" at bounding box center [794, 212] width 31 height 22
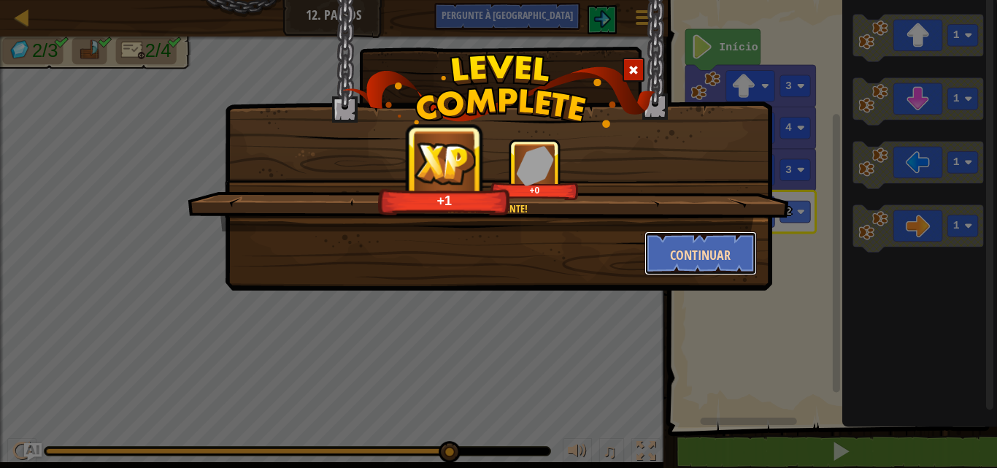
click at [706, 239] on button "Continuar" at bounding box center [700, 253] width 113 height 44
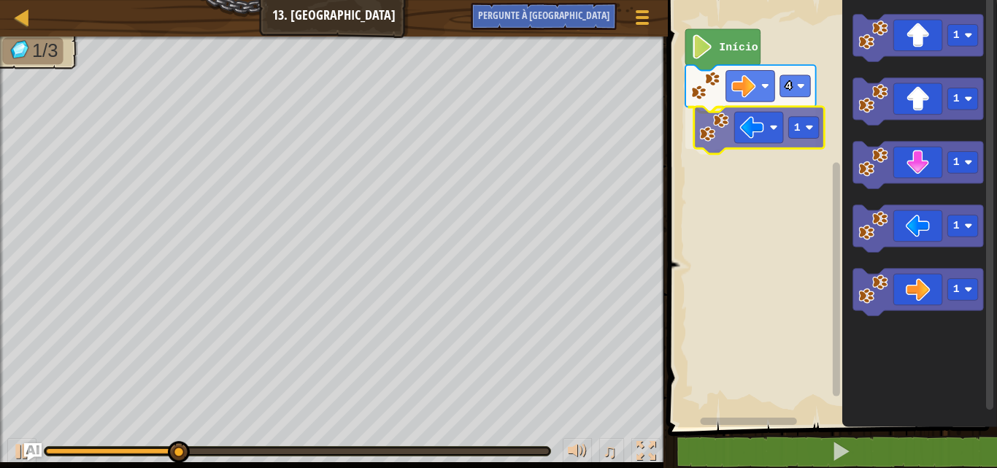
click at [725, 137] on div "Início 4 1 1 1 1 1 1 1" at bounding box center [830, 210] width 334 height 434
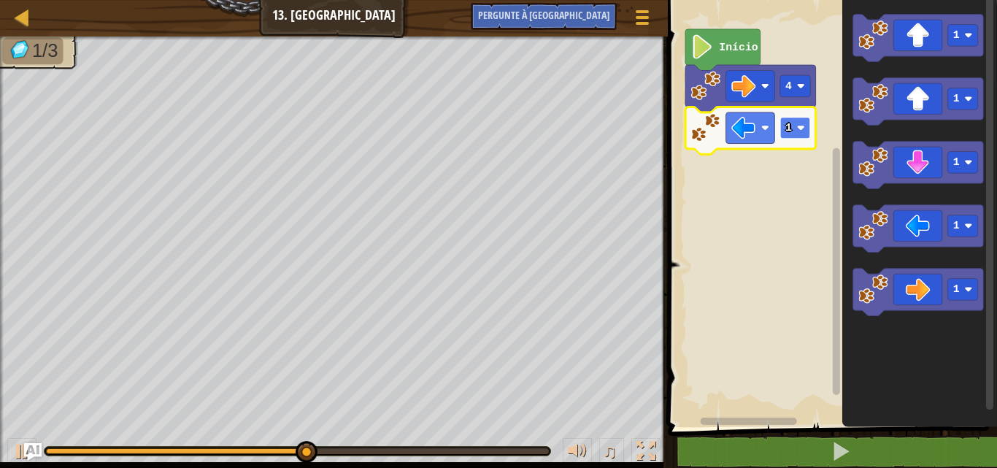
click at [795, 120] on rect "Espaço de trabalho do Blockly" at bounding box center [794, 128] width 31 height 22
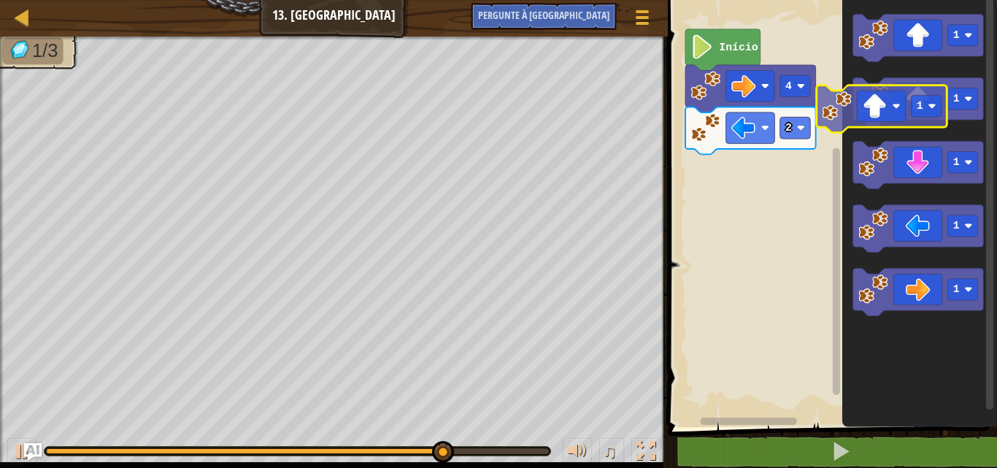
click at [893, 107] on icon "Espaço de trabalho do Blockly" at bounding box center [917, 101] width 131 height 47
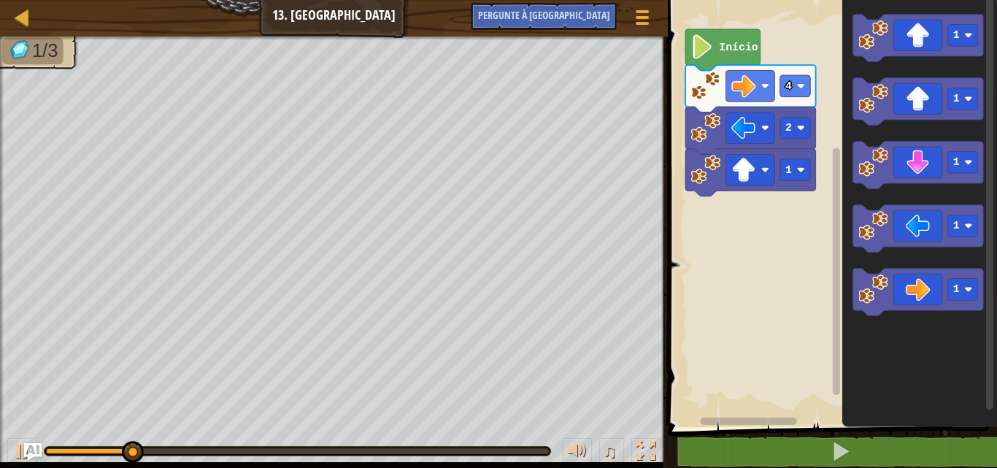
click at [822, 161] on rect "Espaço de trabalho do Blockly" at bounding box center [830, 210] width 334 height 434
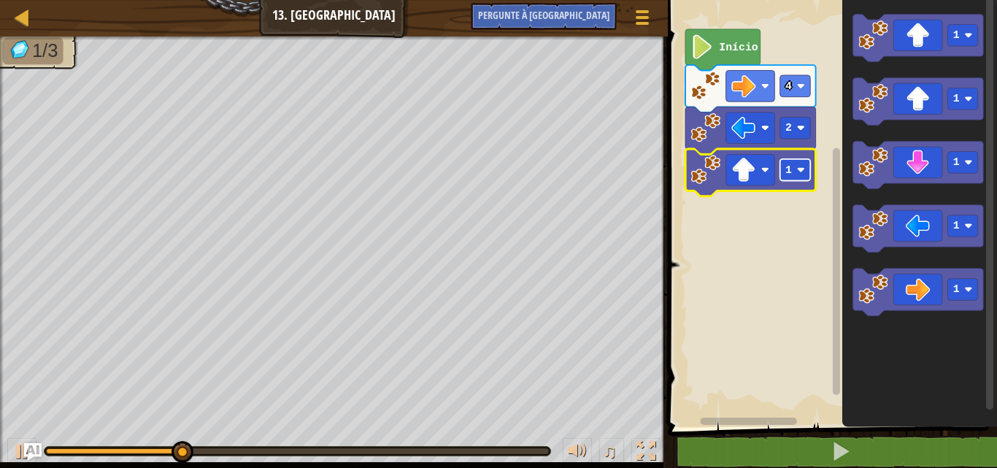
click at [793, 163] on rect "Espaço de trabalho do Blockly" at bounding box center [794, 170] width 31 height 22
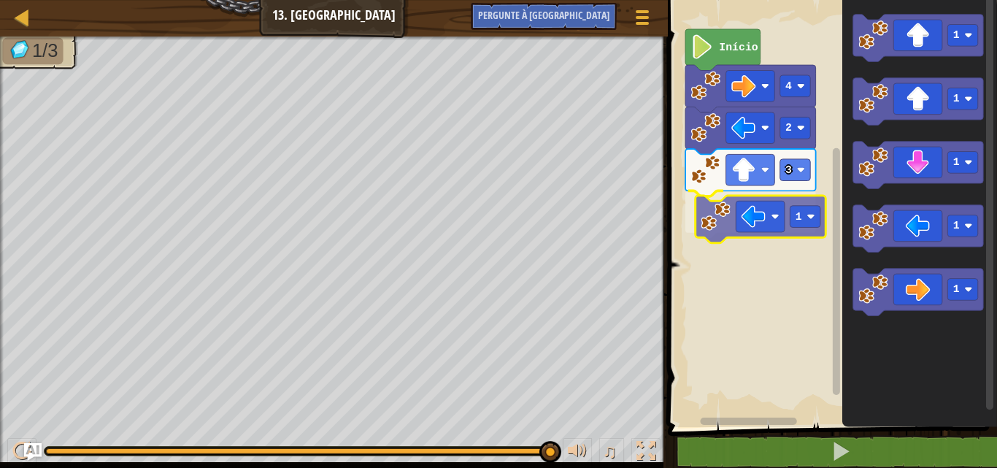
click at [708, 201] on div "Início 4 2 3 1 1 1 1 1 1 1" at bounding box center [830, 210] width 334 height 434
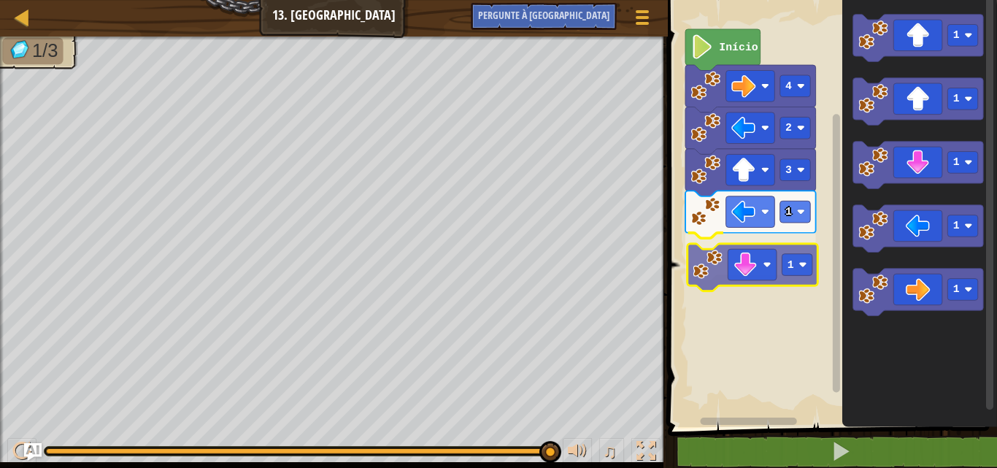
click at [722, 261] on div "Início 4 2 3 1 1 1 1 1 1 1 1" at bounding box center [830, 210] width 334 height 434
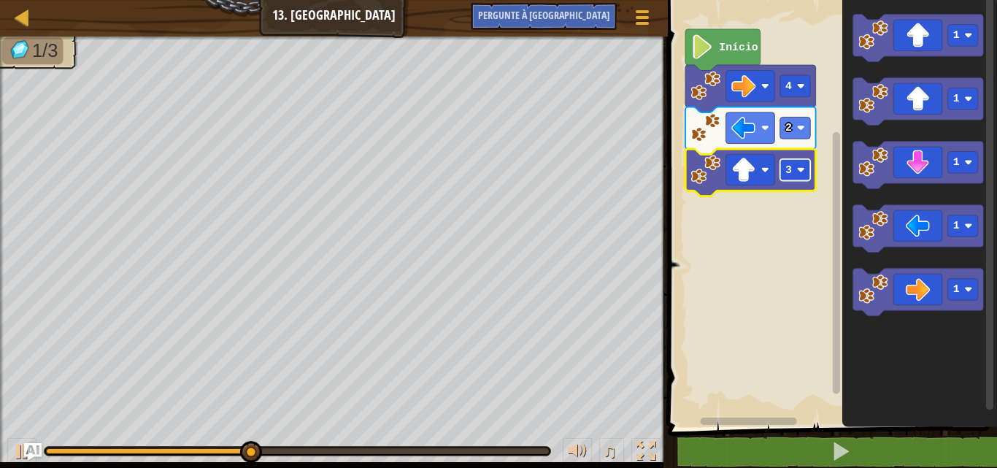
click at [803, 166] on image "Espaço de trabalho do Blockly" at bounding box center [800, 170] width 8 height 8
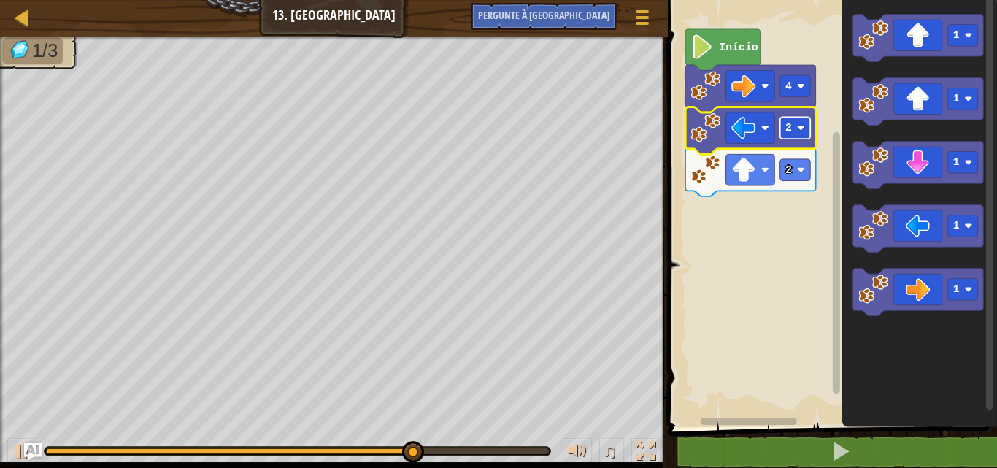
click at [787, 123] on text "2" at bounding box center [788, 128] width 7 height 12
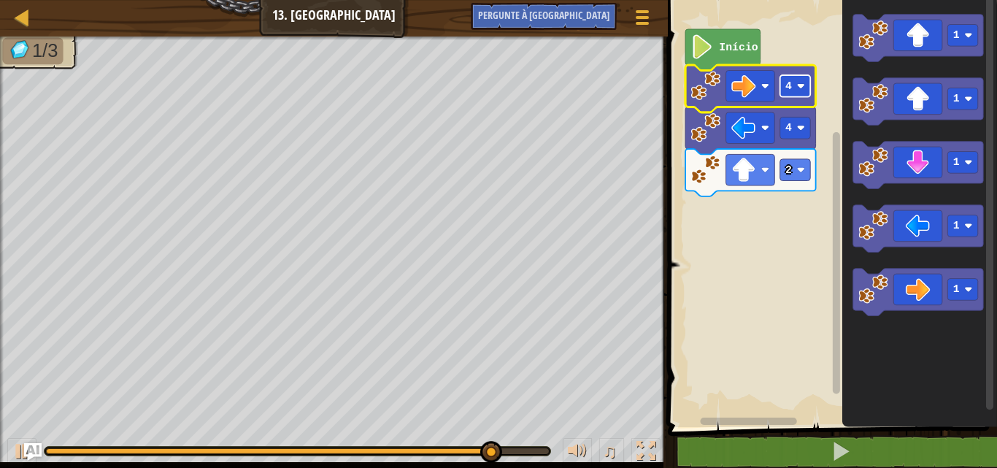
click at [789, 84] on text "4" at bounding box center [788, 86] width 7 height 12
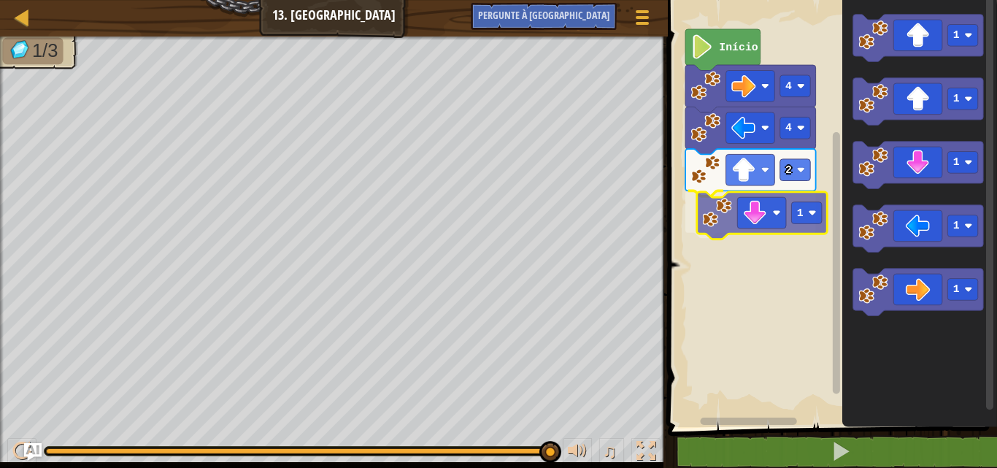
click at [726, 220] on div "Início 4 4 2 1 1 1 1 1 1 1" at bounding box center [830, 210] width 334 height 434
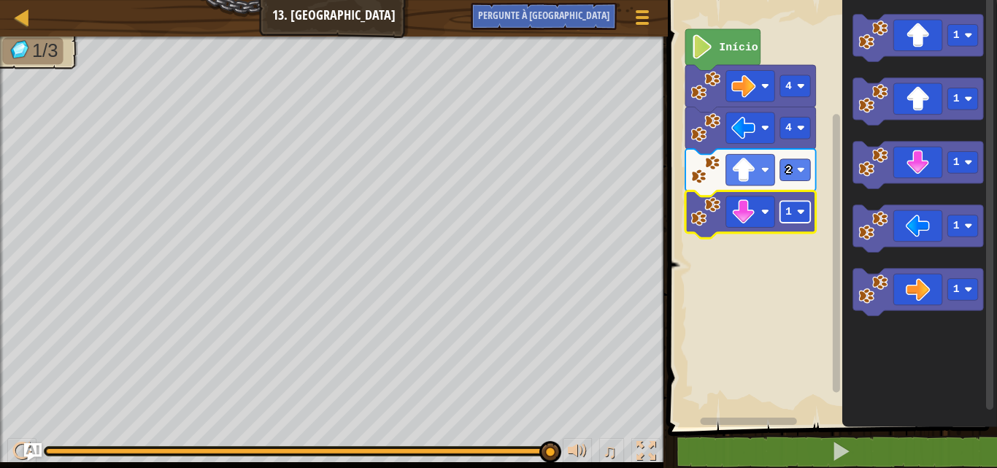
click at [789, 208] on text "1" at bounding box center [788, 212] width 7 height 12
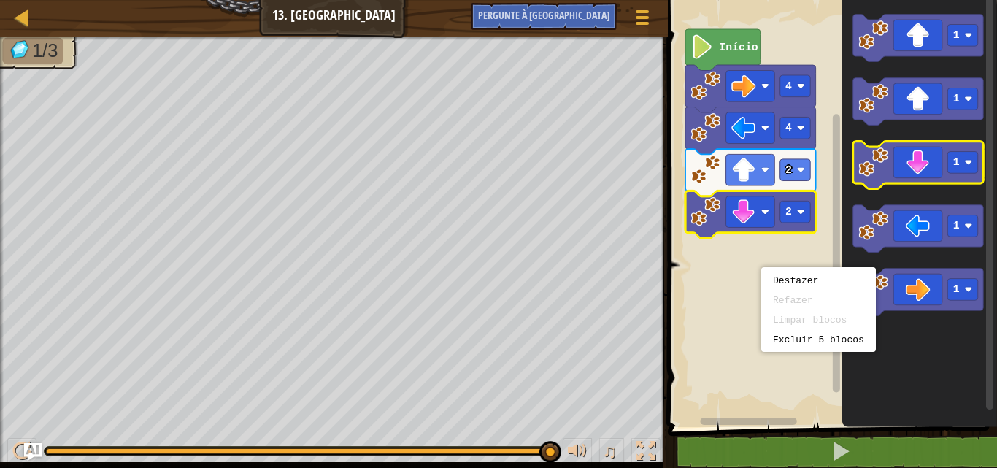
click at [904, 188] on rect "Espaço de trabalho do Blockly" at bounding box center [917, 165] width 131 height 47
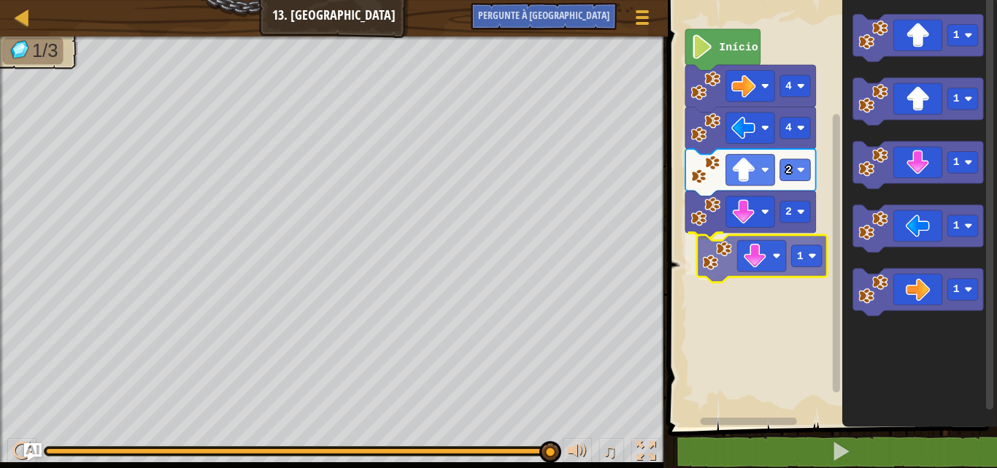
click at [748, 281] on div "Início 4 4 2 2 1 1 1 1 1 1 1" at bounding box center [830, 210] width 334 height 434
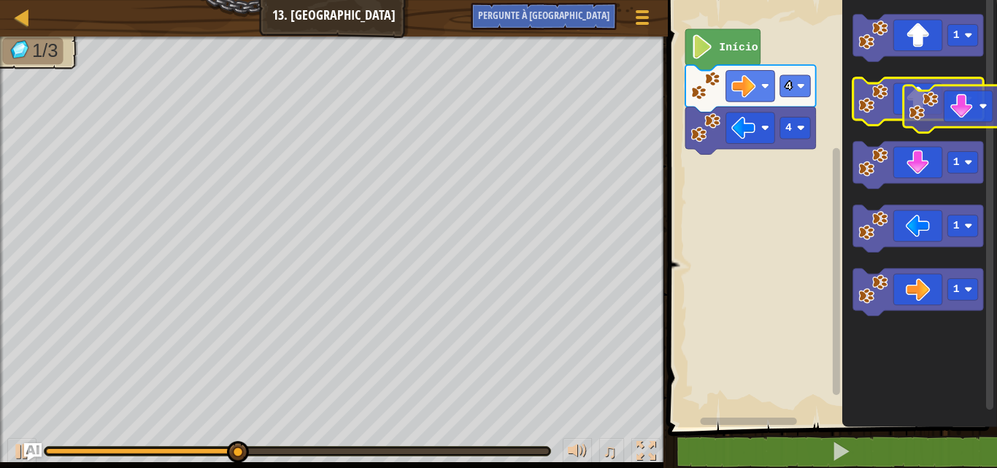
click at [955, 91] on g "1 1 1 1 1" at bounding box center [917, 165] width 131 height 301
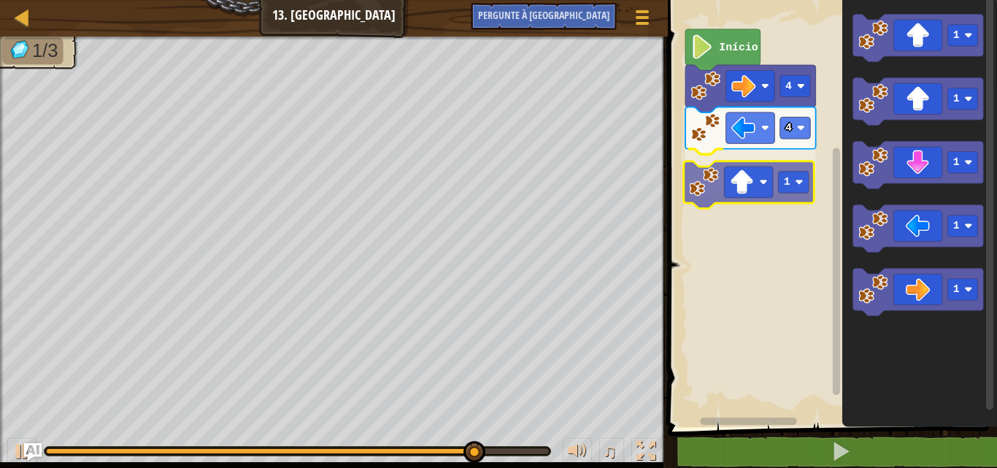
click at [725, 192] on div "Início 4 4 1 1 1 1 1 1 1" at bounding box center [830, 210] width 334 height 434
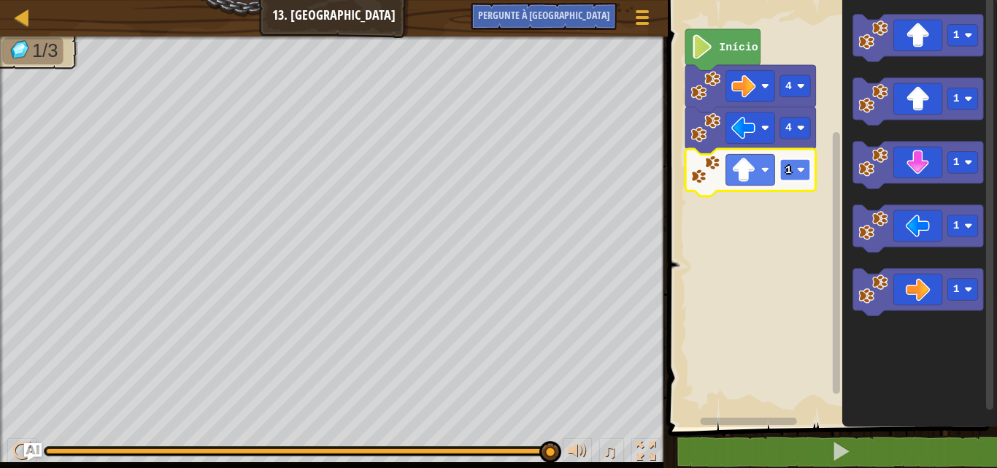
click at [787, 170] on text "1" at bounding box center [788, 170] width 7 height 12
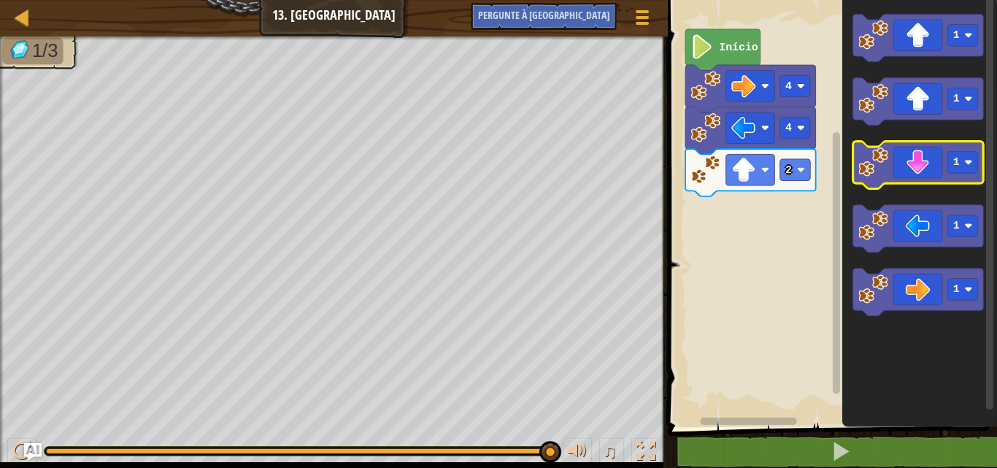
click at [890, 155] on icon "Espaço de trabalho do Blockly" at bounding box center [917, 165] width 131 height 47
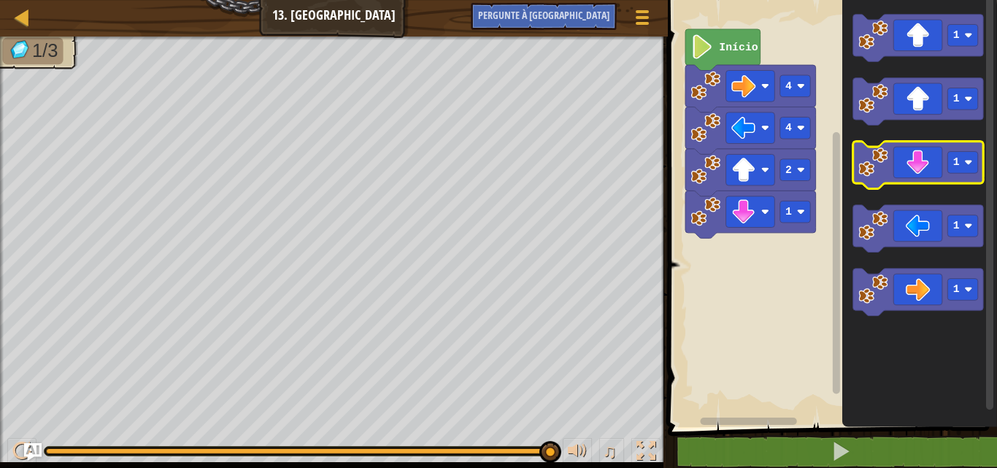
click at [890, 155] on icon "Espaço de trabalho do Blockly" at bounding box center [917, 165] width 131 height 47
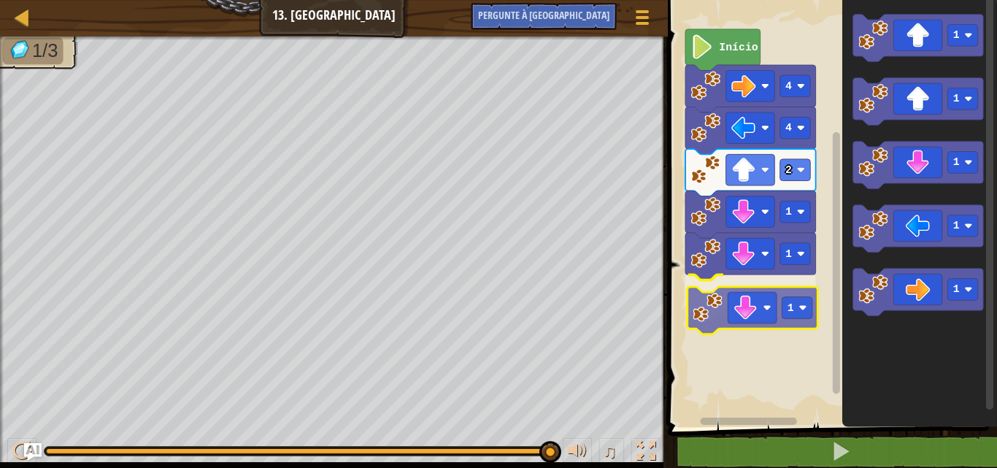
click at [707, 302] on div "Início 4 4 2 1 1 1 1 1 1 1 1 1" at bounding box center [830, 210] width 334 height 434
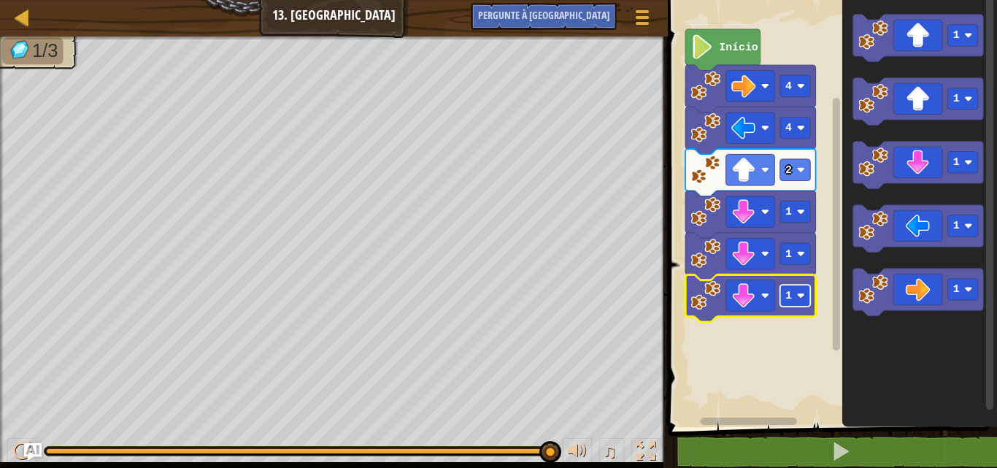
click at [792, 285] on rect "Espaço de trabalho do Blockly" at bounding box center [794, 296] width 31 height 22
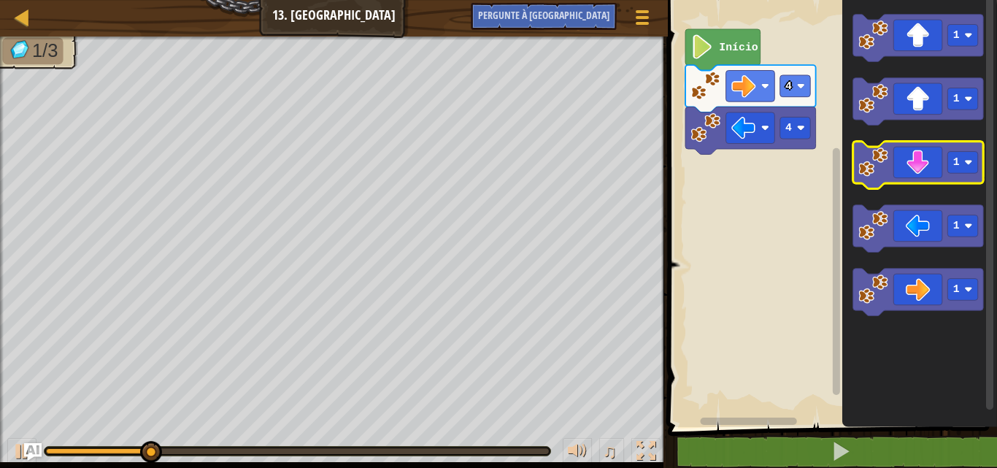
click at [923, 173] on icon "Espaço de trabalho do Blockly" at bounding box center [917, 165] width 131 height 47
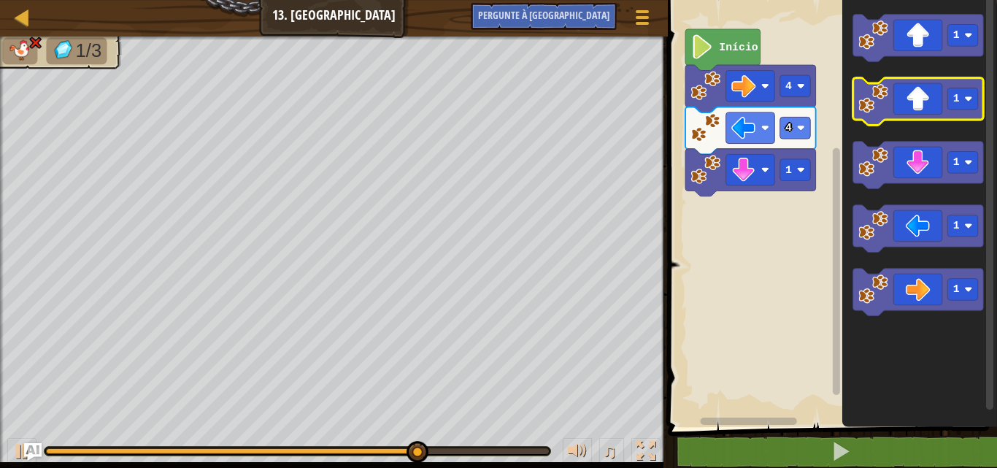
click at [906, 107] on icon "Espaço de trabalho do Blockly" at bounding box center [917, 101] width 131 height 47
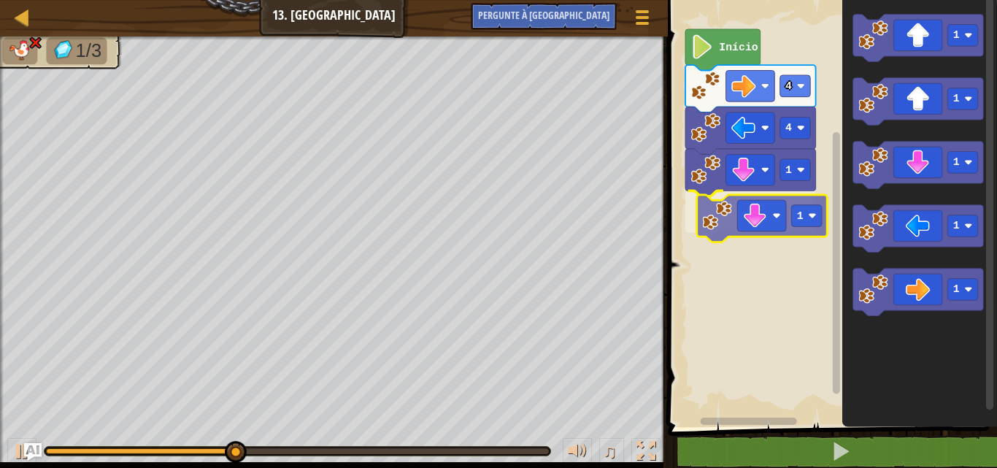
click at [728, 217] on div "Início 4 4 1 1 1 1 1 1 1 1" at bounding box center [830, 210] width 334 height 434
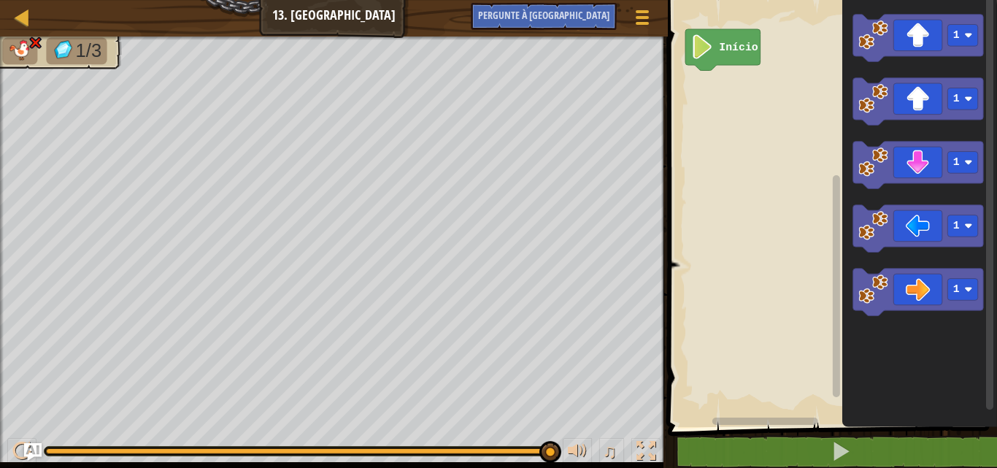
click at [800, 219] on div "Início 1 1 1 1 1" at bounding box center [830, 210] width 334 height 434
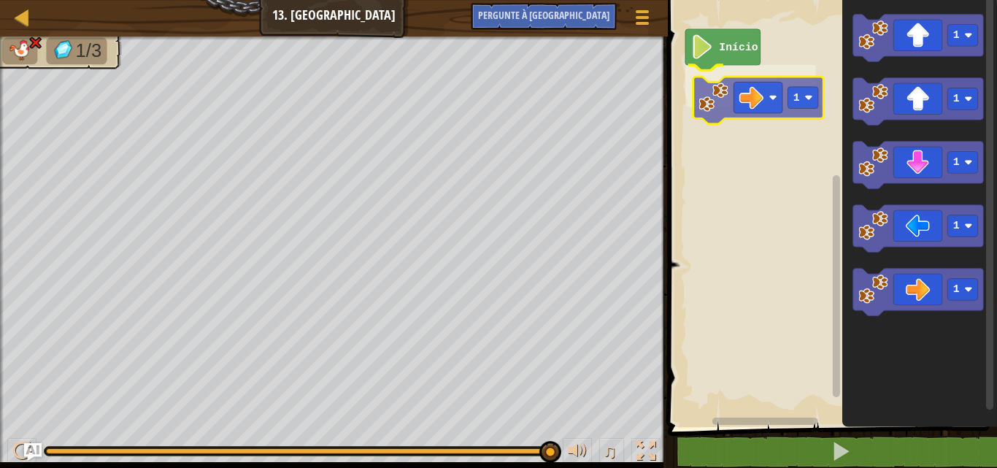
click at [725, 75] on div "Início 1 1 1 1 1 1 1" at bounding box center [830, 210] width 334 height 434
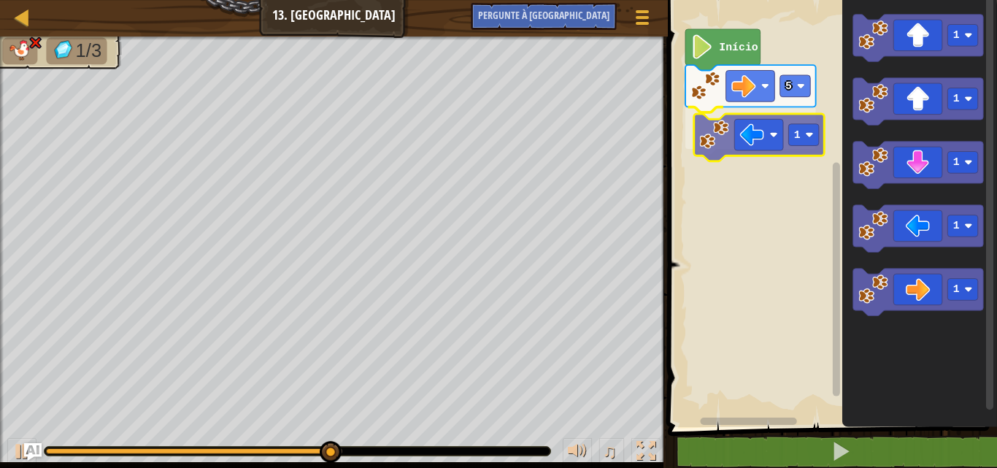
click at [735, 126] on div "Início 5 1 1 1 1 1 1 1" at bounding box center [830, 210] width 334 height 434
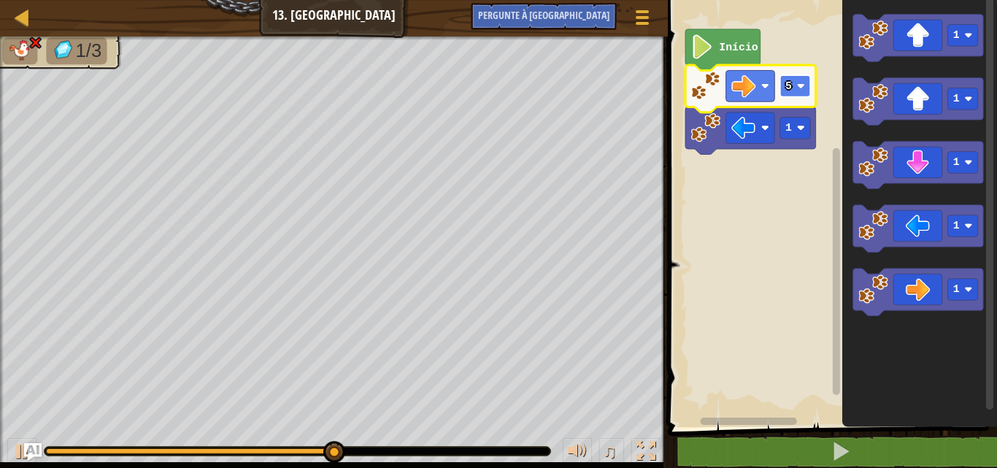
click at [783, 84] on rect "Espaço de trabalho do Blockly" at bounding box center [794, 86] width 31 height 22
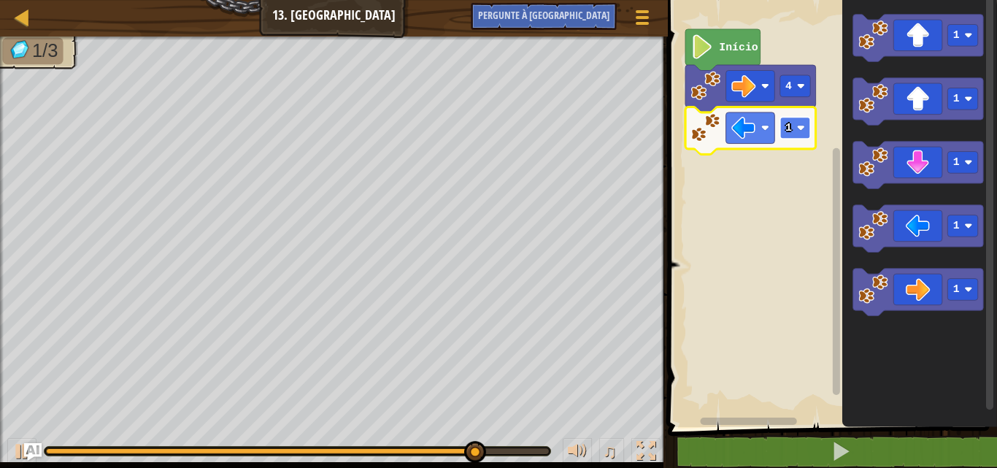
click at [790, 127] on text "1" at bounding box center [788, 128] width 7 height 12
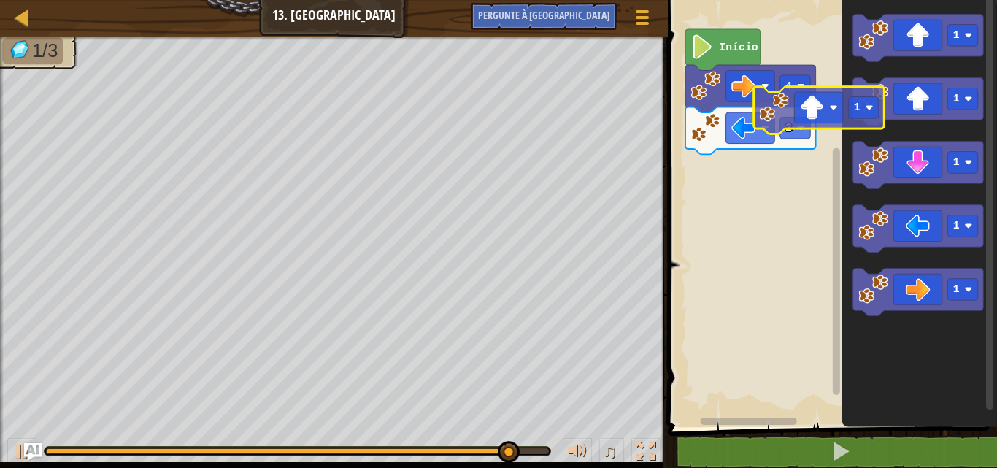
click at [789, 187] on div "Início 4 2 1 1 1 1 1 1" at bounding box center [830, 210] width 334 height 434
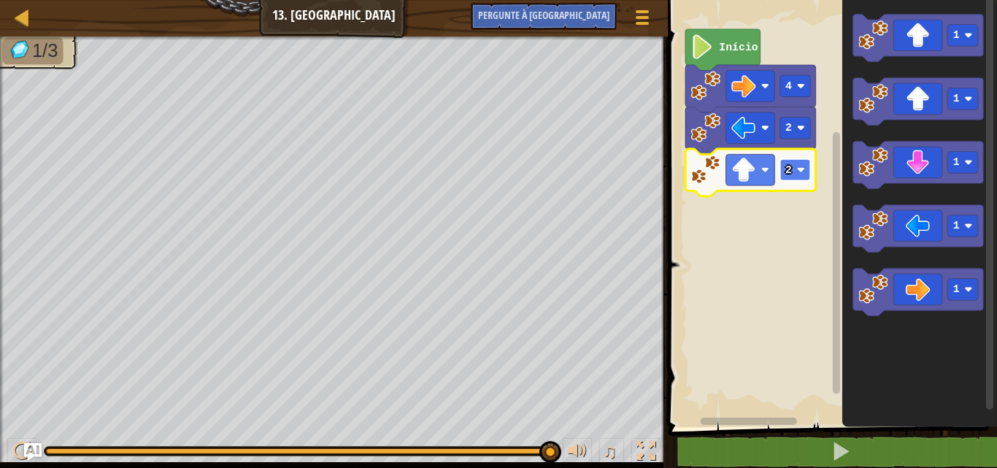
click at [789, 167] on text "2" at bounding box center [788, 170] width 7 height 12
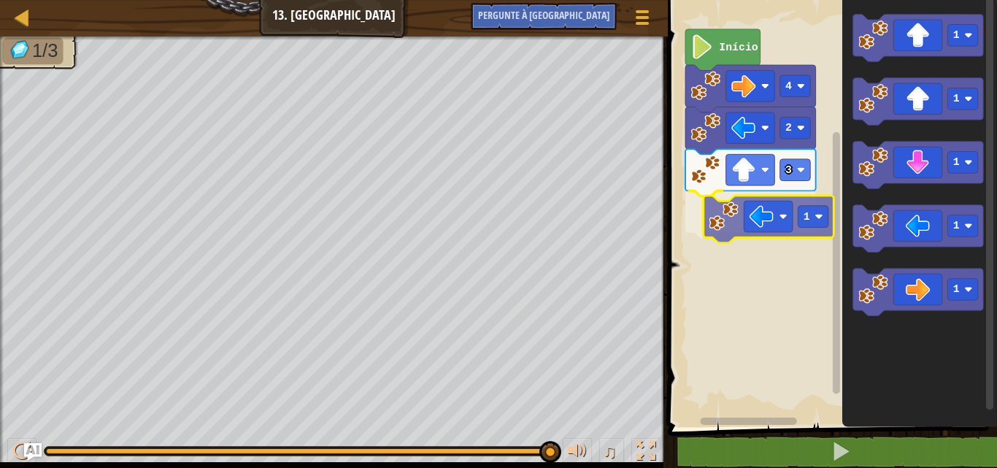
click at [782, 212] on div "Início 4 2 3 1 1 1 1 1 1 1" at bounding box center [830, 210] width 334 height 434
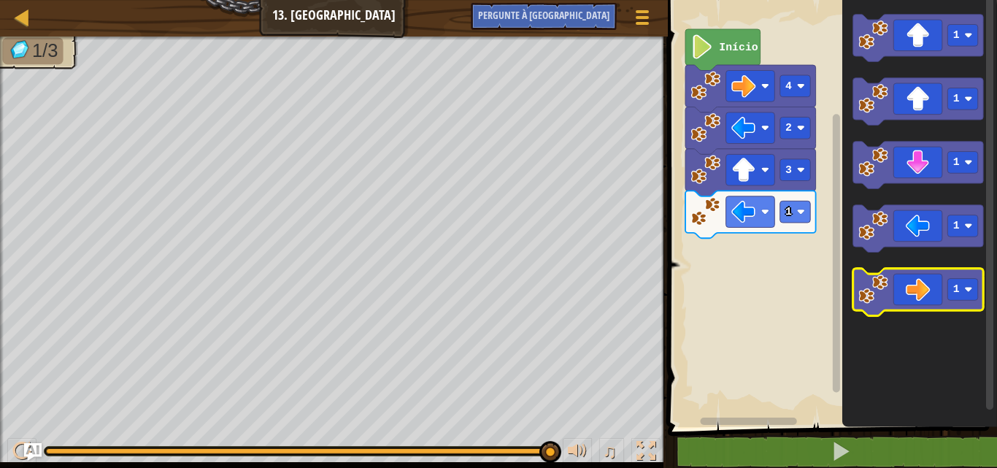
click at [931, 277] on g "1 1 1 1 1" at bounding box center [917, 165] width 131 height 301
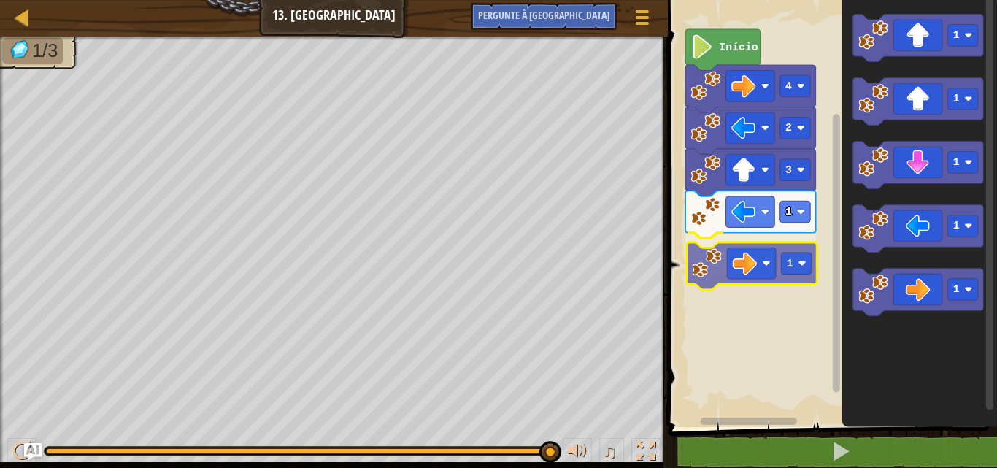
click at [767, 233] on div "Início 4 2 3 1 1 1 1 1 1 1 1" at bounding box center [830, 210] width 334 height 434
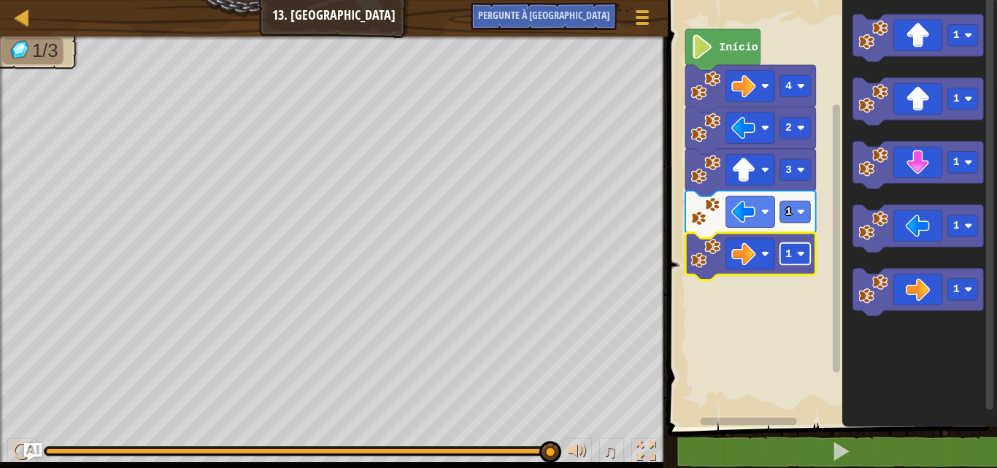
click at [785, 253] on text "1" at bounding box center [788, 254] width 7 height 12
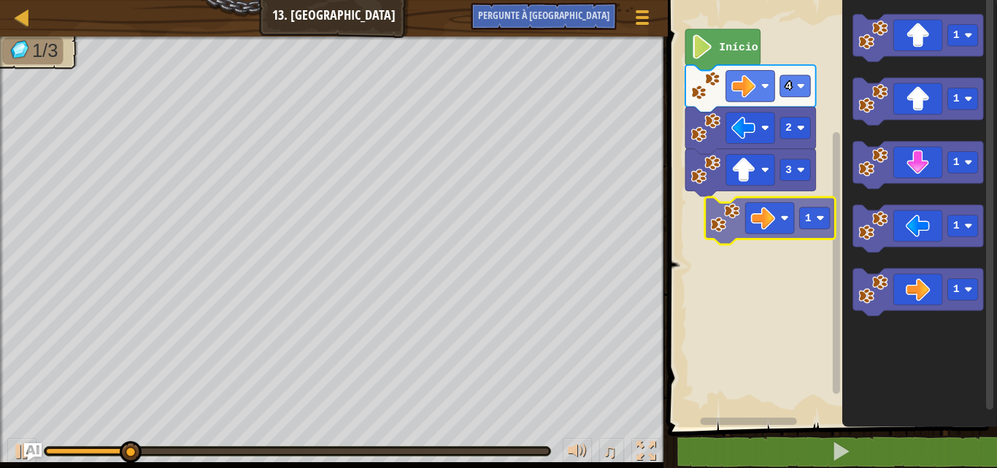
click at [744, 212] on div "Início 4 2 3 1 1 1 1 1 1" at bounding box center [830, 210] width 334 height 434
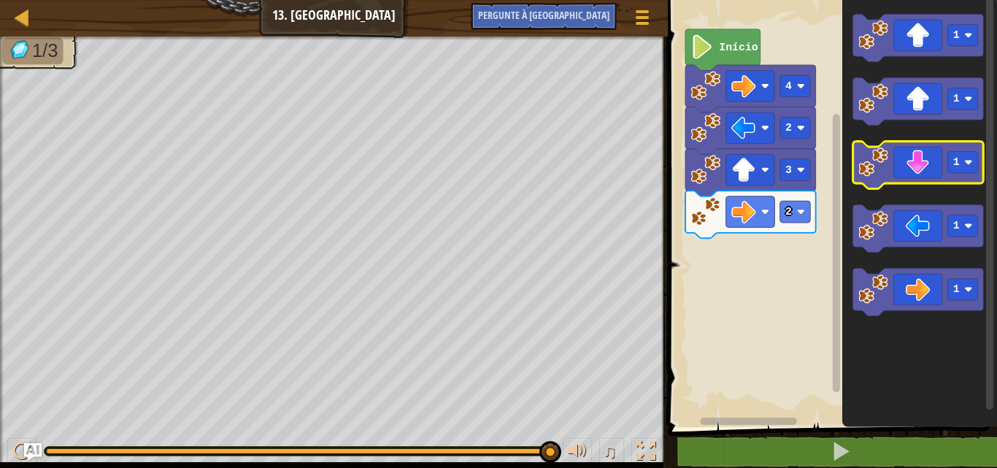
click at [941, 143] on icon "Espaço de trabalho do Blockly" at bounding box center [917, 165] width 131 height 47
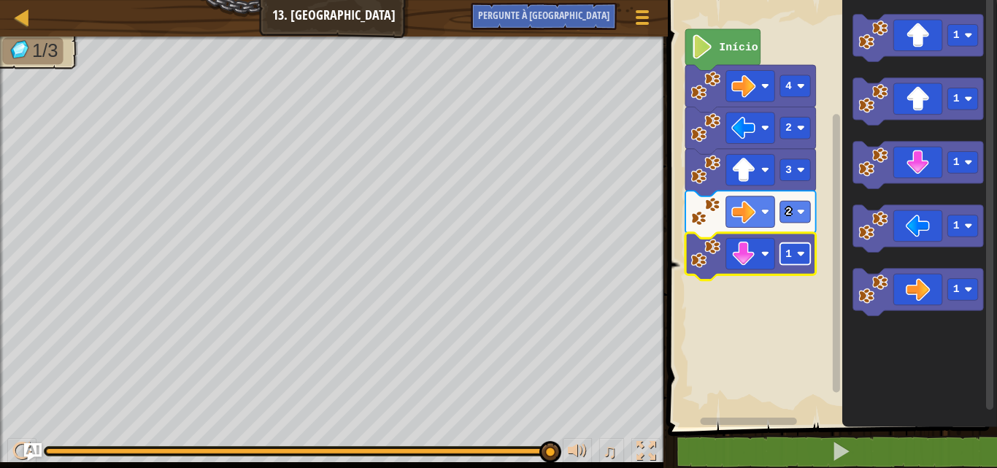
click at [785, 253] on text "1" at bounding box center [788, 254] width 7 height 12
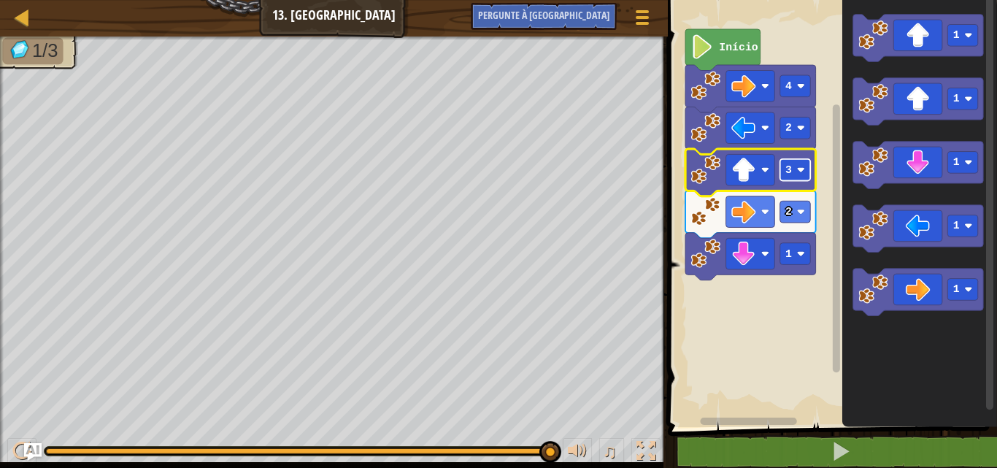
click at [785, 172] on text "3" at bounding box center [788, 170] width 7 height 12
click at [799, 169] on image "Espaço de trabalho do Blockly" at bounding box center [800, 170] width 8 height 8
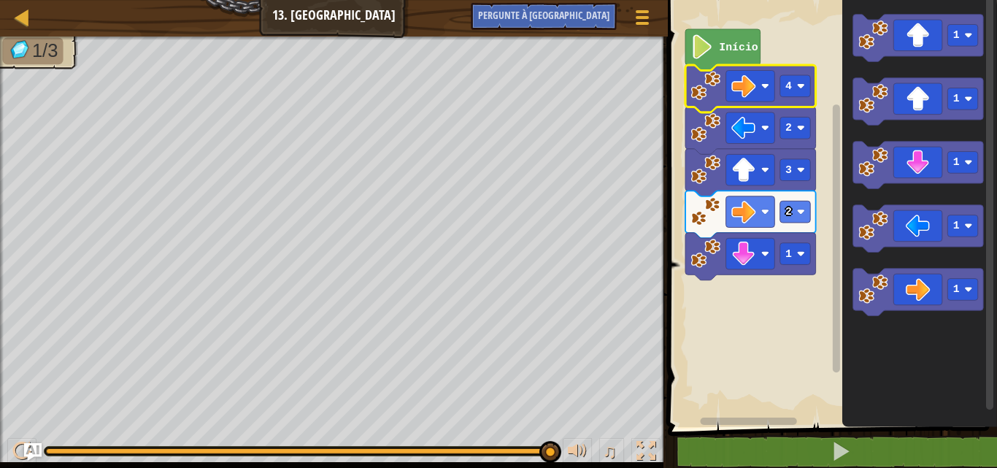
click at [728, 65] on g "4 2 3 2 1" at bounding box center [750, 172] width 131 height 215
click at [690, 32] on icon "Espaço de trabalho do Blockly" at bounding box center [722, 50] width 75 height 42
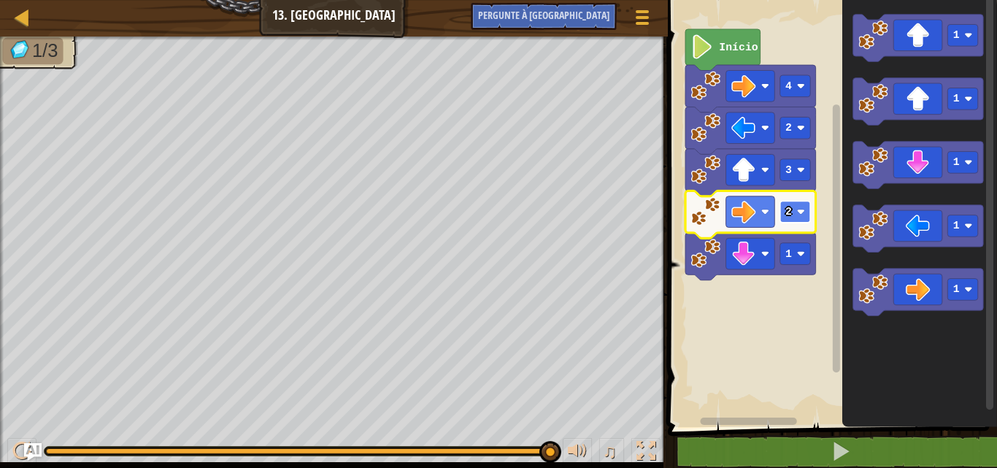
click at [785, 201] on rect "Espaço de trabalho do Blockly" at bounding box center [794, 212] width 31 height 22
click at [795, 202] on rect "Espaço de trabalho do Blockly" at bounding box center [794, 212] width 31 height 22
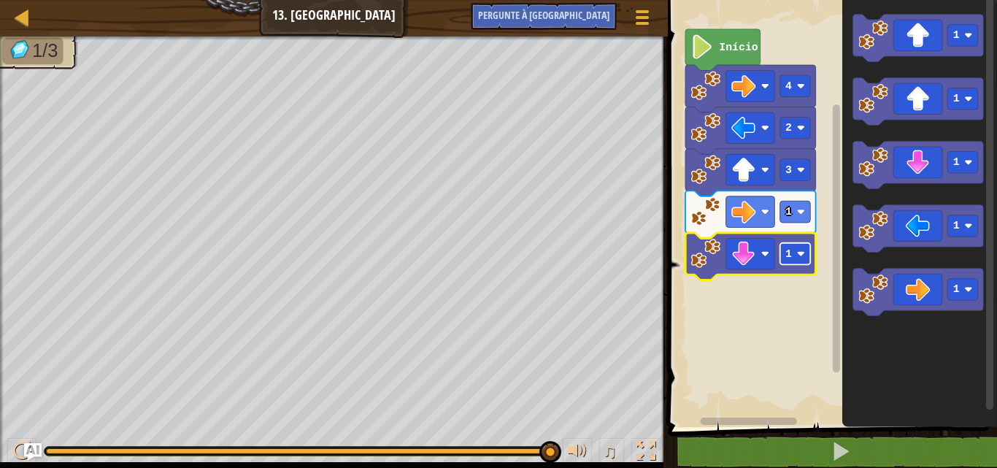
click at [784, 252] on rect "Espaço de trabalho do Blockly" at bounding box center [794, 254] width 31 height 22
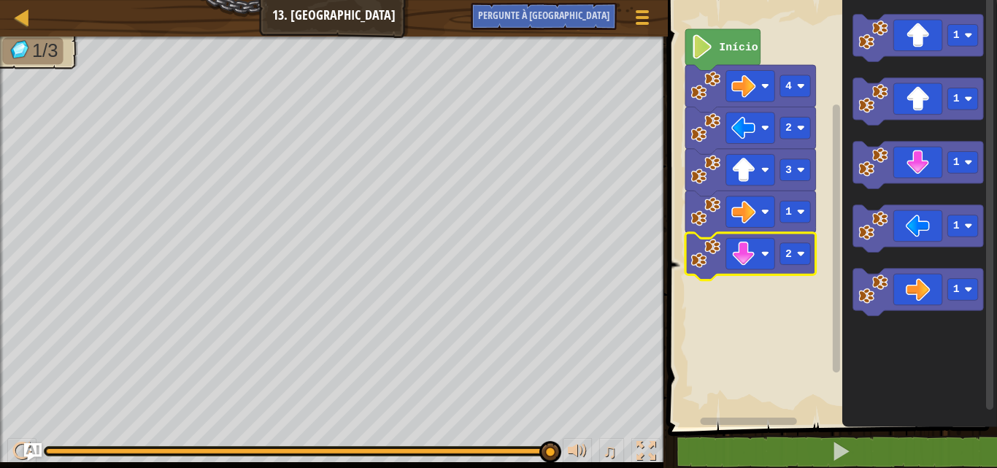
click at [797, 306] on rect "Espaço de trabalho do Blockly" at bounding box center [830, 210] width 334 height 434
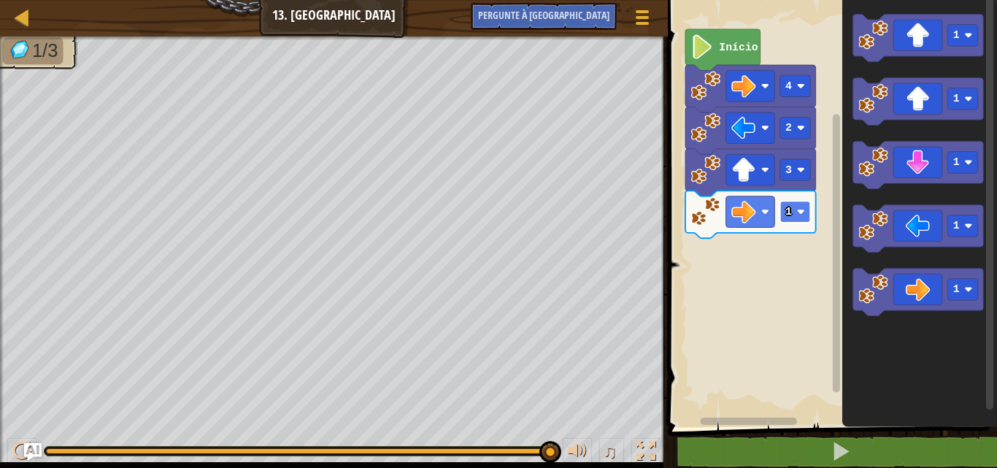
click at [806, 212] on rect "Espaço de trabalho do Blockly" at bounding box center [794, 212] width 31 height 22
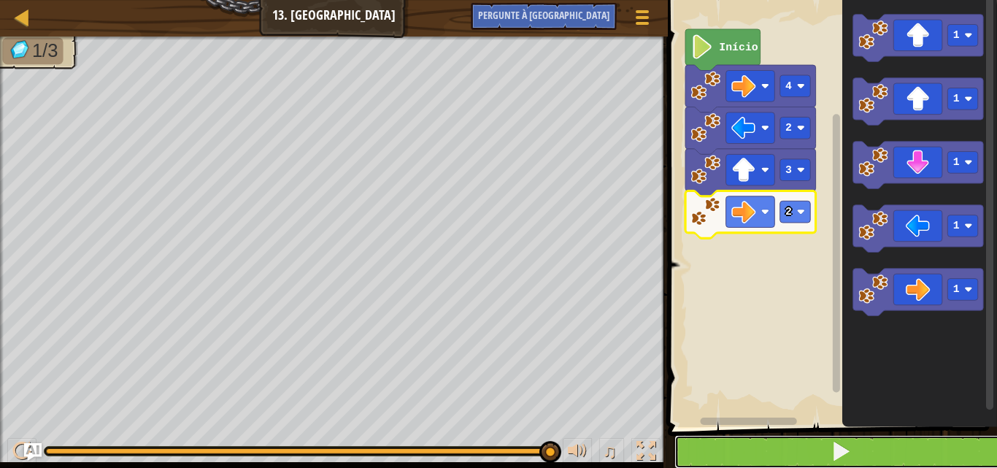
click at [839, 455] on span at bounding box center [841, 451] width 20 height 20
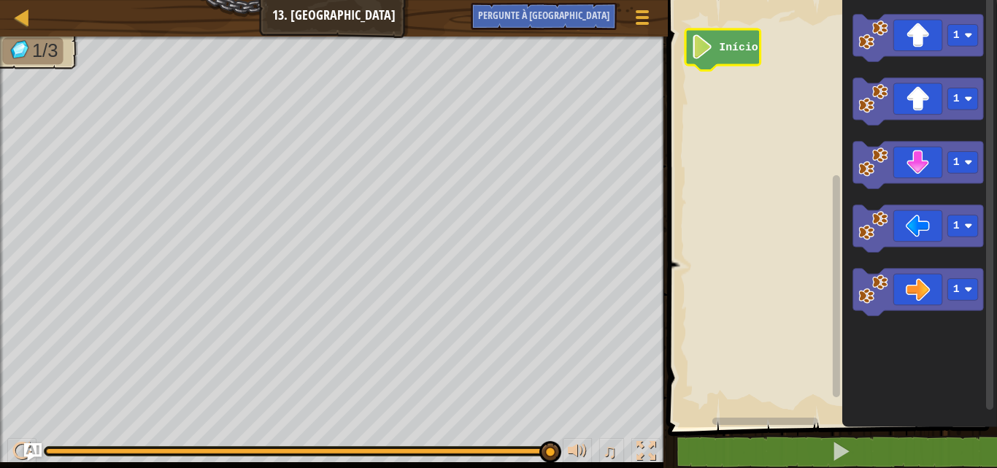
click at [723, 61] on icon "Espaço de trabalho do Blockly" at bounding box center [722, 50] width 75 height 42
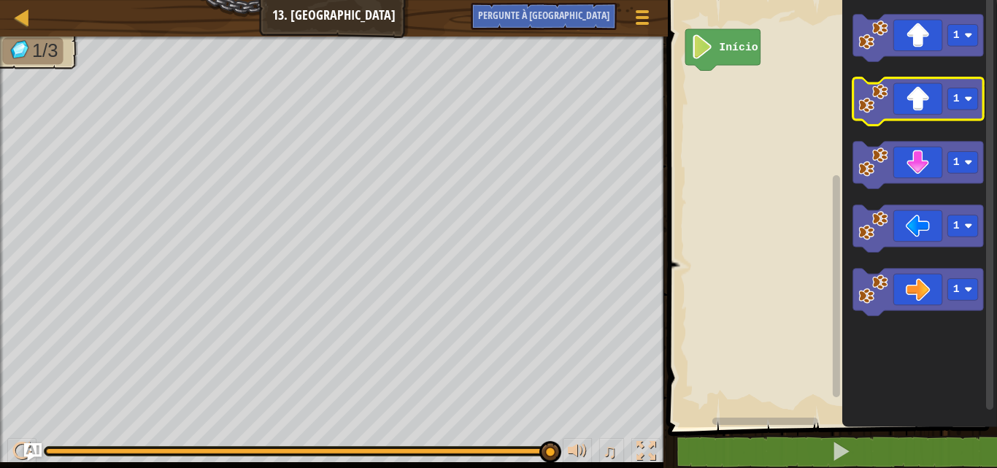
click at [885, 96] on image "Espaço de trabalho do Blockly" at bounding box center [873, 99] width 30 height 30
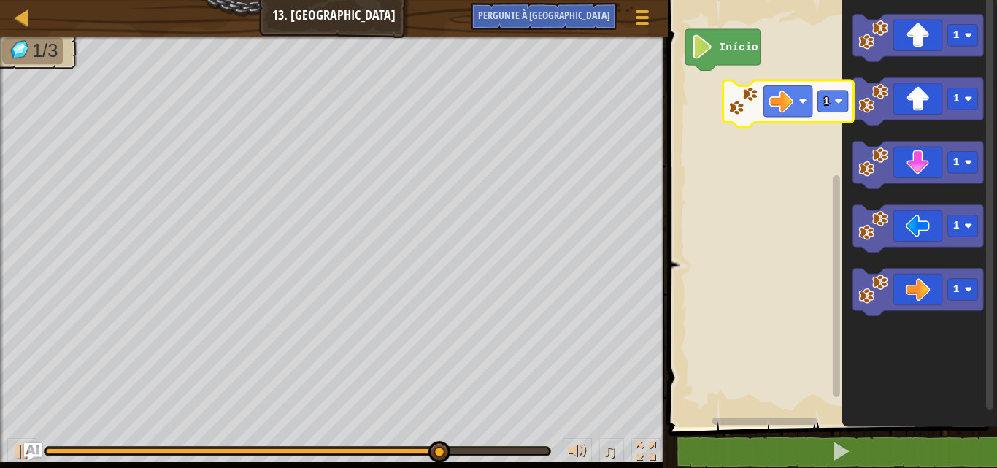
click at [750, 66] on div "Início 1 1 1 1 1 1" at bounding box center [830, 210] width 334 height 434
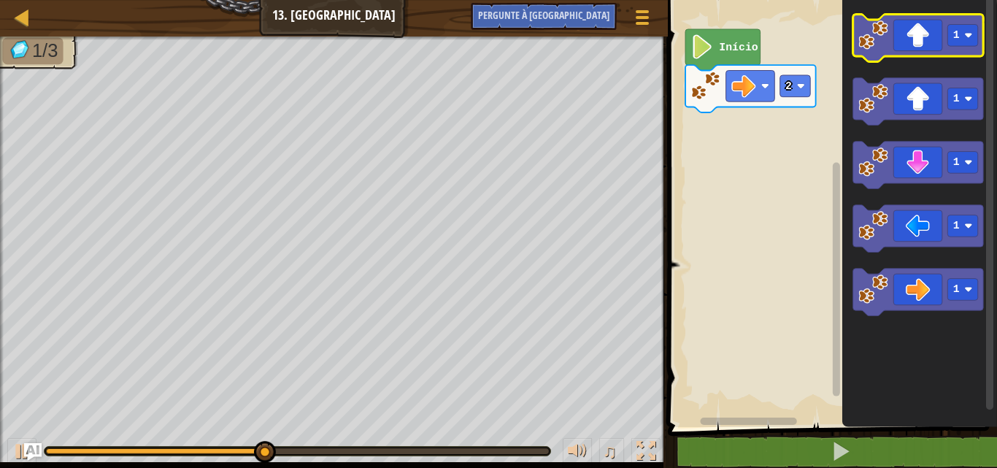
click at [881, 33] on image "Espaço de trabalho do Blockly" at bounding box center [873, 35] width 30 height 30
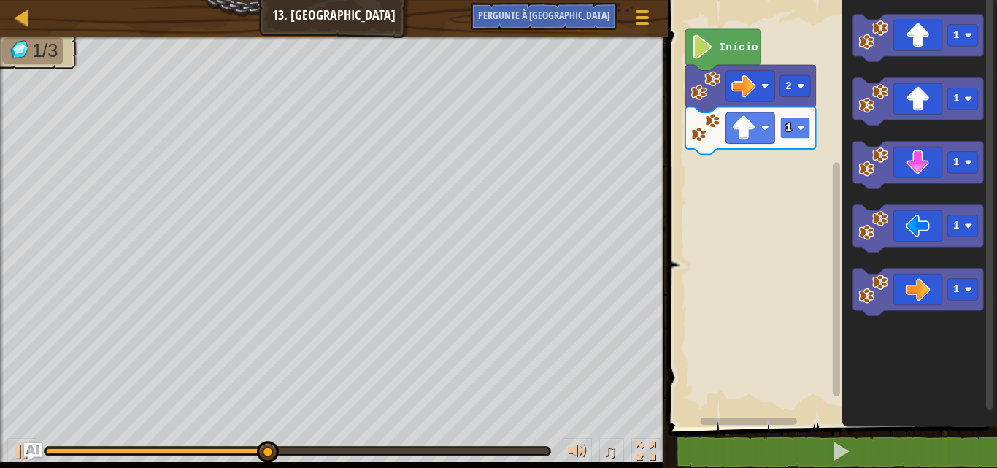
click at [806, 127] on rect "Espaço de trabalho do Blockly" at bounding box center [794, 128] width 31 height 22
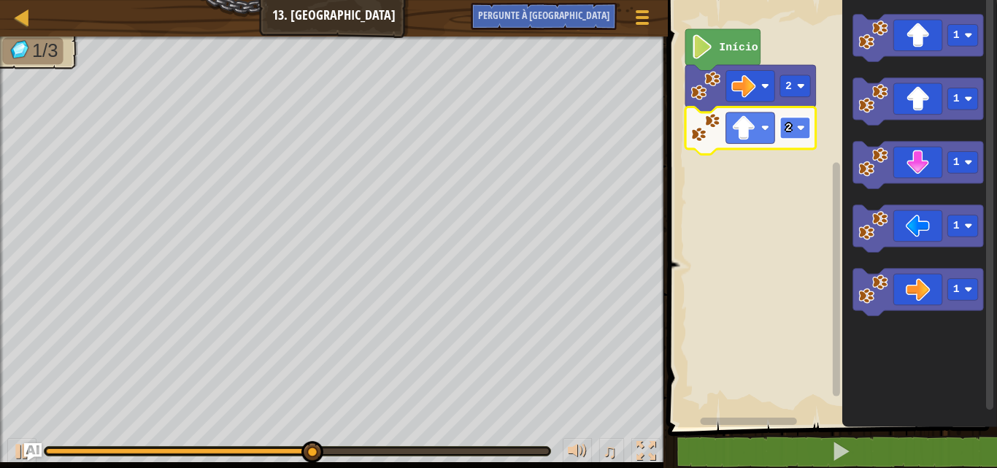
click at [783, 126] on rect "Espaço de trabalho do Blockly" at bounding box center [794, 128] width 31 height 22
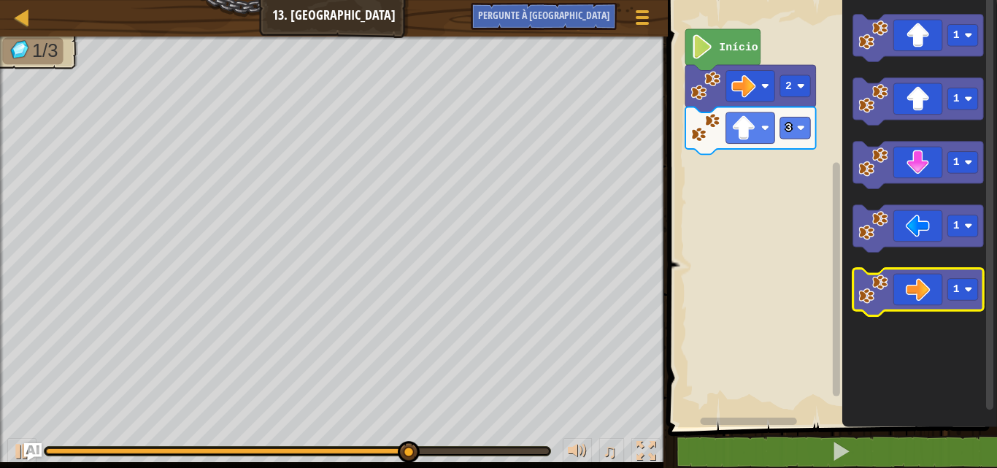
click at [917, 286] on icon "Espaço de trabalho do Blockly" at bounding box center [917, 292] width 131 height 47
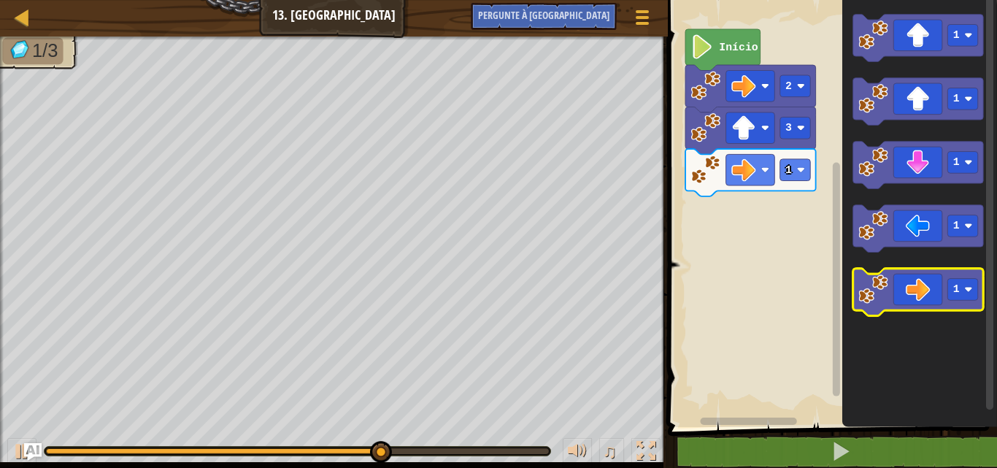
click at [917, 286] on icon "Espaço de trabalho do Blockly" at bounding box center [917, 292] width 131 height 47
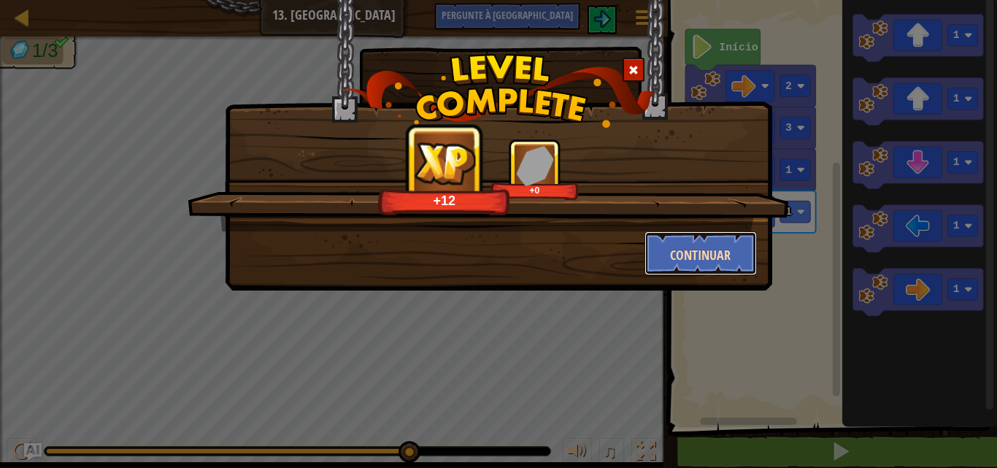
click at [696, 265] on button "Continuar" at bounding box center [700, 253] width 113 height 44
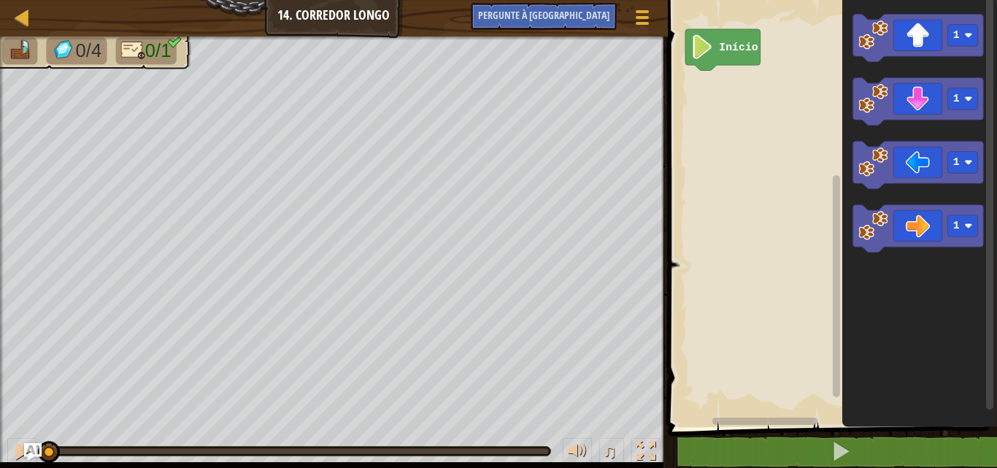
click at [919, 204] on icon "Espaço de trabalho do Blockly" at bounding box center [919, 210] width 155 height 434
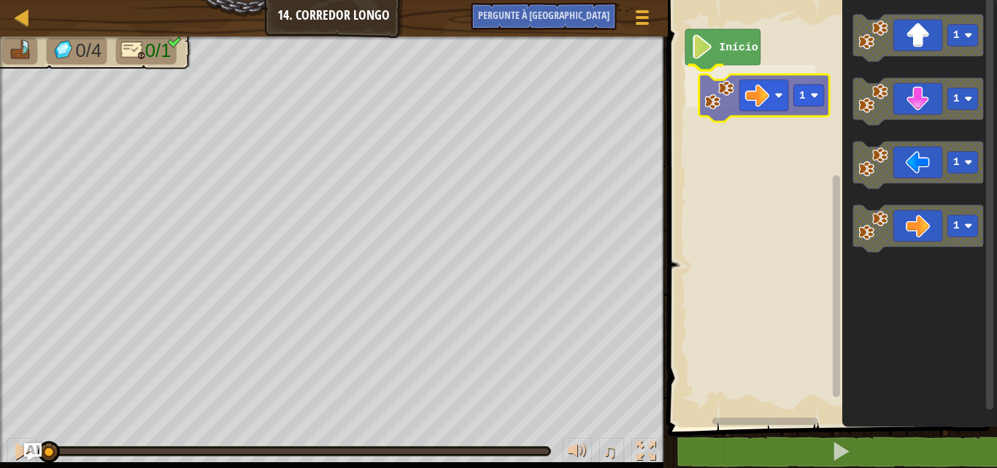
click at [771, 82] on div "Início 1 1 1 1 1 1" at bounding box center [830, 210] width 334 height 434
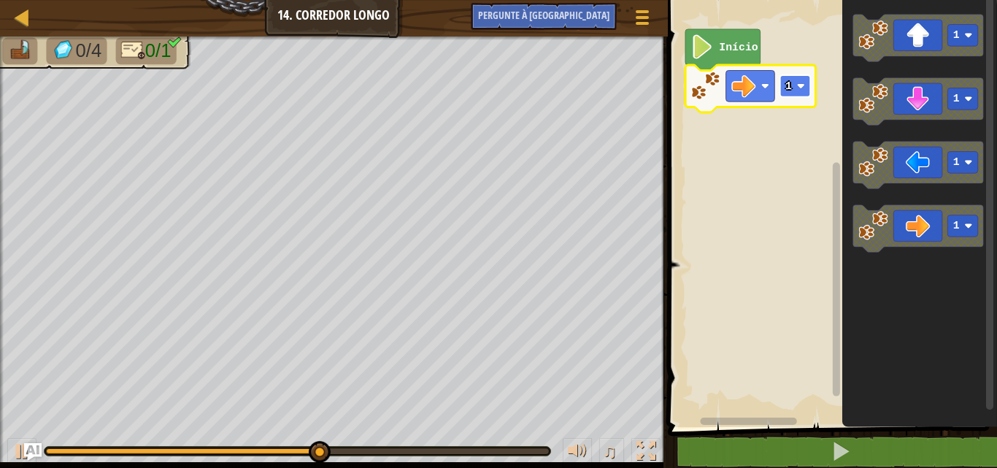
click at [790, 83] on text "1" at bounding box center [788, 86] width 7 height 12
click at [796, 84] on rect "Espaço de trabalho do Blockly" at bounding box center [794, 86] width 31 height 22
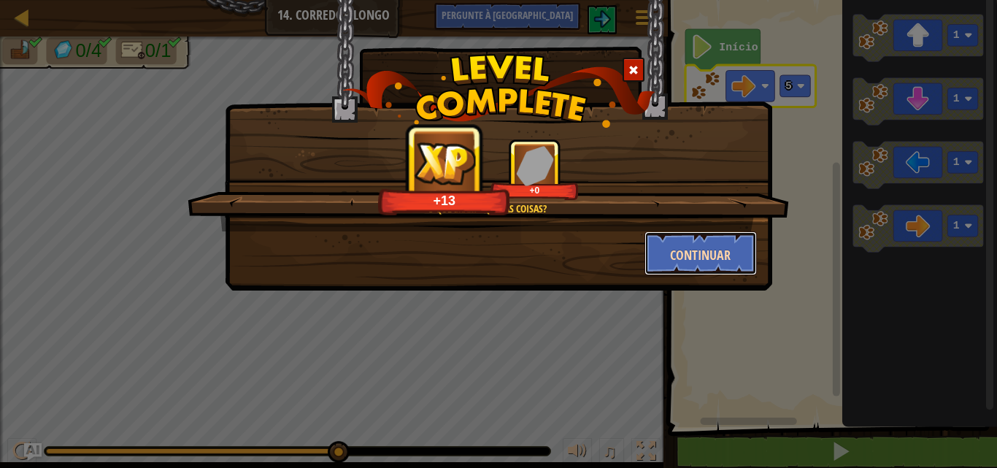
click at [673, 250] on font "Continuar" at bounding box center [700, 255] width 61 height 18
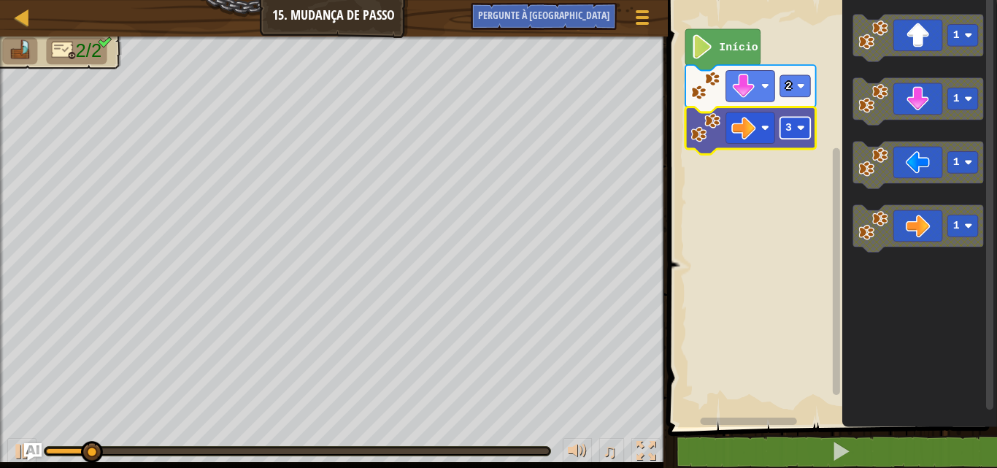
click at [782, 138] on rect "Espaço de trabalho do Blockly" at bounding box center [794, 128] width 31 height 22
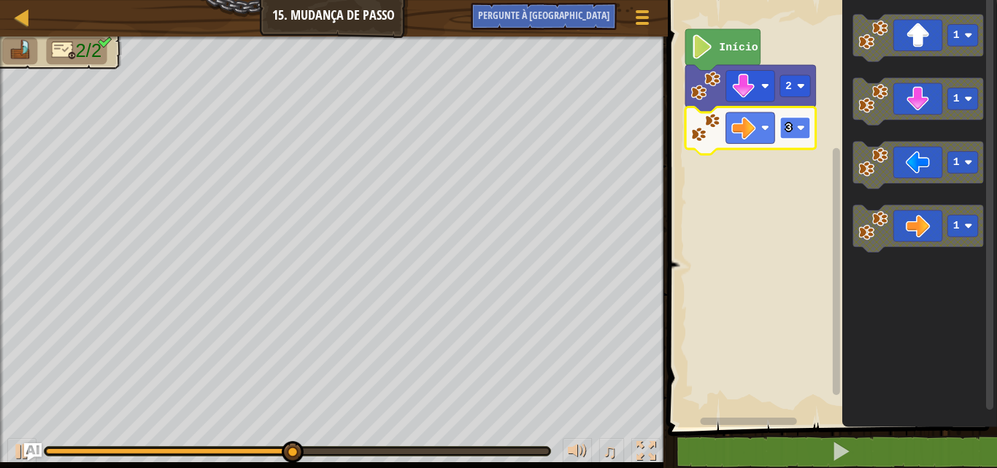
click at [790, 125] on text "3" at bounding box center [788, 128] width 7 height 12
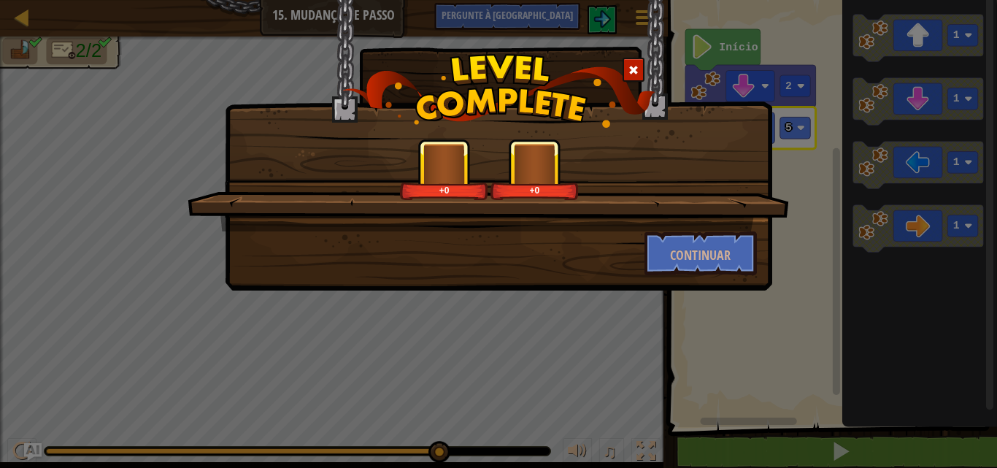
click at [783, 242] on div "+0 +0 Continuar" at bounding box center [498, 234] width 997 height 468
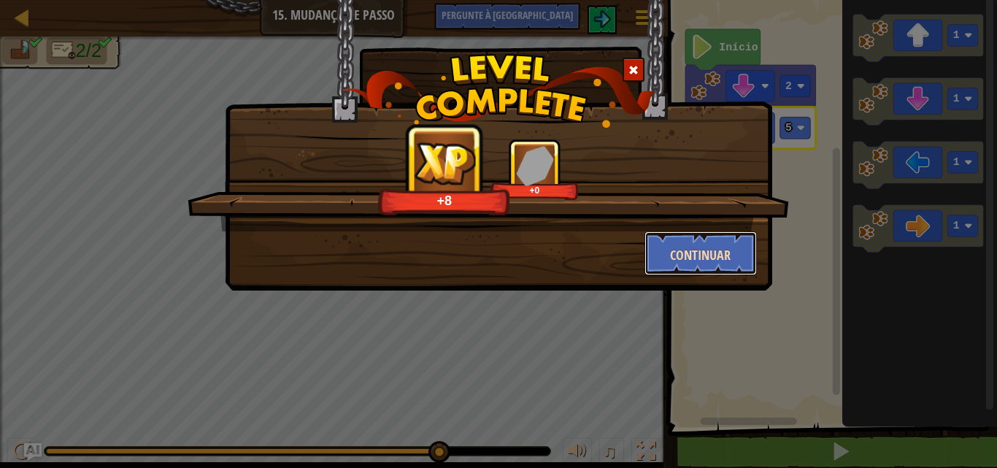
click at [693, 249] on font "Continuar" at bounding box center [700, 255] width 61 height 18
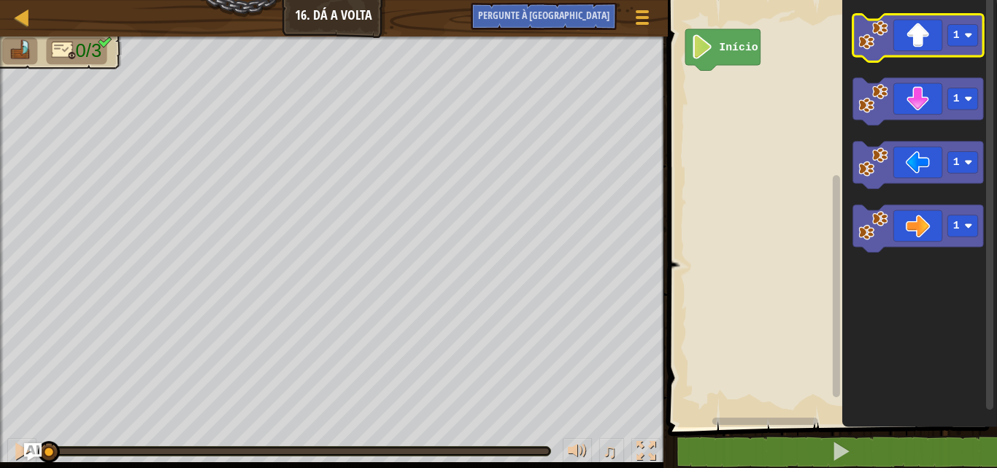
click at [869, 36] on image "Espaço de trabalho do Blockly" at bounding box center [873, 35] width 30 height 30
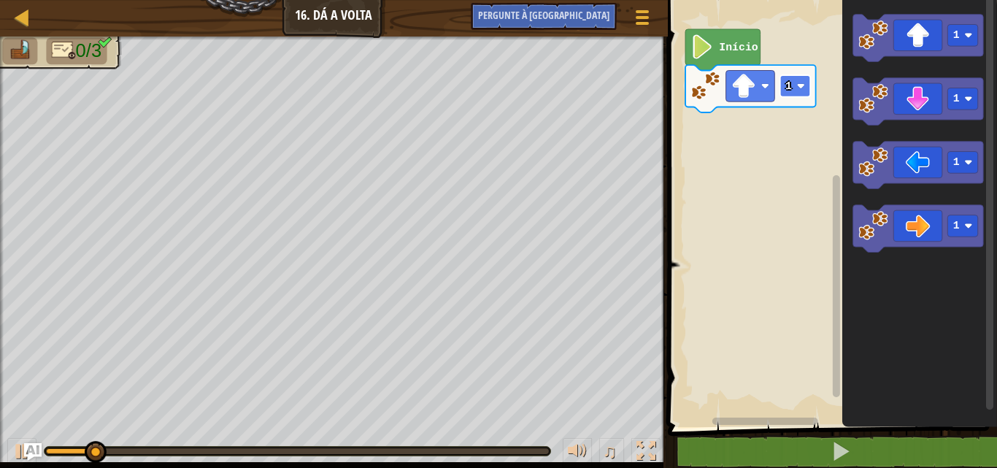
click at [789, 77] on rect "Espaço de trabalho do Blockly" at bounding box center [794, 86] width 31 height 22
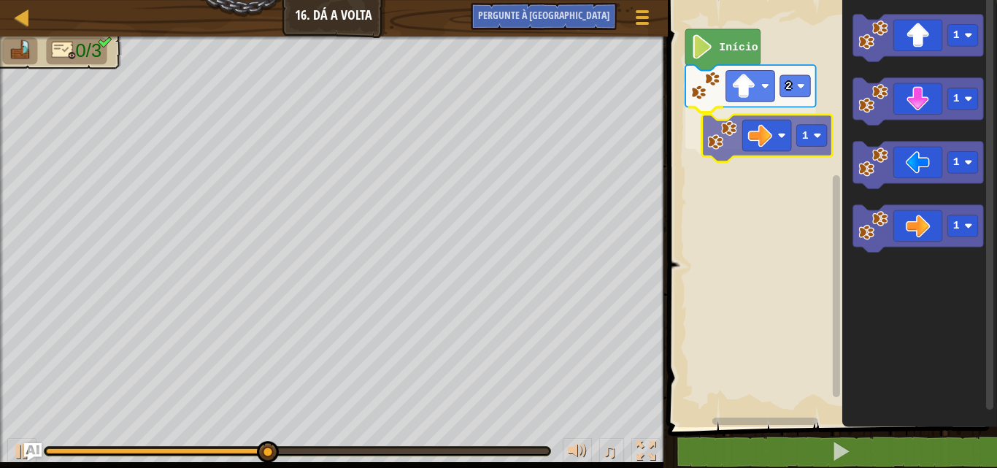
click at [775, 126] on div "Início 2 1 1 1 1 1 1" at bounding box center [830, 210] width 334 height 434
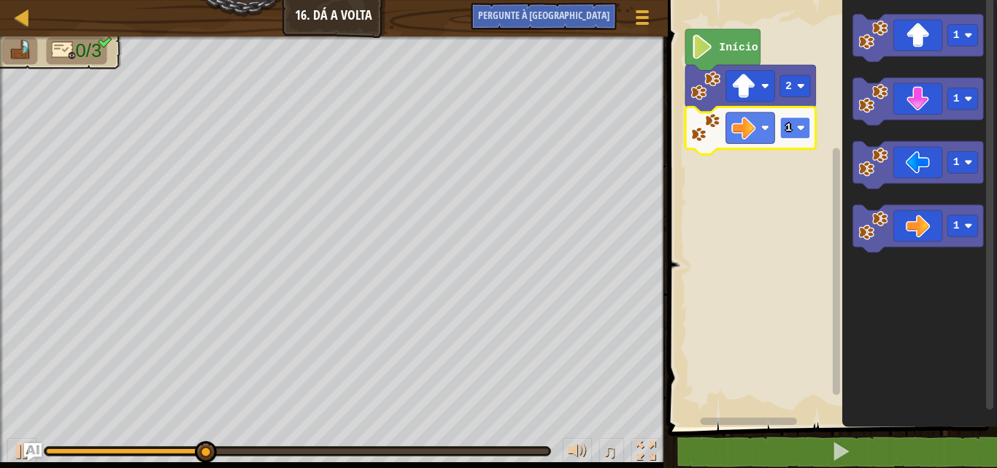
click at [790, 129] on text "1" at bounding box center [788, 128] width 7 height 12
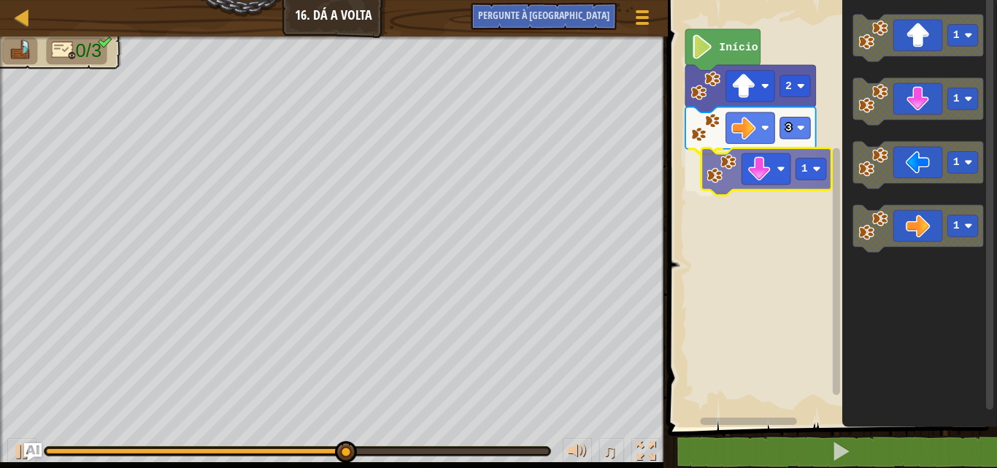
click at [757, 174] on div "Início 2 3 1 1 1 1 1 1" at bounding box center [830, 210] width 334 height 434
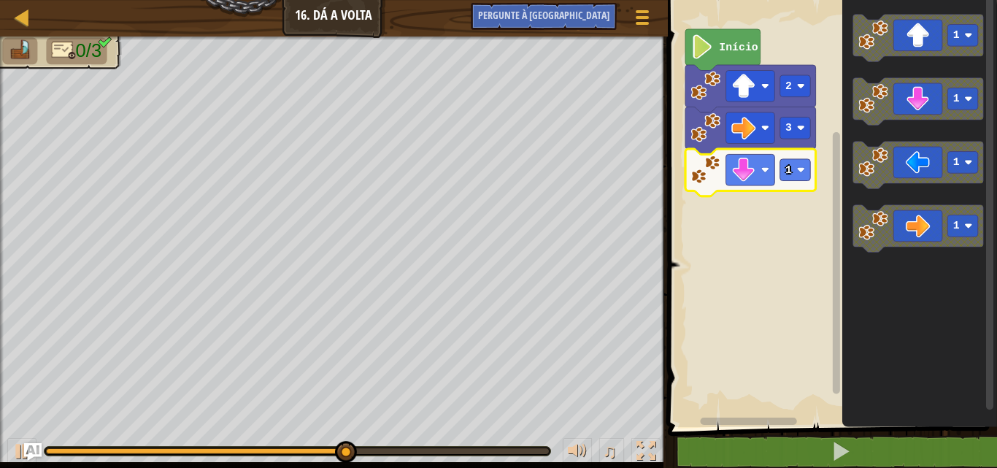
click at [787, 158] on icon "Espaço de trabalho do Blockly" at bounding box center [750, 172] width 131 height 47
click at [789, 166] on text "1" at bounding box center [788, 170] width 7 height 12
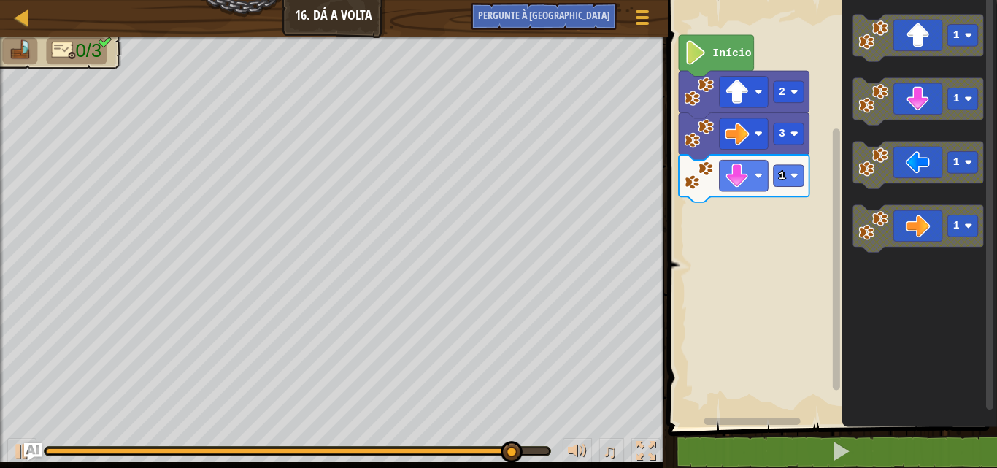
click at [783, 206] on rect "Espaço de trabalho do Blockly" at bounding box center [830, 210] width 334 height 434
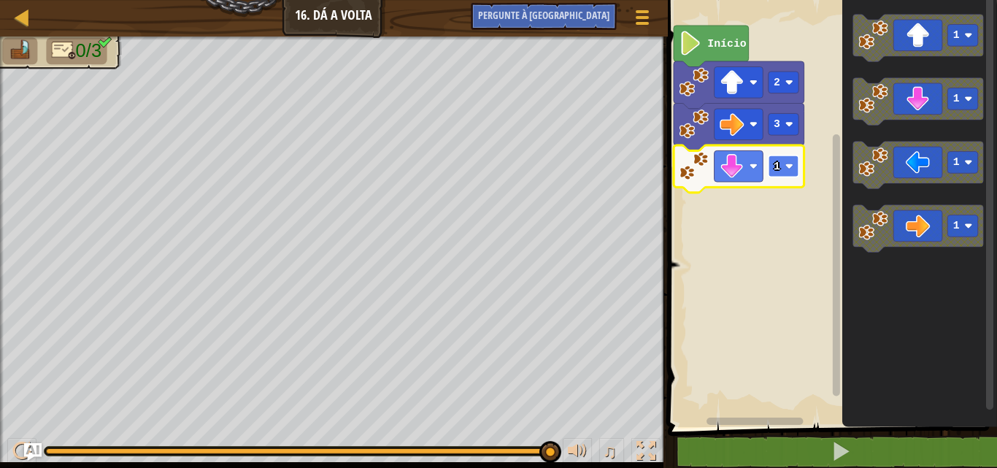
click at [774, 155] on rect "Espaço de trabalho do Blockly" at bounding box center [783, 166] width 31 height 22
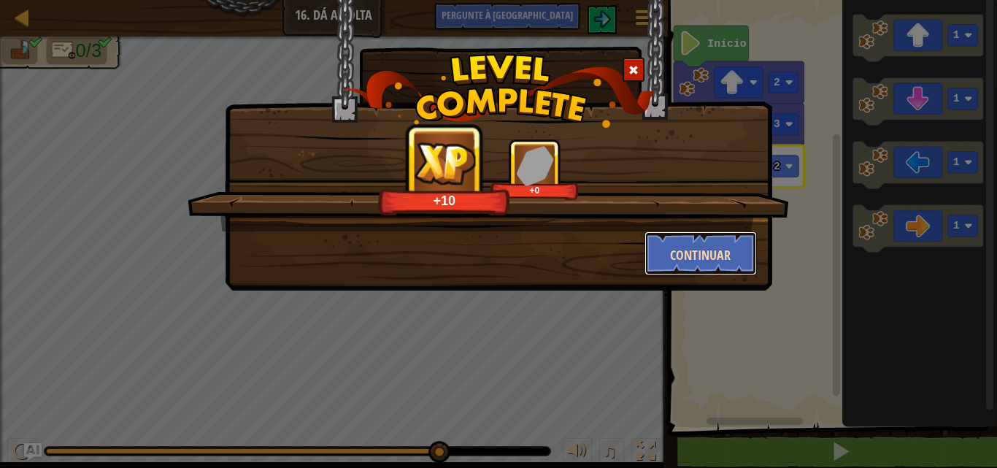
click at [690, 258] on font "Continuar" at bounding box center [700, 255] width 61 height 18
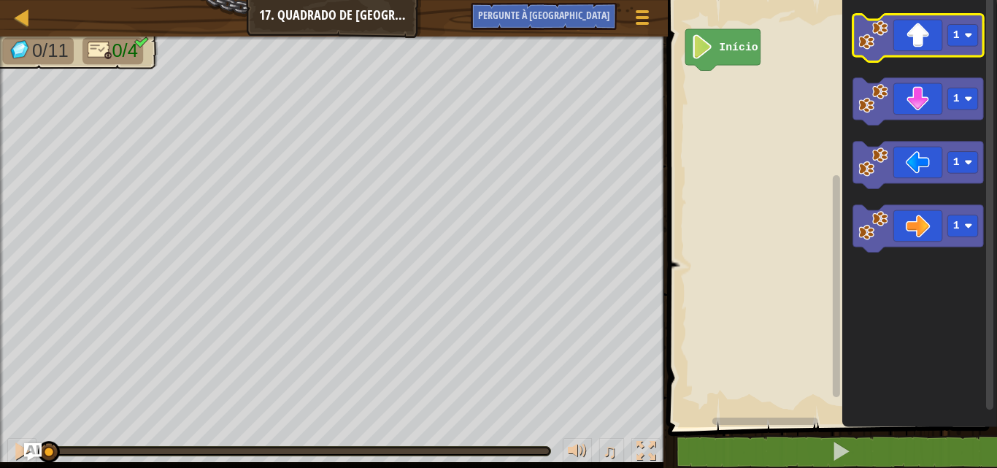
click at [914, 47] on icon "Espaço de trabalho do Blockly" at bounding box center [917, 38] width 131 height 47
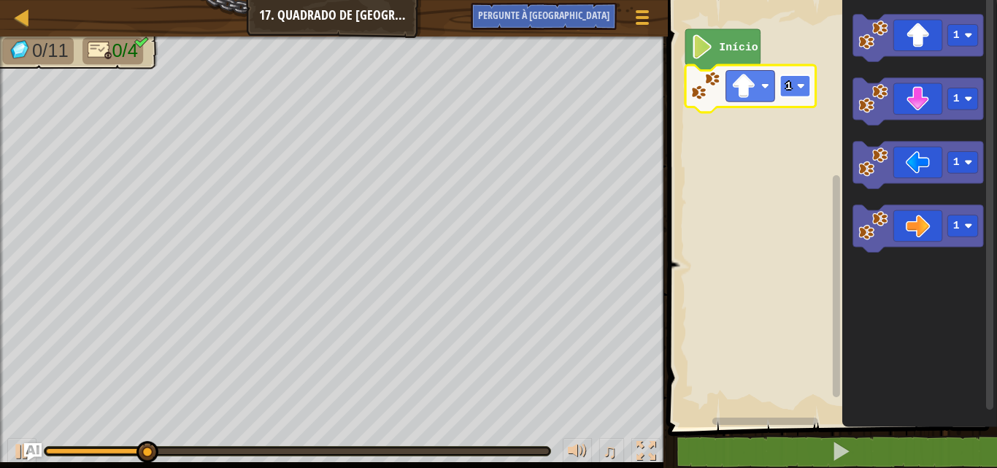
click at [783, 77] on rect "Espaço de trabalho do Blockly" at bounding box center [794, 86] width 31 height 22
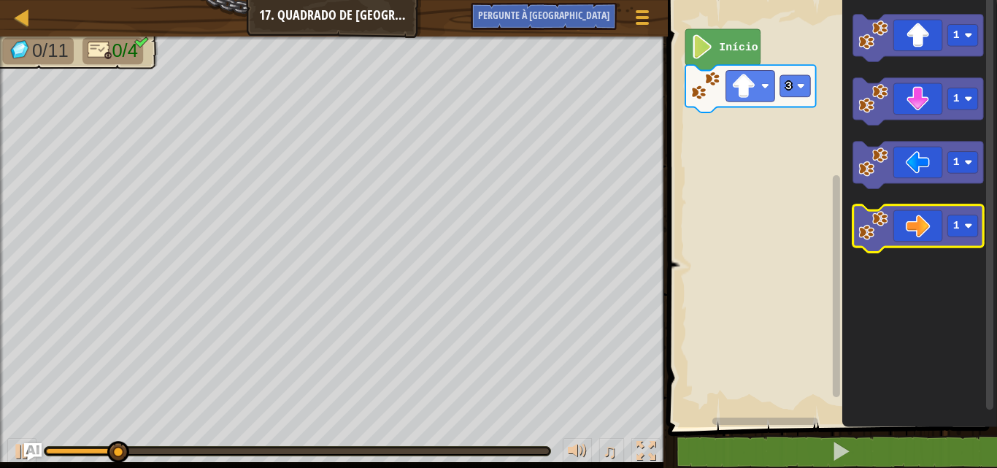
click at [888, 217] on icon "Espaço de trabalho do Blockly" at bounding box center [917, 228] width 131 height 47
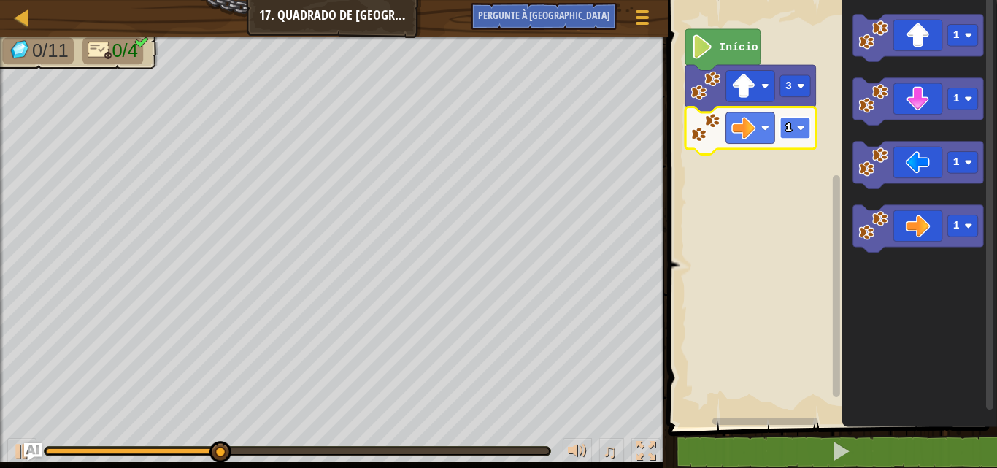
click at [799, 123] on rect "Espaço de trabalho do Blockly" at bounding box center [794, 128] width 31 height 22
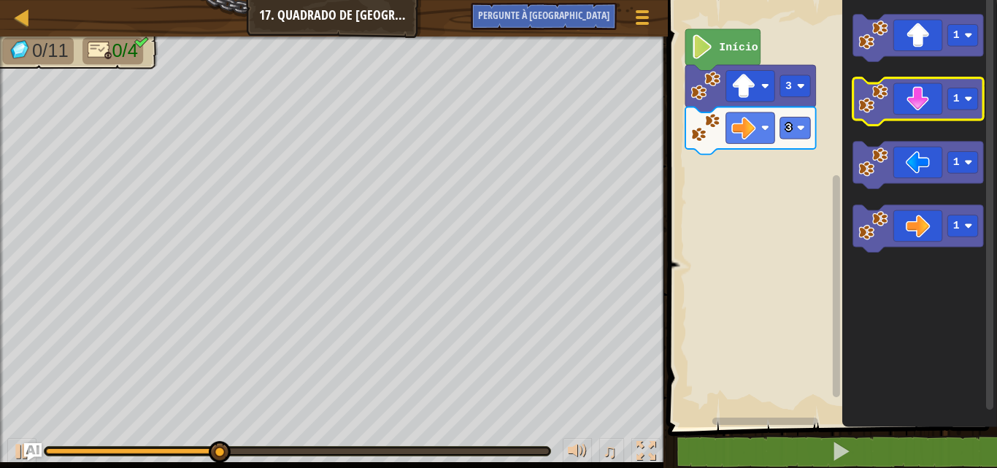
click at [918, 106] on icon "Espaço de trabalho do Blockly" at bounding box center [917, 101] width 131 height 47
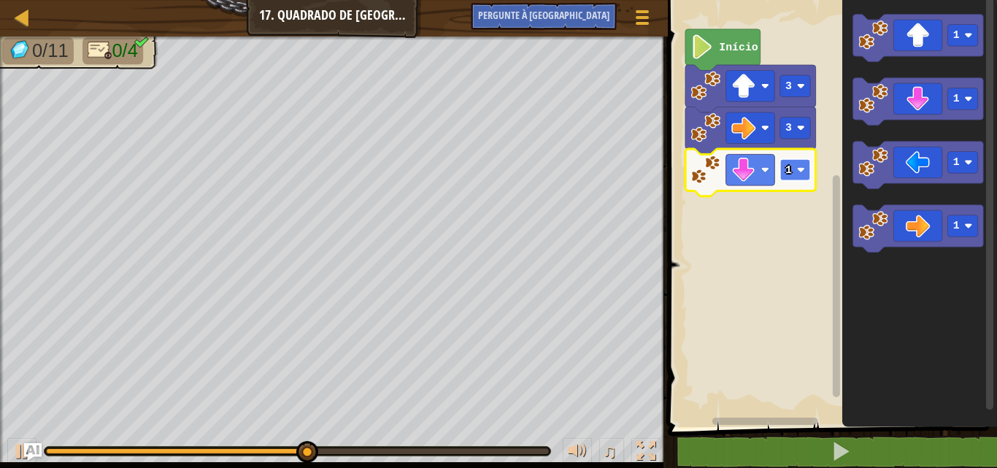
click at [784, 163] on rect "Espaço de trabalho do Blockly" at bounding box center [794, 170] width 31 height 22
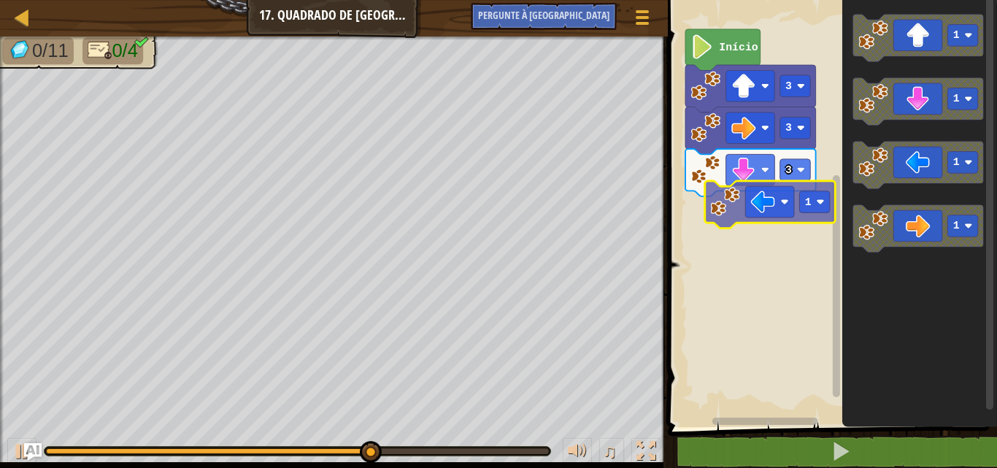
click at [790, 202] on div "Início 3 3 3 1 1 1 1 1" at bounding box center [830, 210] width 334 height 434
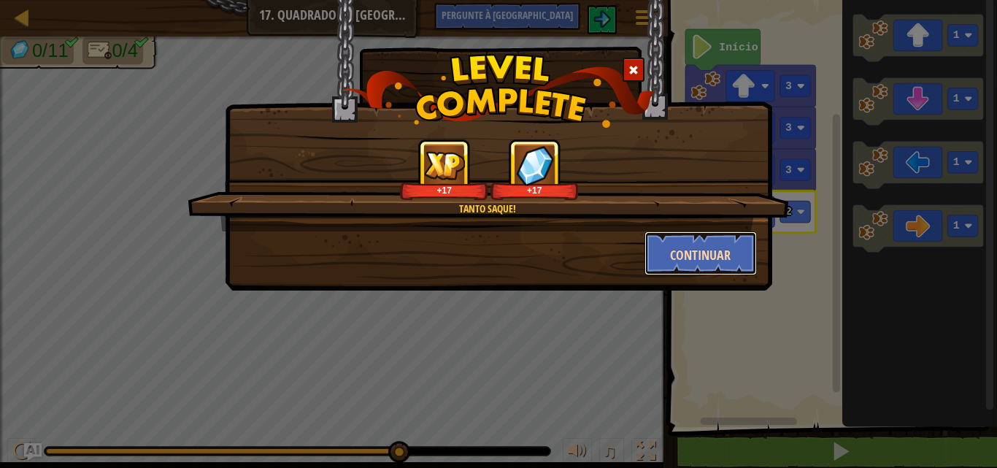
click at [664, 256] on button "Continuar" at bounding box center [700, 253] width 113 height 44
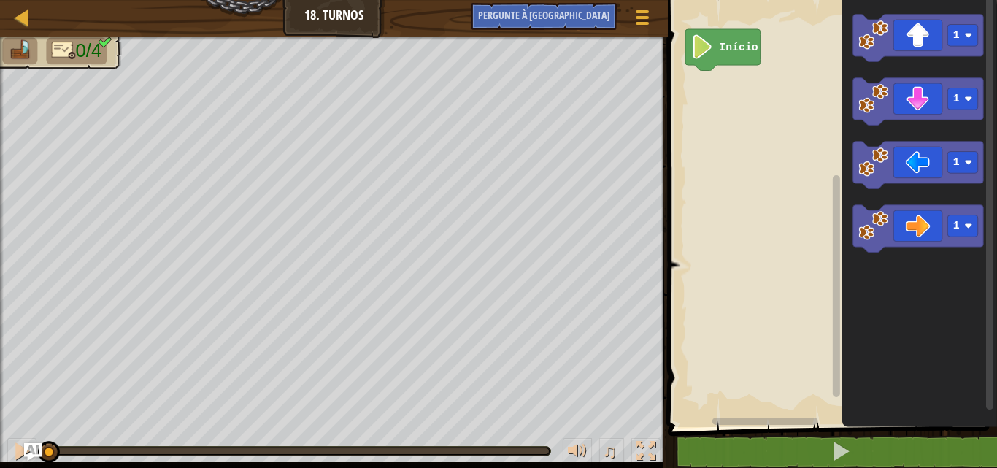
click at [664, 256] on rect "Espaço de trabalho do Blockly" at bounding box center [830, 210] width 334 height 434
click at [863, 39] on image "Espaço de trabalho do Blockly" at bounding box center [873, 35] width 30 height 30
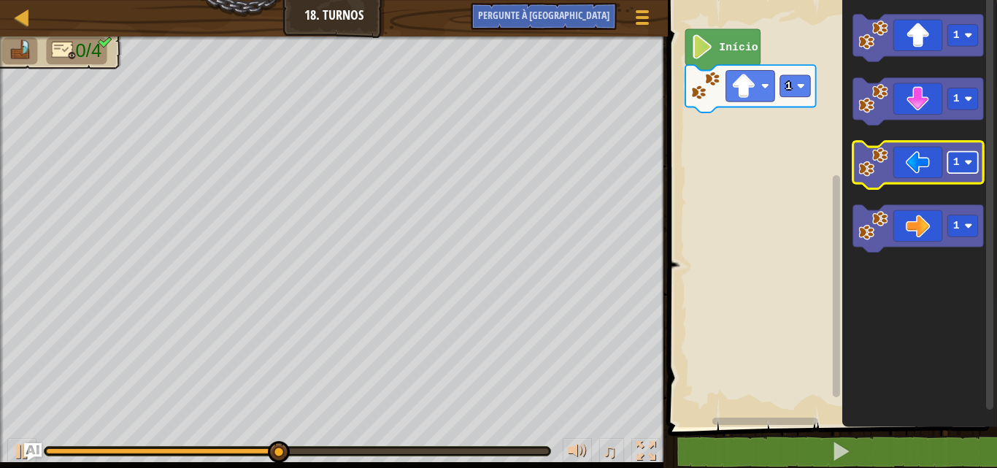
click at [951, 169] on rect "Espaço de trabalho do Blockly" at bounding box center [962, 163] width 31 height 22
click at [927, 165] on icon "Espaço de trabalho do Blockly" at bounding box center [917, 165] width 131 height 47
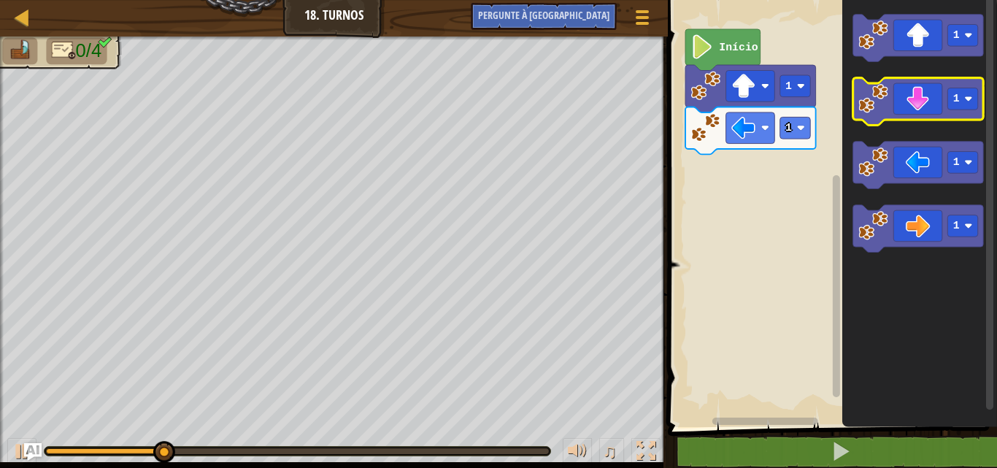
click at [936, 103] on icon "Espaço de trabalho do Blockly" at bounding box center [917, 101] width 131 height 47
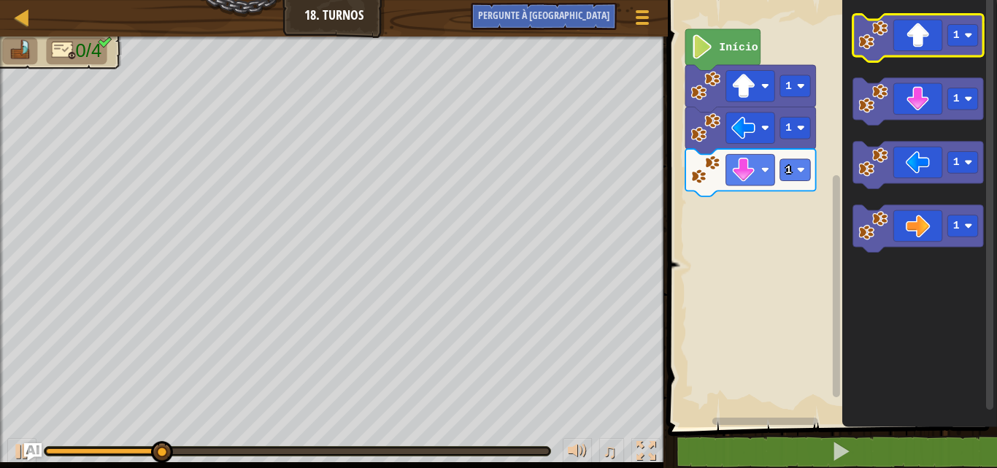
click at [931, 50] on icon "Espaço de trabalho do Blockly" at bounding box center [917, 38] width 131 height 47
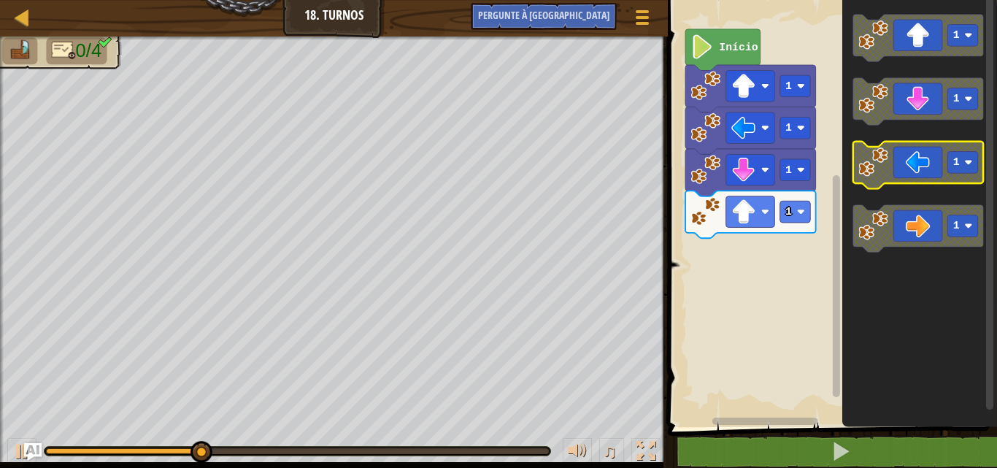
click at [903, 185] on rect "Espaço de trabalho do Blockly" at bounding box center [917, 165] width 131 height 47
click at [896, 152] on icon "Espaço de trabalho do Blockly" at bounding box center [917, 165] width 131 height 47
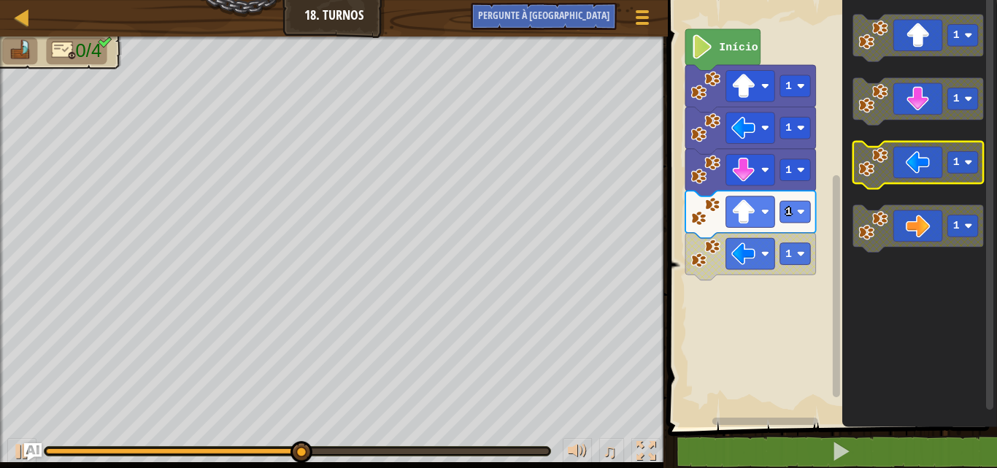
click at [896, 152] on icon "Espaço de trabalho do Blockly" at bounding box center [917, 165] width 131 height 47
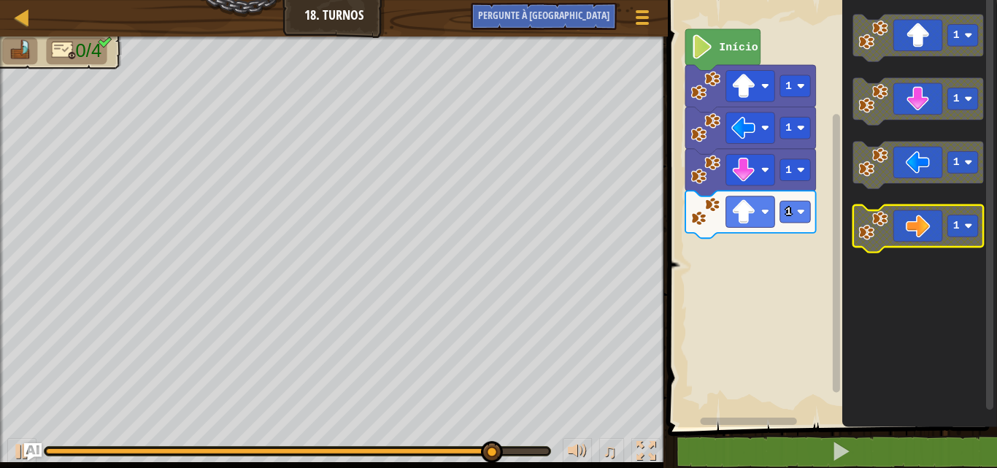
click at [912, 228] on icon "Espaço de trabalho do Blockly" at bounding box center [917, 228] width 131 height 47
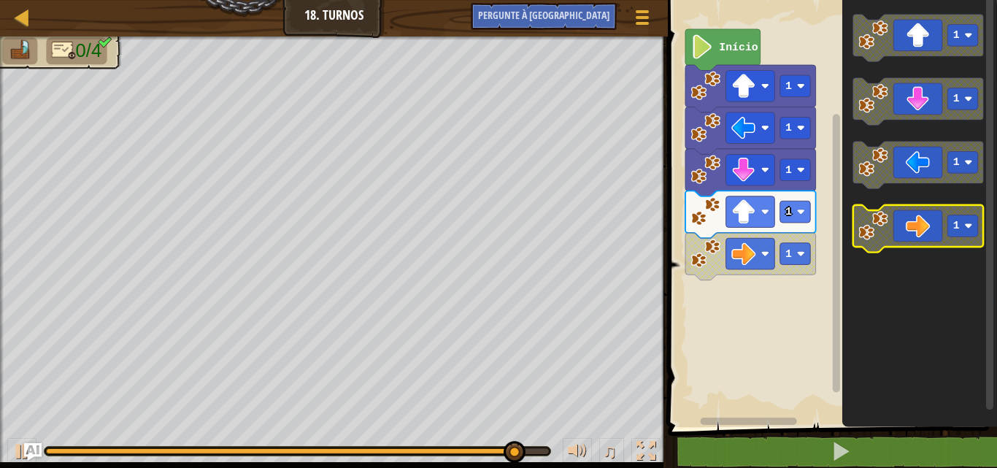
click at [912, 228] on icon "Espaço de trabalho do Blockly" at bounding box center [917, 228] width 131 height 47
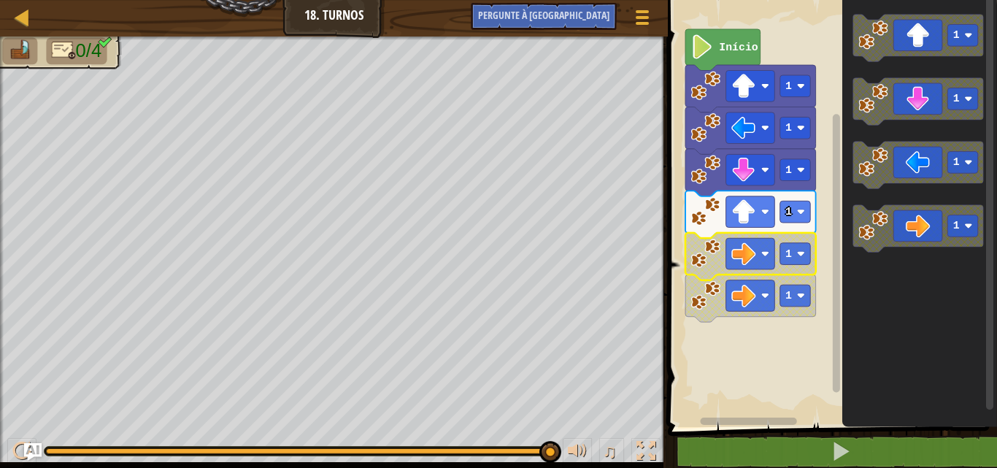
click at [715, 268] on image "Espaço de trabalho do Blockly" at bounding box center [705, 254] width 30 height 30
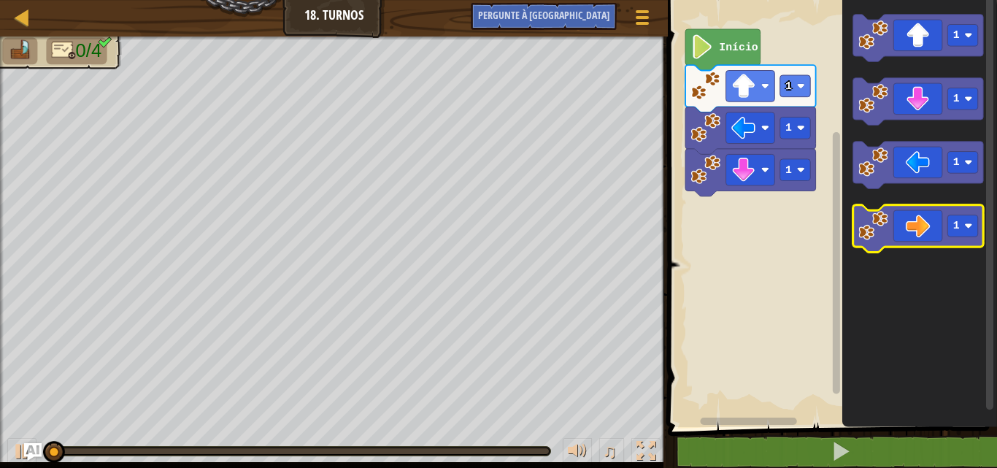
click at [937, 246] on icon "Espaço de trabalho do Blockly" at bounding box center [917, 228] width 131 height 47
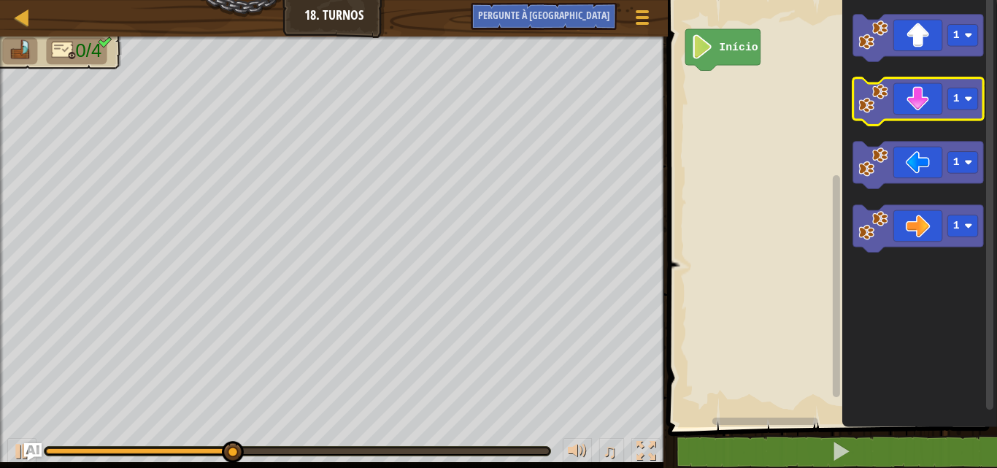
click at [903, 106] on icon "Espaço de trabalho do Blockly" at bounding box center [917, 101] width 131 height 47
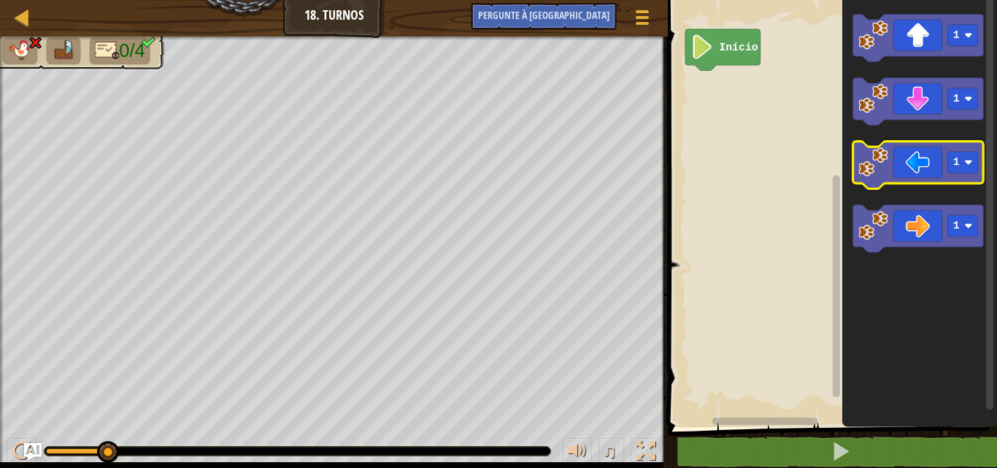
click at [916, 149] on icon "Espaço de trabalho do Blockly" at bounding box center [917, 165] width 131 height 47
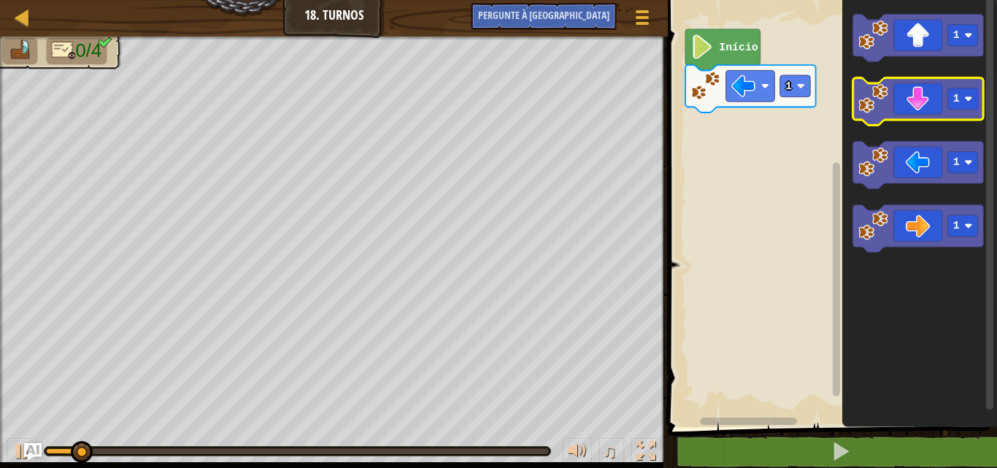
click at [918, 105] on icon "Espaço de trabalho do Blockly" at bounding box center [917, 101] width 131 height 47
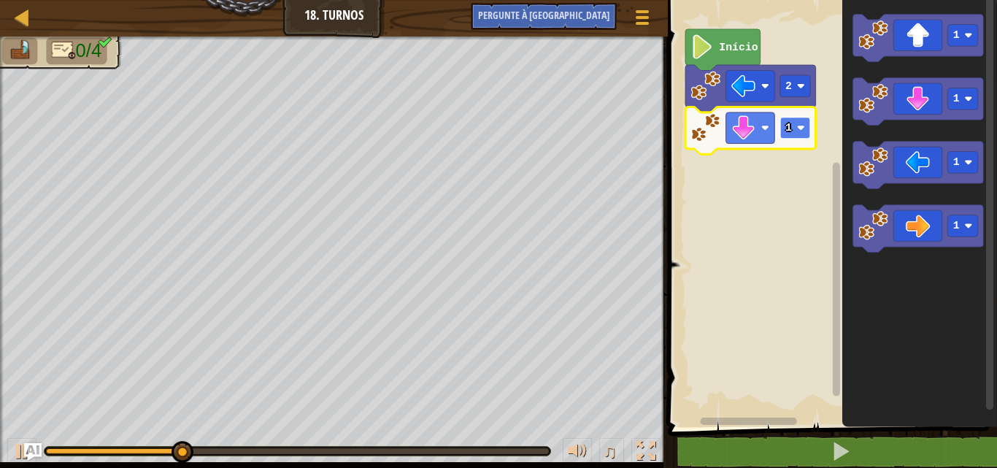
click at [788, 123] on text "1" at bounding box center [788, 128] width 7 height 12
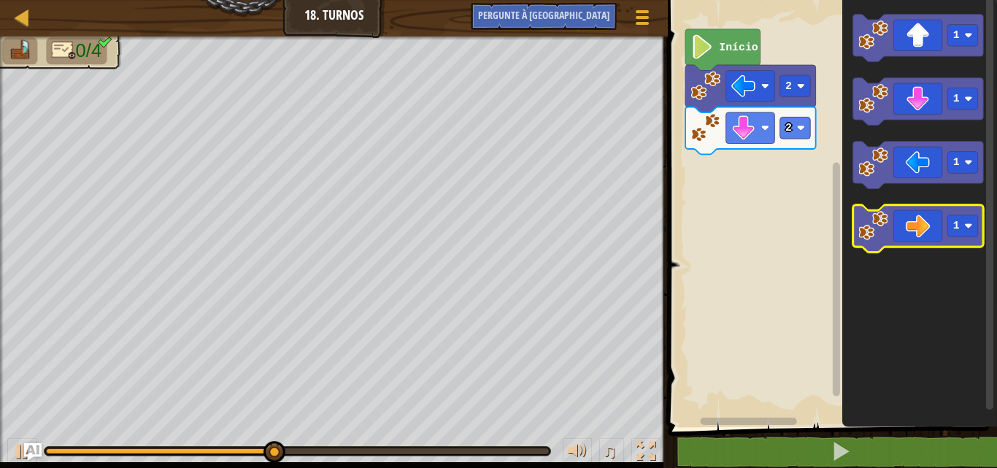
click at [917, 224] on icon "Espaço de trabalho do Blockly" at bounding box center [917, 228] width 131 height 47
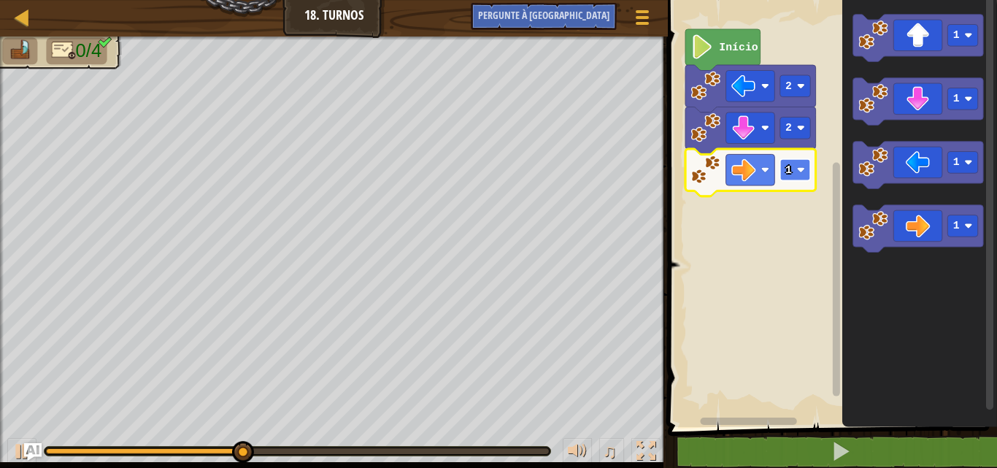
click at [799, 173] on image "Espaço de trabalho do Blockly" at bounding box center [800, 170] width 8 height 8
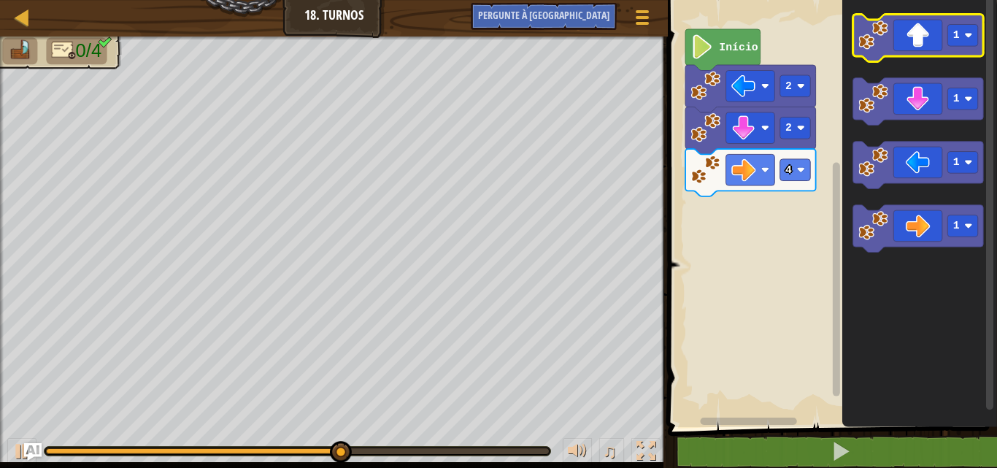
click at [890, 48] on icon "Espaço de trabalho do Blockly" at bounding box center [917, 38] width 131 height 47
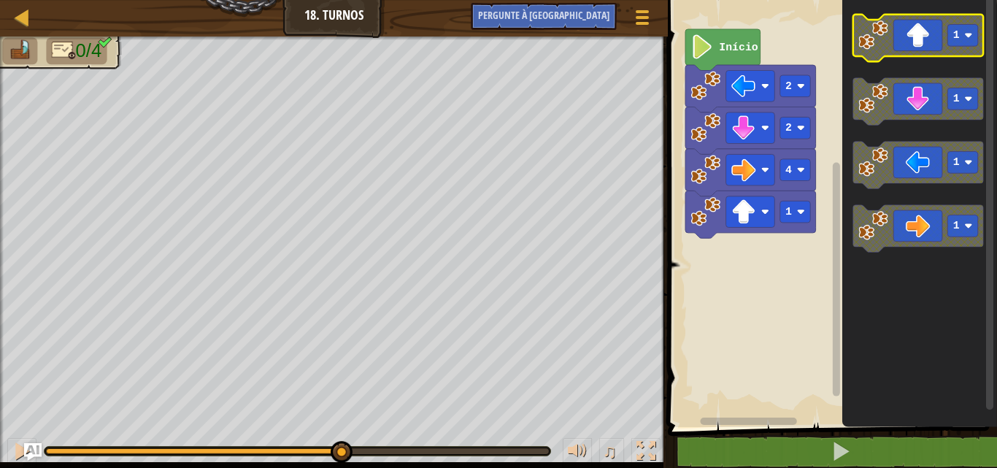
click at [890, 48] on icon "Espaço de trabalho do Blockly" at bounding box center [917, 38] width 131 height 47
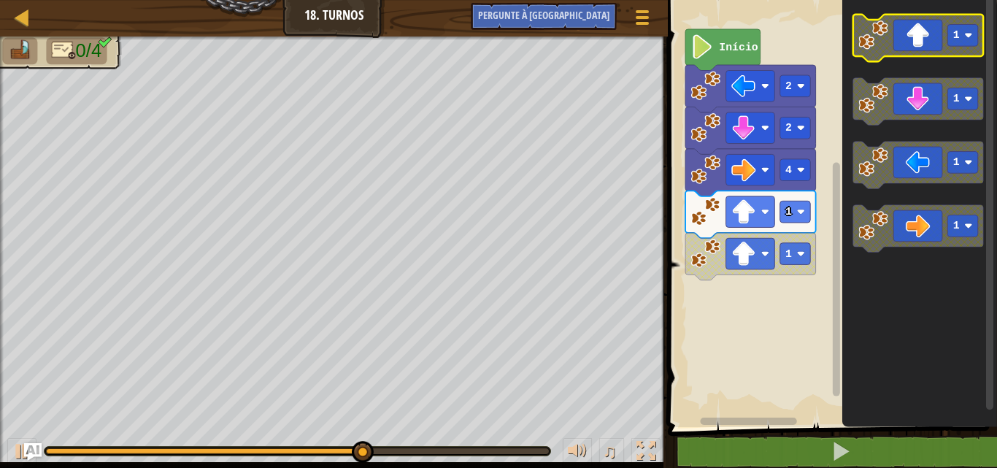
click at [920, 35] on icon "Espaço de trabalho do Blockly" at bounding box center [917, 38] width 131 height 47
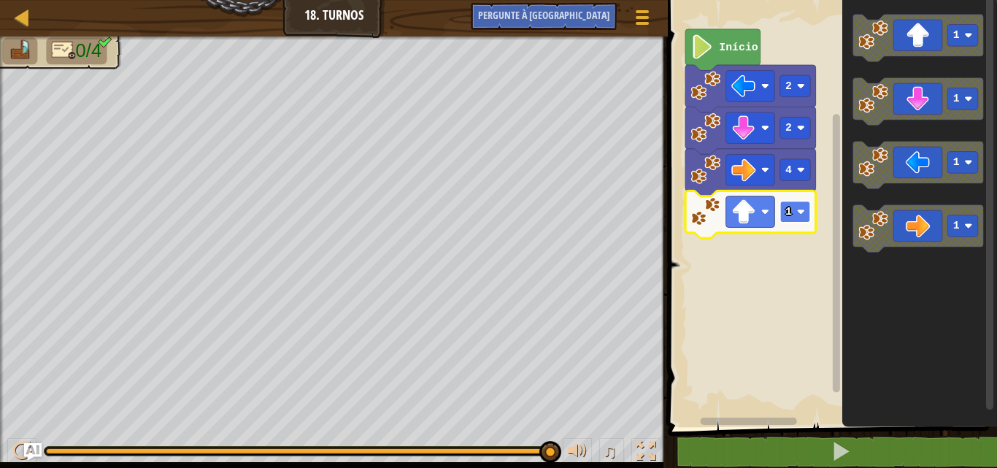
click at [785, 207] on text "1" at bounding box center [788, 212] width 7 height 12
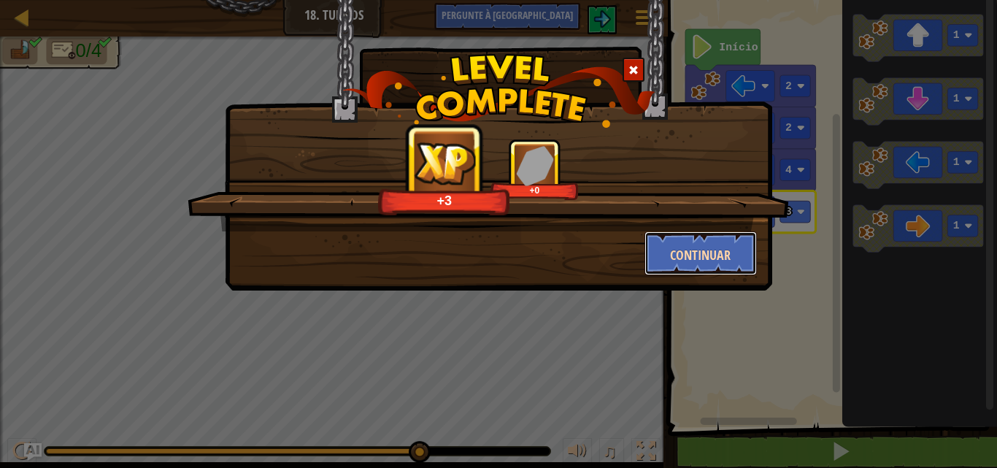
click at [671, 253] on font "Continuar" at bounding box center [700, 255] width 61 height 18
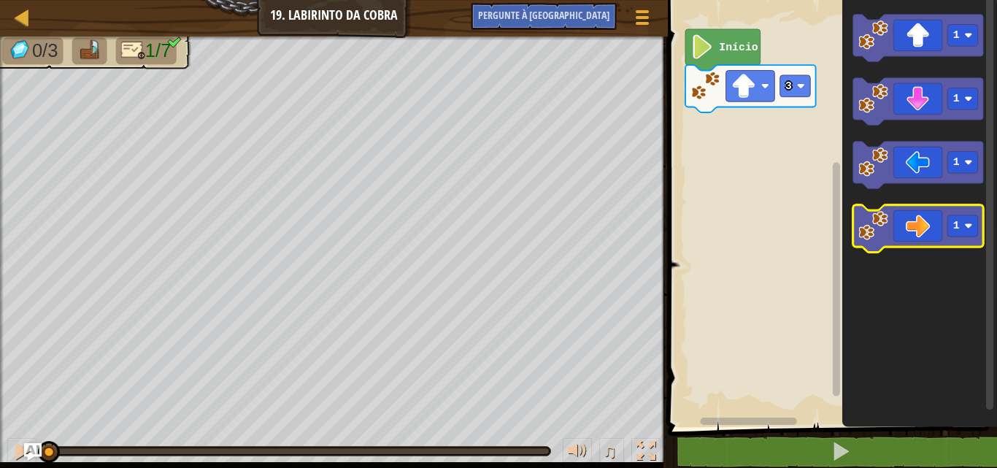
click at [882, 220] on image "Espaço de trabalho do Blockly" at bounding box center [873, 226] width 30 height 30
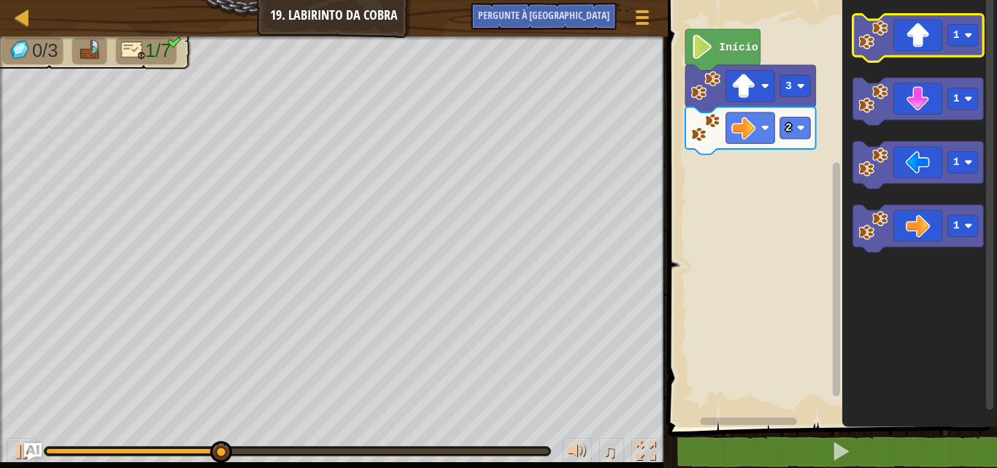
click at [901, 53] on icon "Espaço de trabalho do Blockly" at bounding box center [917, 38] width 131 height 47
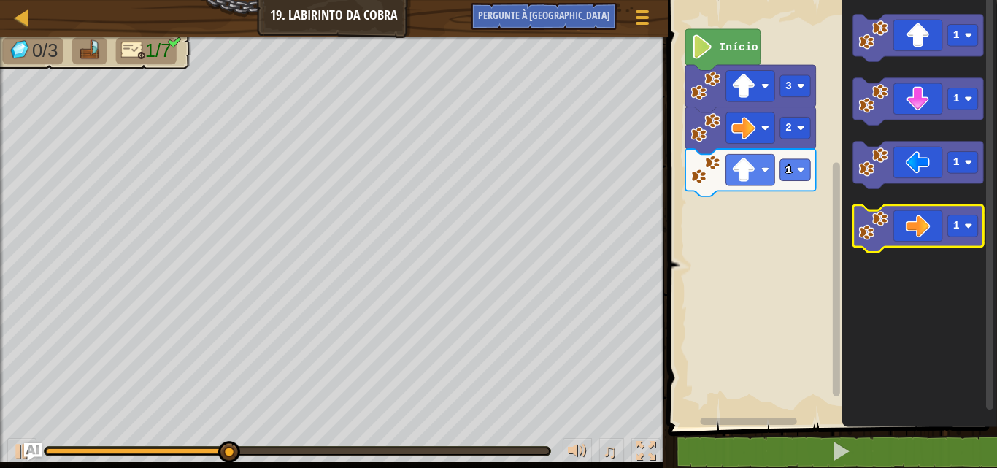
click at [931, 221] on icon "Espaço de trabalho do Blockly" at bounding box center [917, 228] width 131 height 47
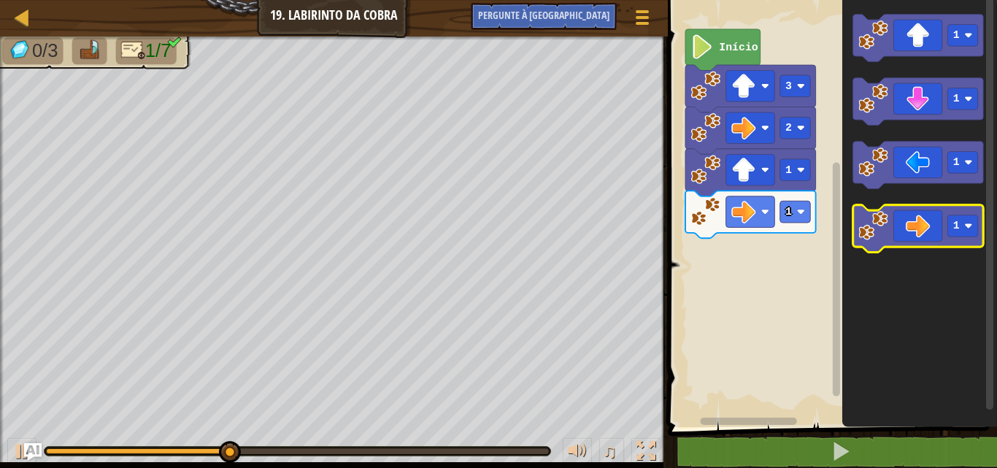
click at [931, 221] on icon "Espaço de trabalho do Blockly" at bounding box center [917, 228] width 131 height 47
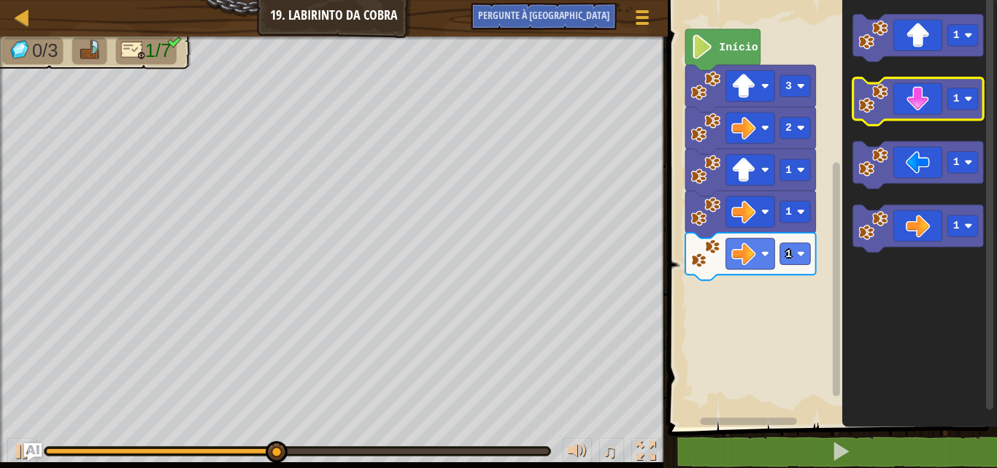
click at [918, 93] on icon "Espaço de trabalho do Blockly" at bounding box center [917, 101] width 131 height 47
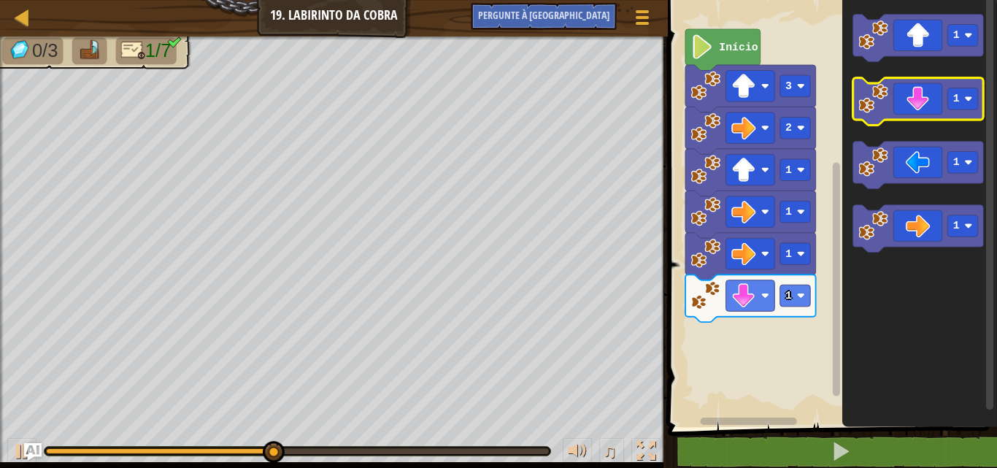
click at [918, 93] on icon "Espaço de trabalho do Blockly" at bounding box center [917, 101] width 131 height 47
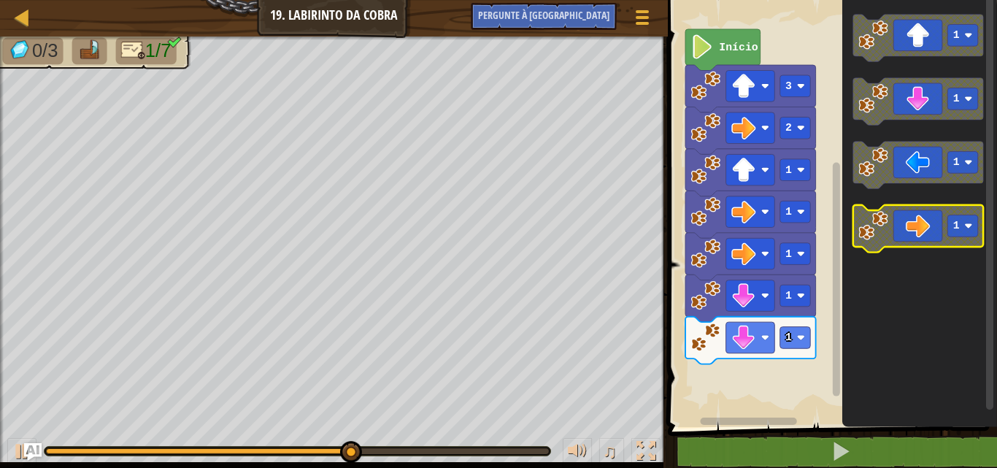
click at [905, 205] on icon "Espaço de trabalho do Blockly" at bounding box center [917, 228] width 131 height 47
click at [901, 221] on icon "Espaço de trabalho do Blockly" at bounding box center [917, 228] width 131 height 47
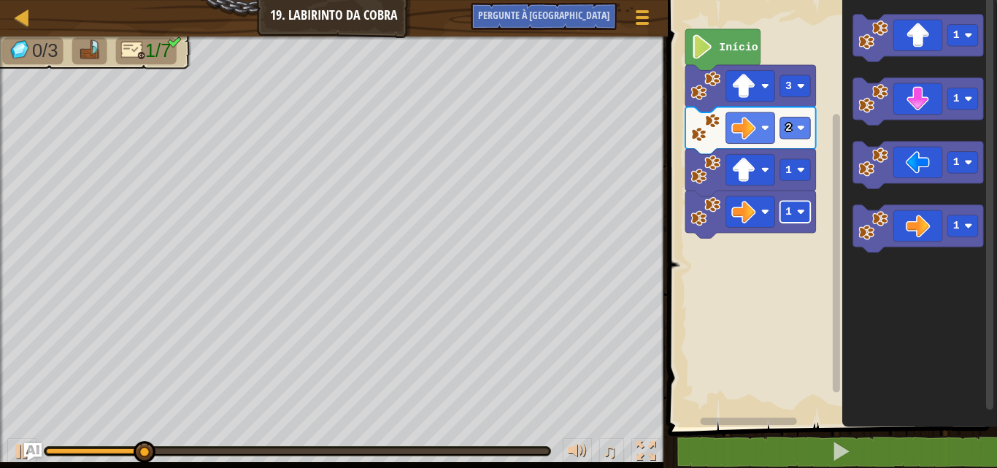
click at [792, 212] on rect "Espaço de trabalho do Blockly" at bounding box center [794, 212] width 31 height 22
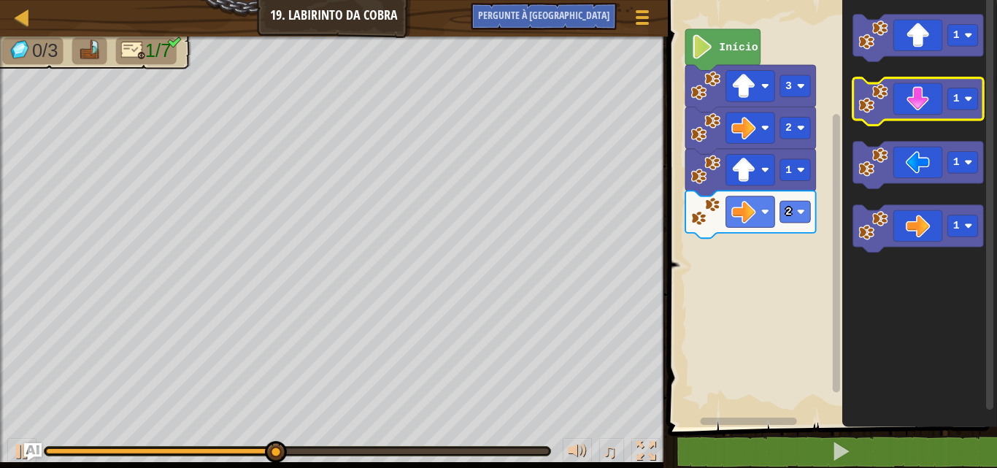
click at [882, 93] on image "Espaço de trabalho do Blockly" at bounding box center [873, 99] width 30 height 30
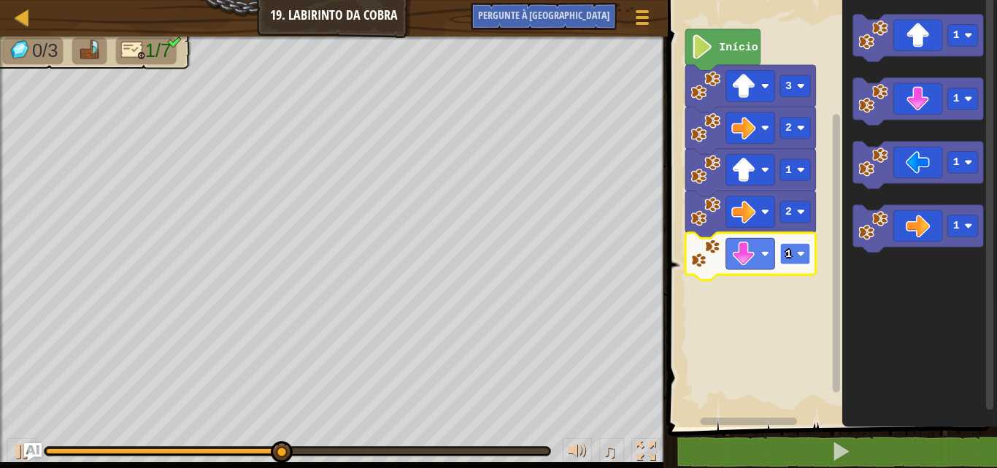
click at [797, 250] on rect "Espaço de trabalho do Blockly" at bounding box center [794, 254] width 31 height 22
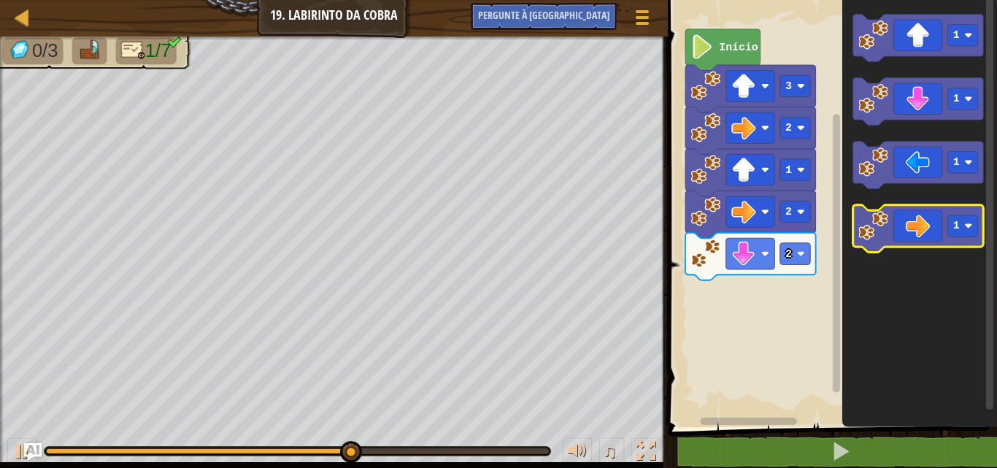
click at [901, 235] on icon "Espaço de trabalho do Blockly" at bounding box center [917, 228] width 131 height 47
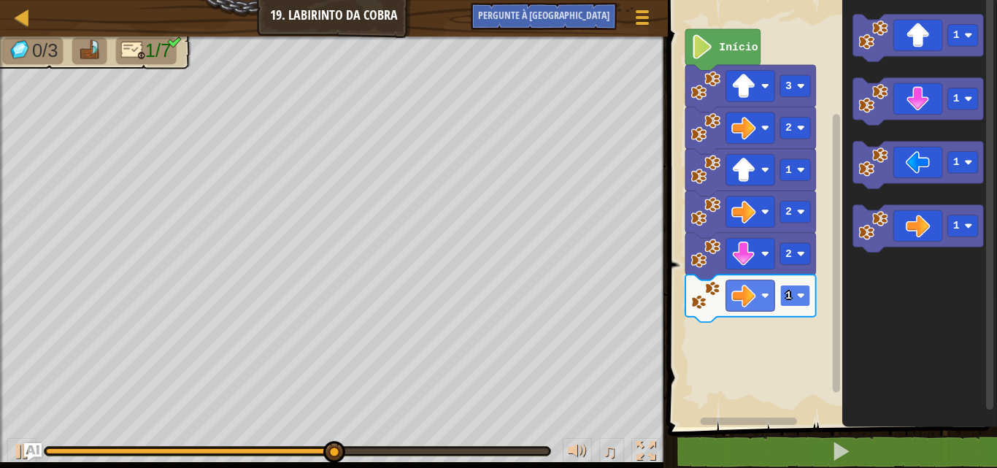
click at [801, 293] on image "Espaço de trabalho do Blockly" at bounding box center [800, 295] width 8 height 8
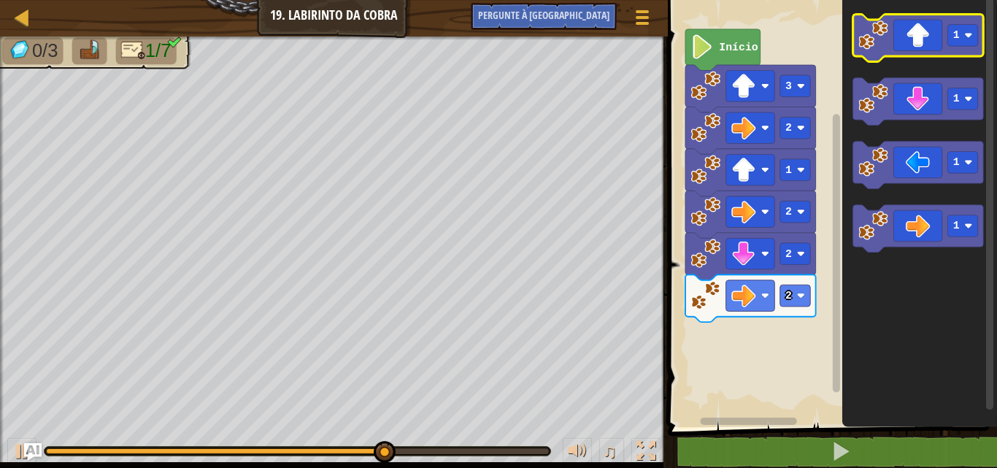
click at [875, 36] on image "Espaço de trabalho do Blockly" at bounding box center [873, 35] width 30 height 30
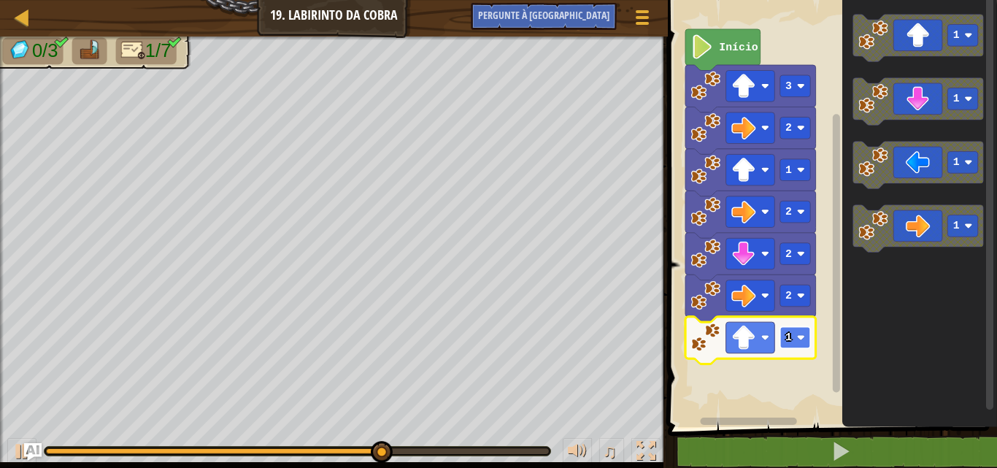
click at [798, 337] on image "Espaço de trabalho do Blockly" at bounding box center [800, 338] width 8 height 8
click at [794, 331] on rect "Espaço de trabalho do Blockly" at bounding box center [794, 338] width 31 height 22
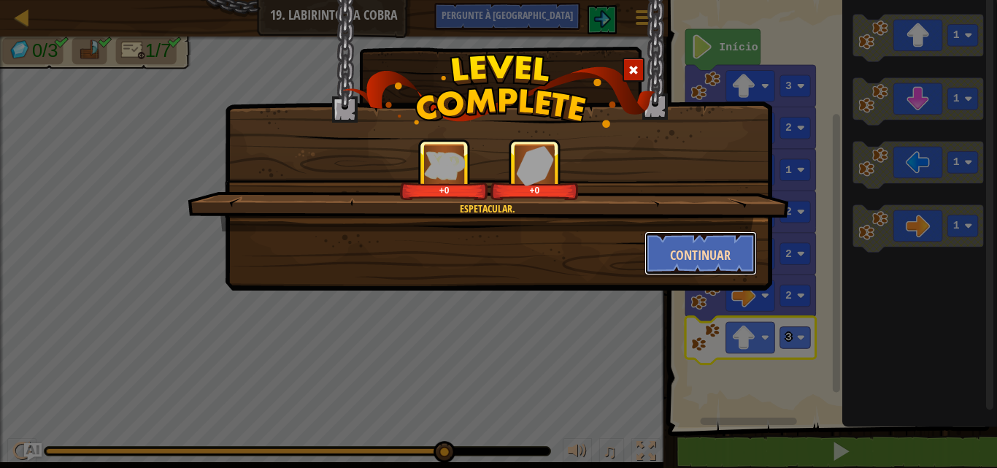
click at [724, 247] on font "Continuar" at bounding box center [700, 255] width 61 height 18
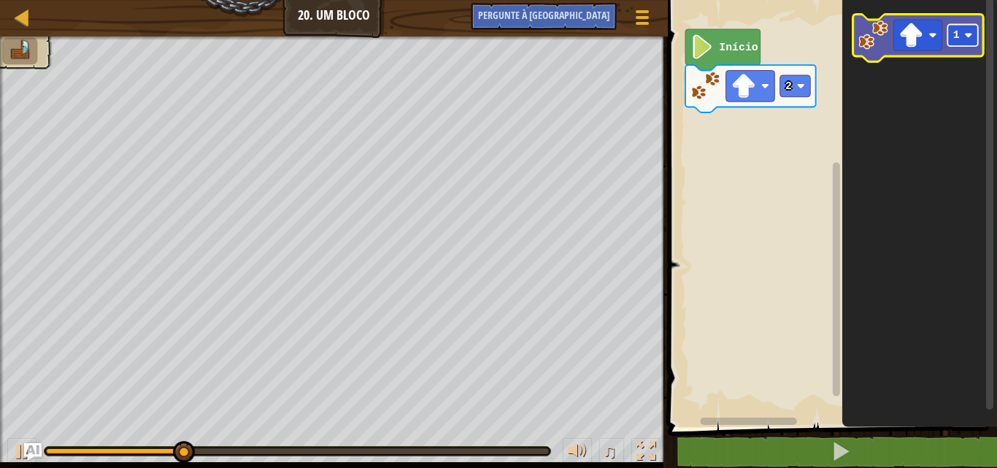
click at [953, 39] on text "1" at bounding box center [956, 35] width 7 height 12
click at [871, 29] on image "Espaço de trabalho do Blockly" at bounding box center [873, 35] width 30 height 30
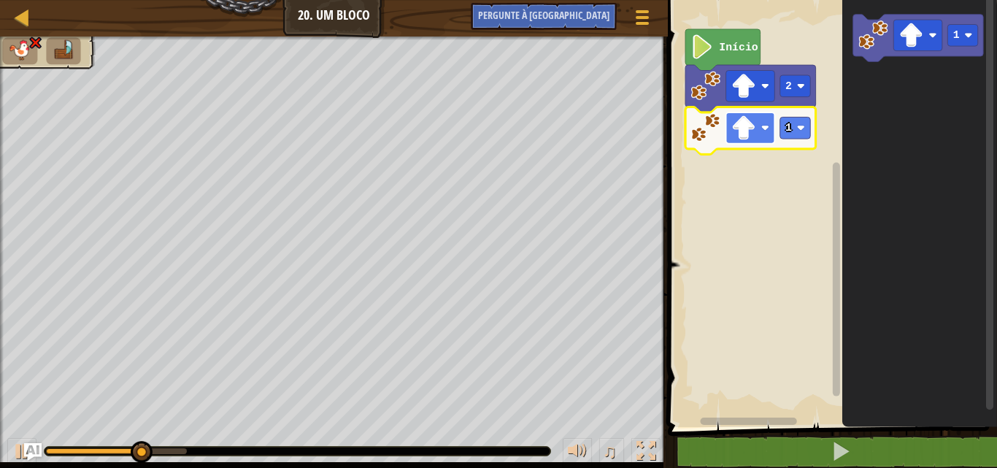
click at [758, 125] on rect "Espaço de trabalho do Blockly" at bounding box center [749, 127] width 49 height 31
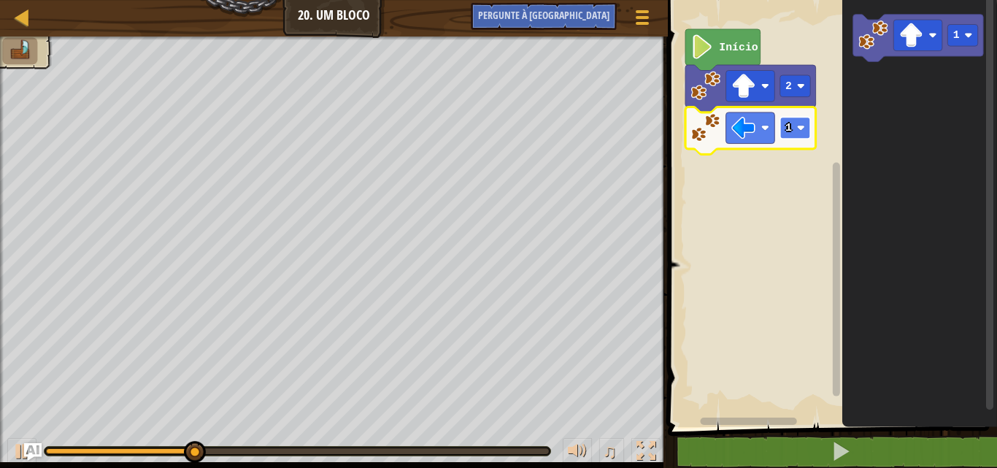
click at [782, 126] on rect "Espaço de trabalho do Blockly" at bounding box center [794, 128] width 31 height 22
click at [793, 117] on rect "Espaço de trabalho do Blockly" at bounding box center [794, 128] width 31 height 22
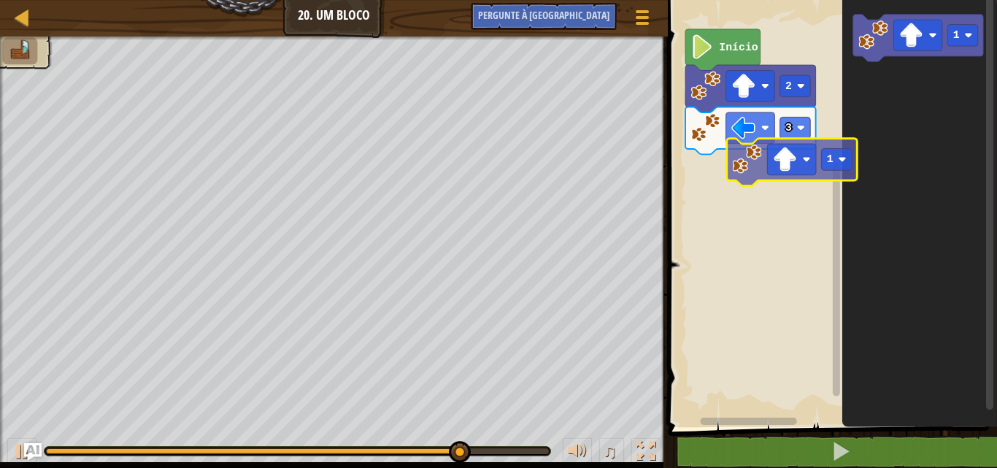
click at [755, 162] on div "Início 2 3 1 1" at bounding box center [830, 210] width 334 height 434
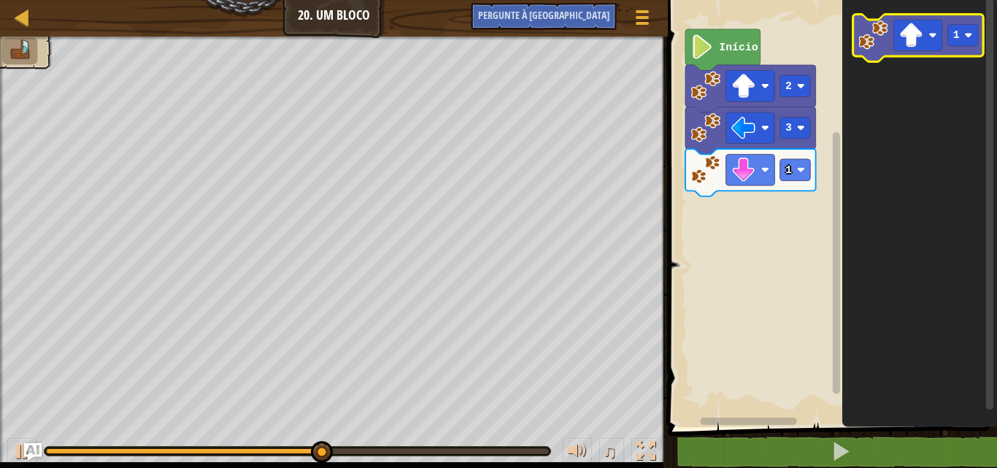
click at [874, 39] on image "Espaço de trabalho do Blockly" at bounding box center [873, 35] width 30 height 30
